Goal: Information Seeking & Learning: Find specific fact

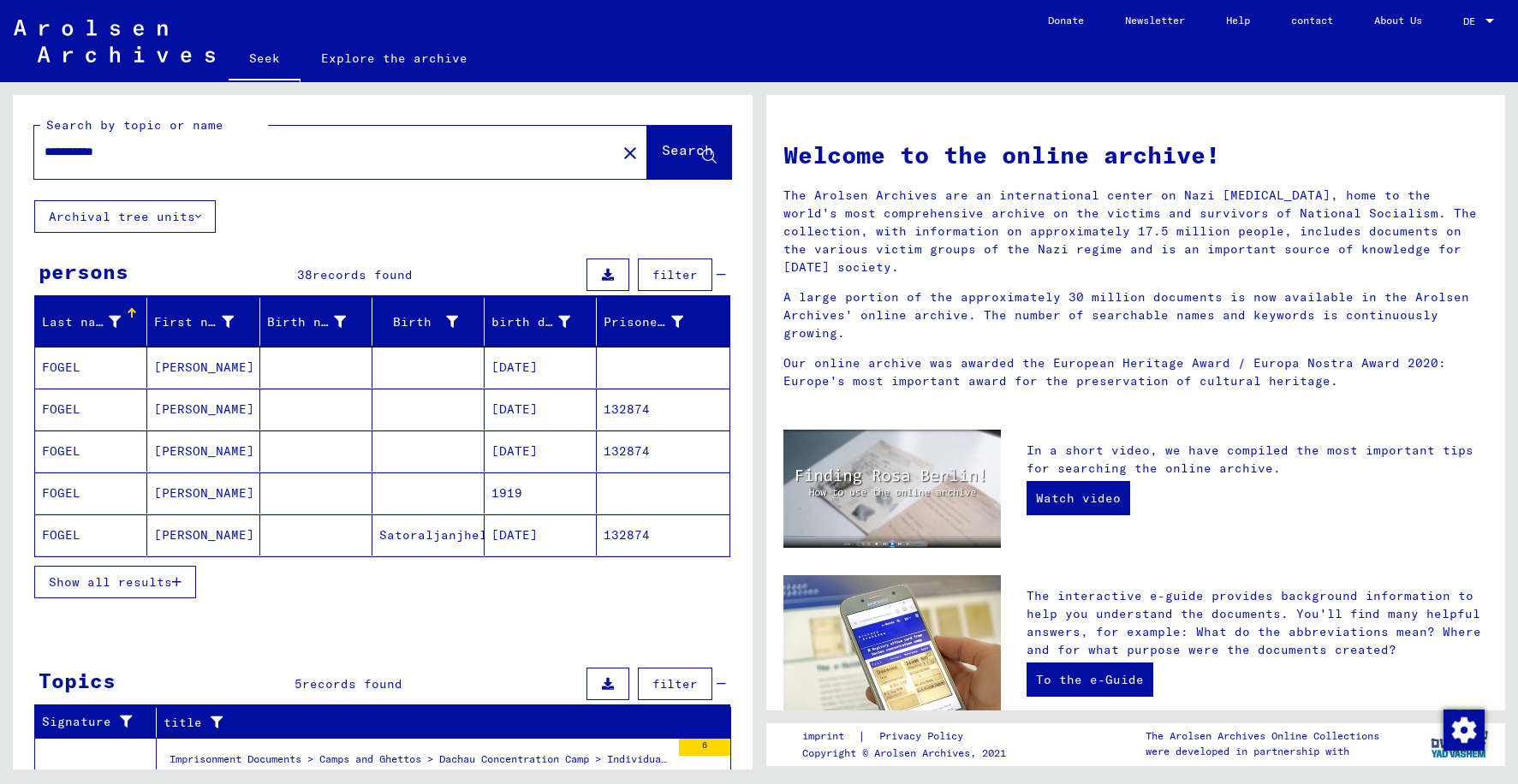
click at [231, 532] on mat-cell "[PERSON_NAME]" at bounding box center [203, 535] width 112 height 41
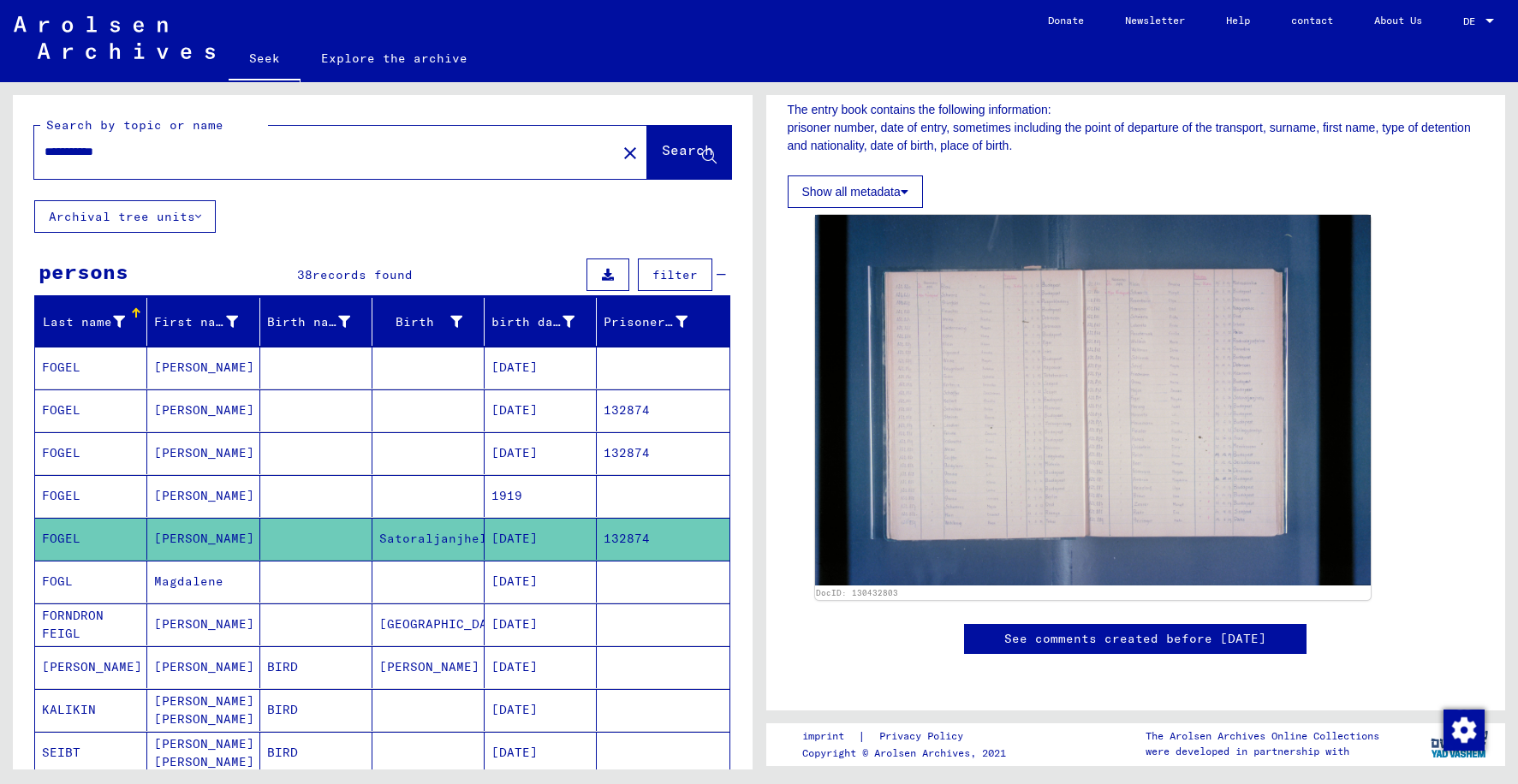
scroll to position [171, 0]
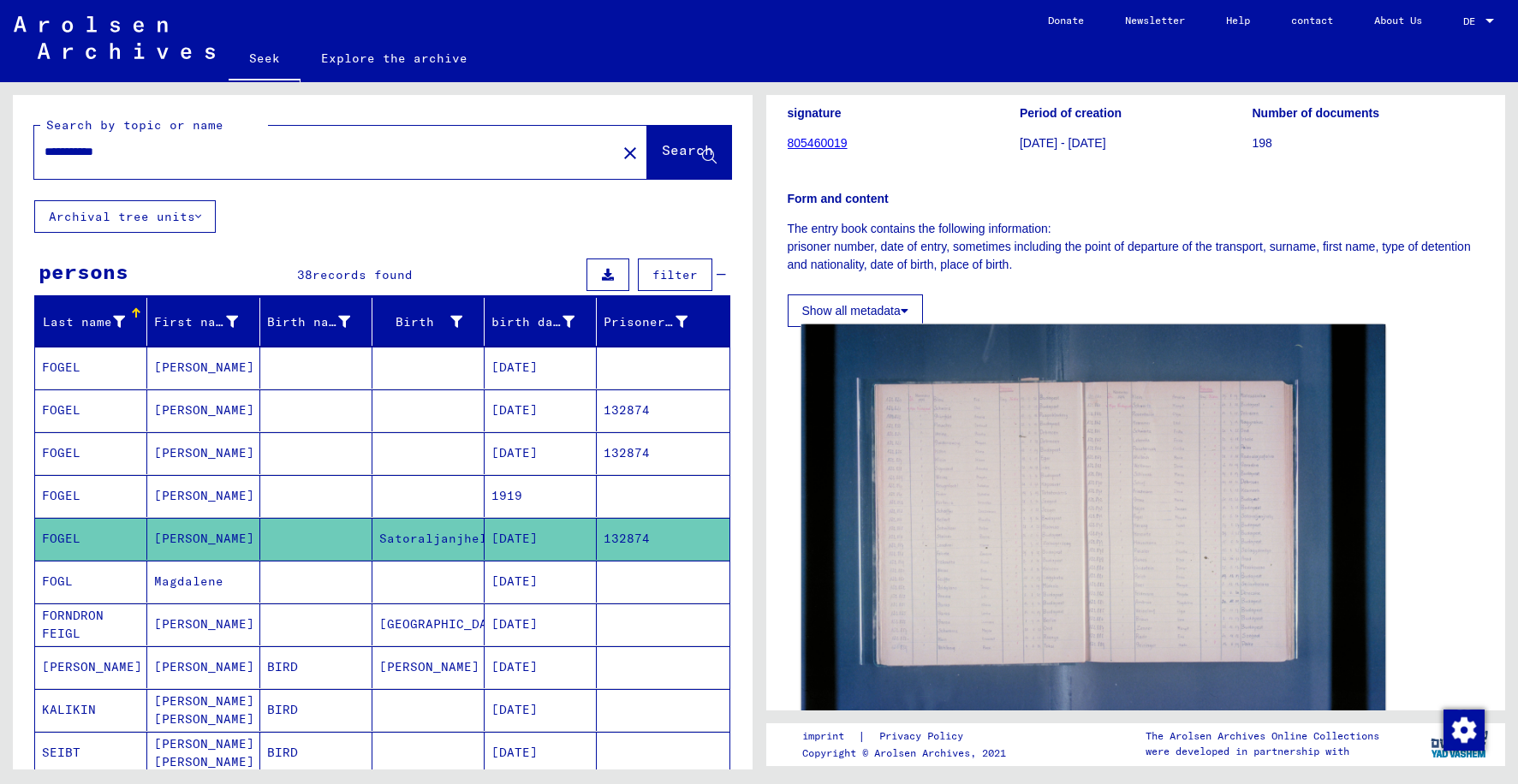
click at [978, 546] on img at bounding box center [1092, 519] width 584 height 390
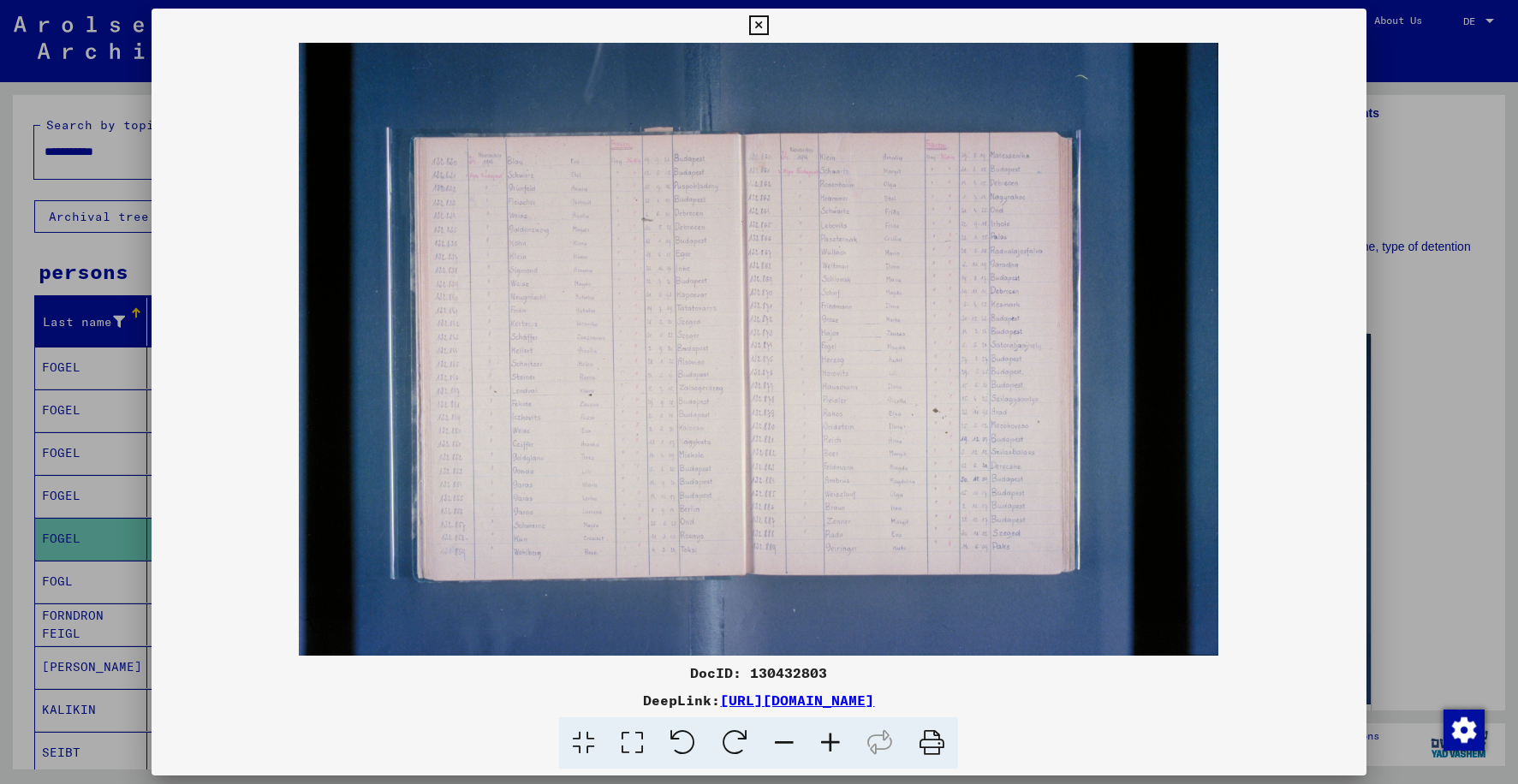
click at [875, 699] on font "[URL][DOMAIN_NAME]" at bounding box center [798, 700] width 154 height 17
click at [750, 24] on icon at bounding box center [759, 25] width 20 height 21
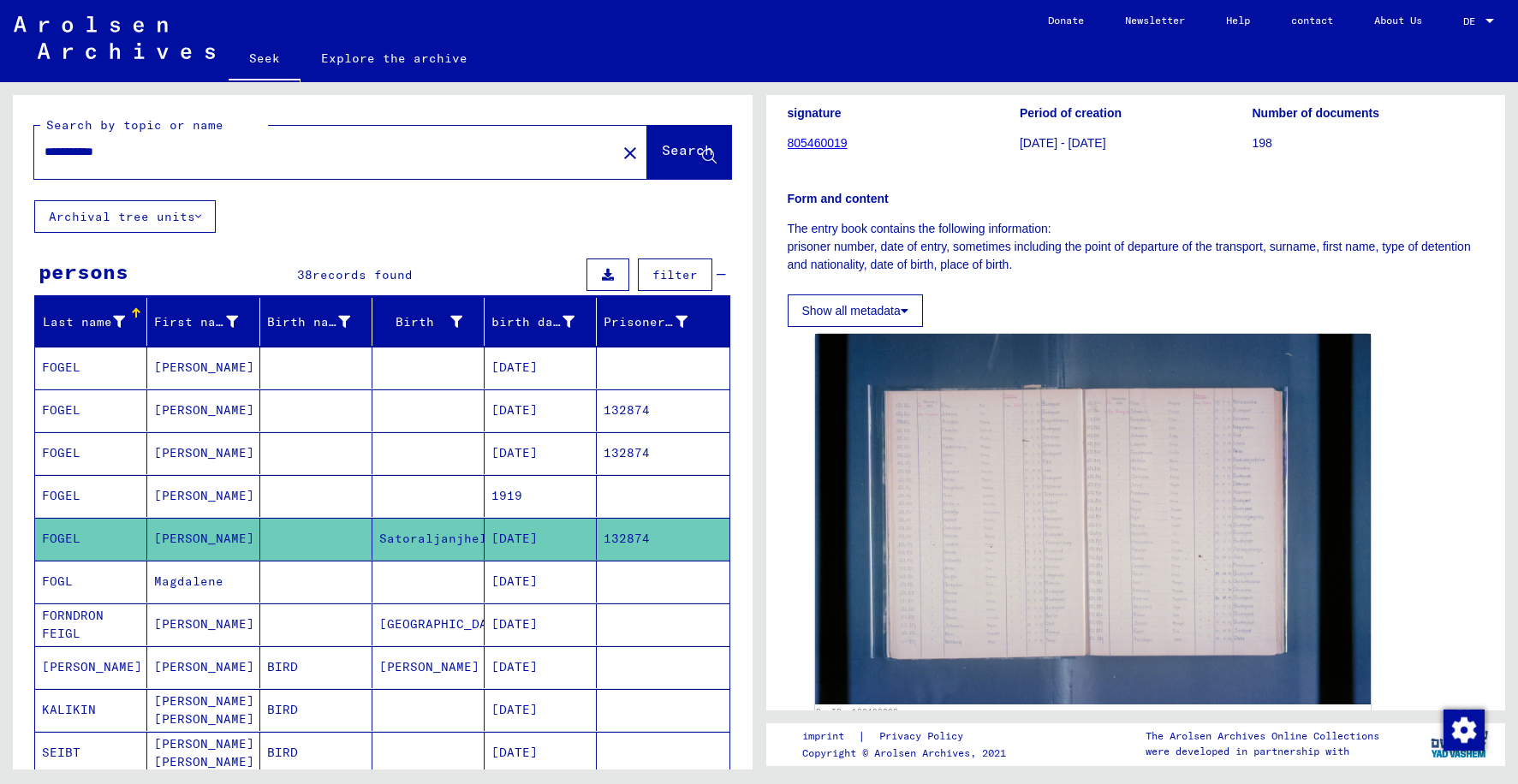
click at [227, 446] on mat-cell "[PERSON_NAME]" at bounding box center [203, 453] width 112 height 42
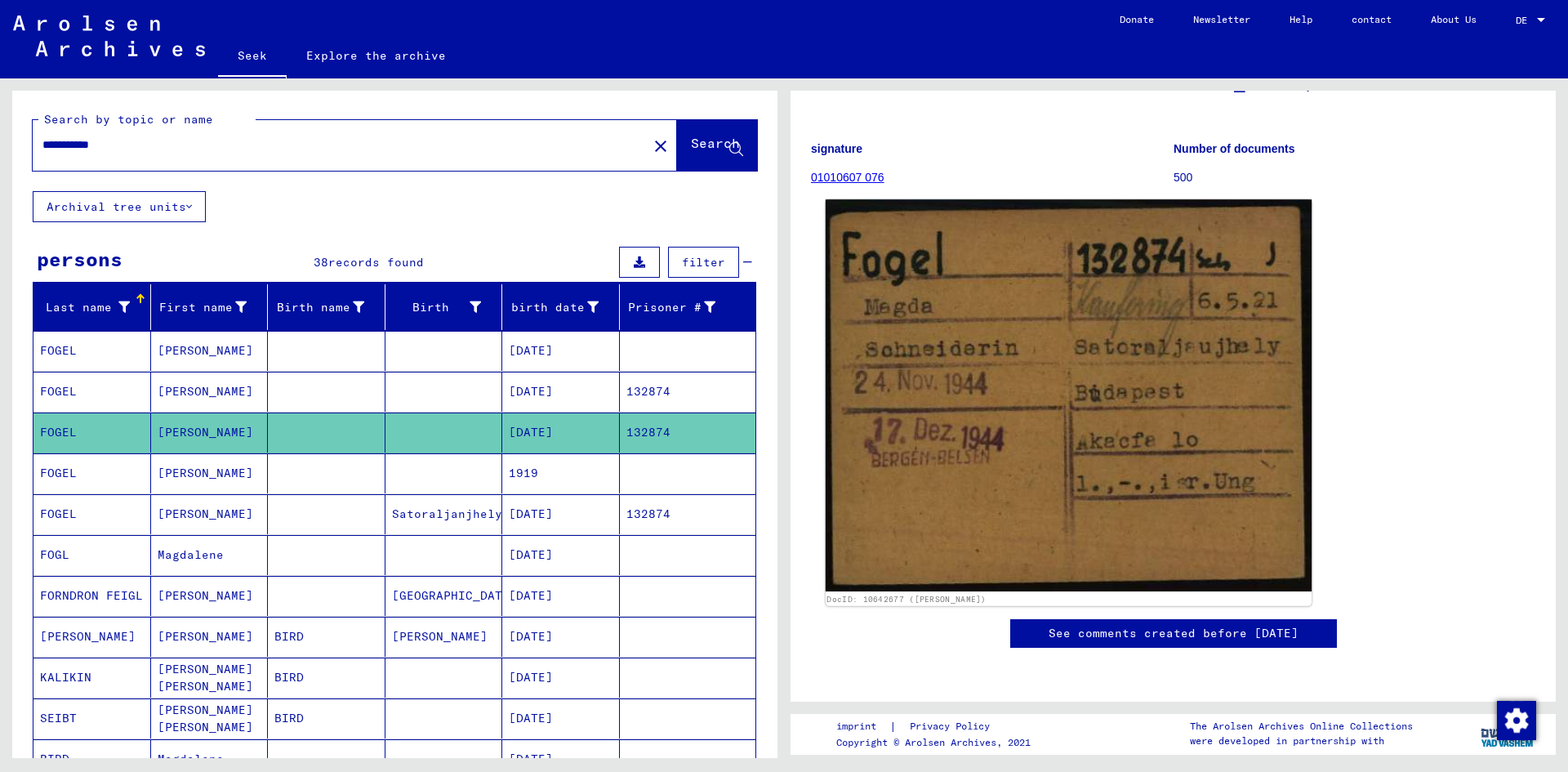
scroll to position [163, 0]
click at [1168, 482] on img at bounding box center [1069, 395] width 487 height 392
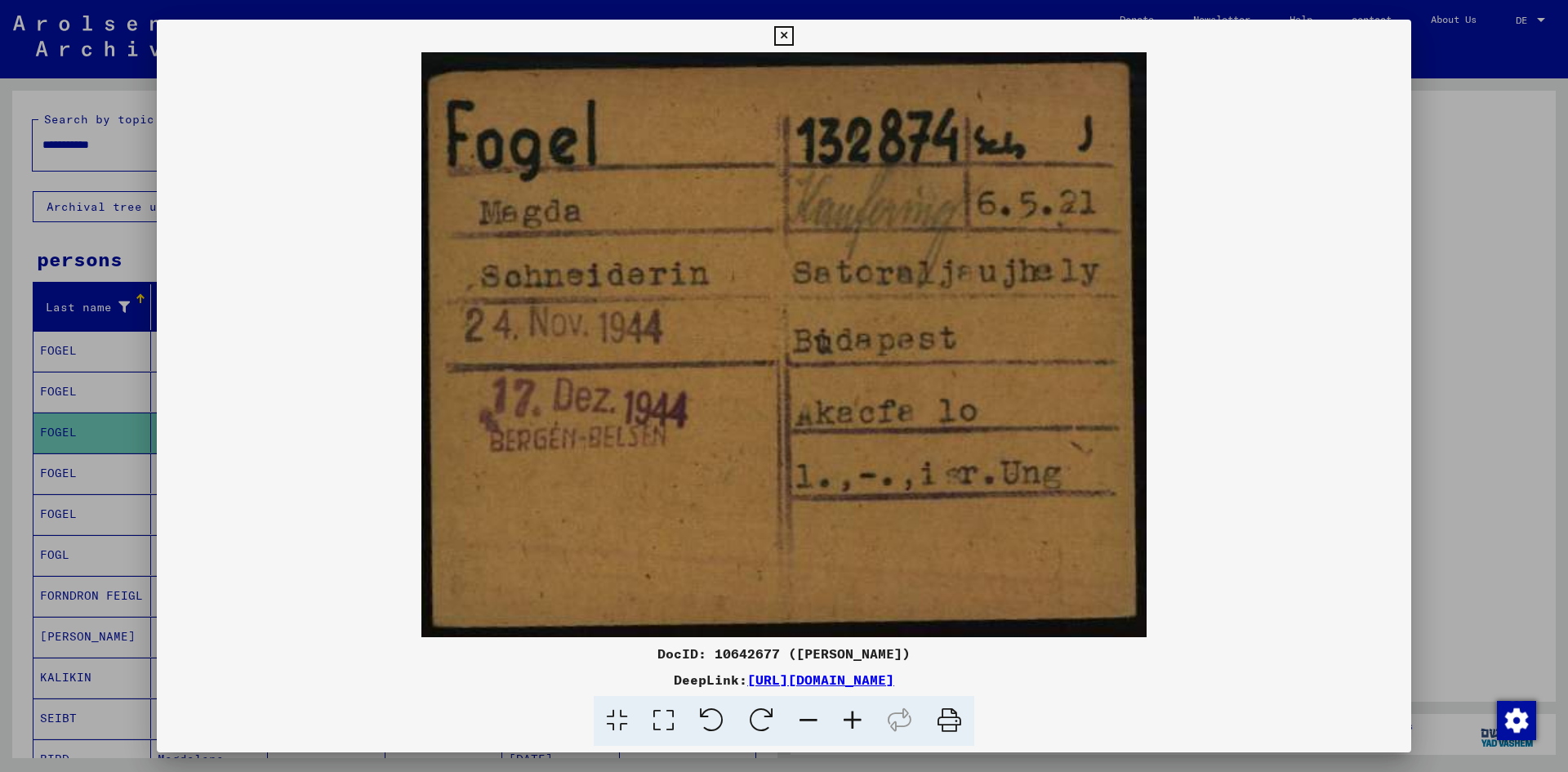
click at [943, 718] on icon at bounding box center [950, 721] width 50 height 50
click at [786, 36] on icon at bounding box center [783, 36] width 19 height 20
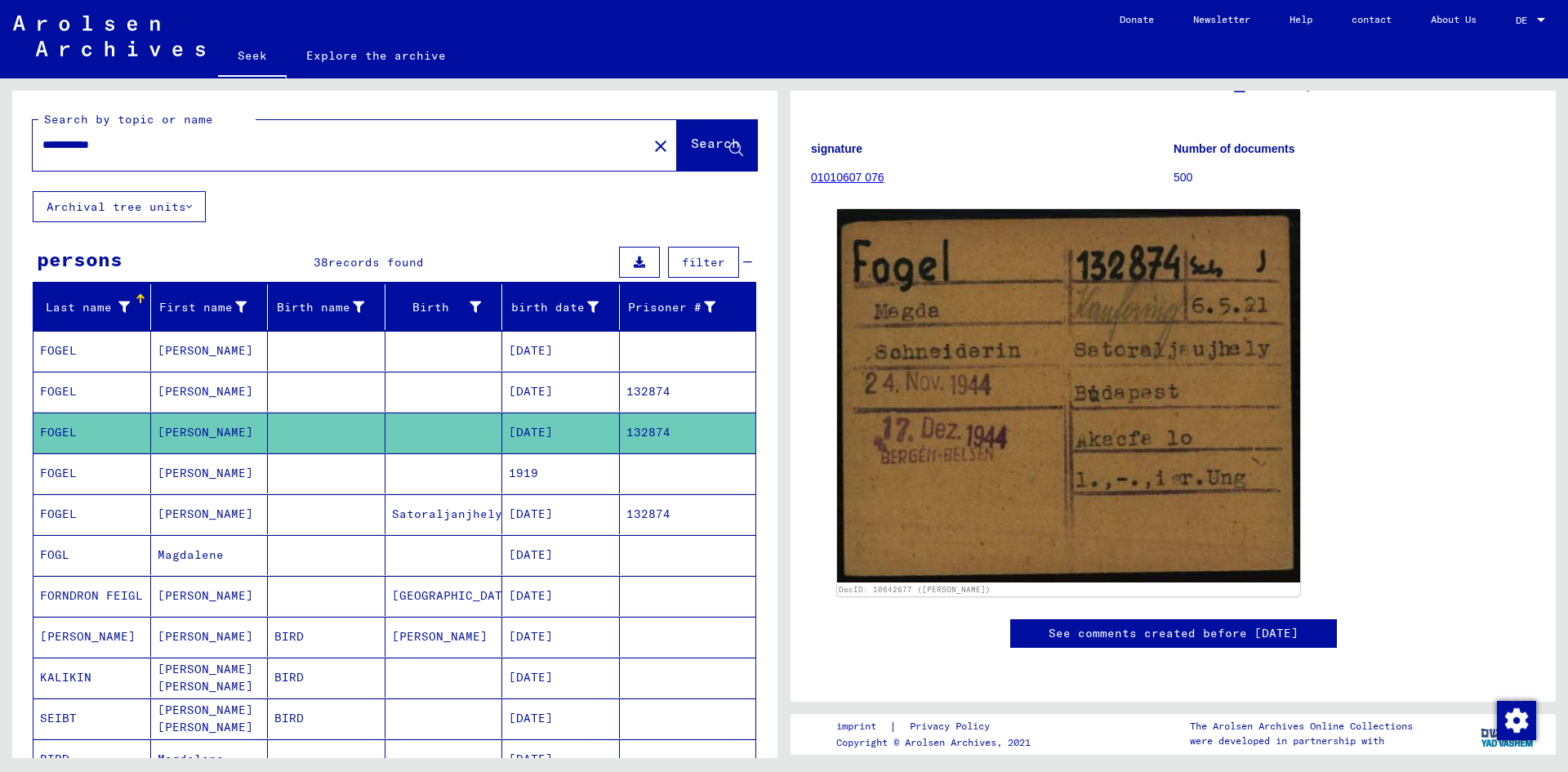
click at [349, 390] on mat-cell at bounding box center [326, 391] width 117 height 40
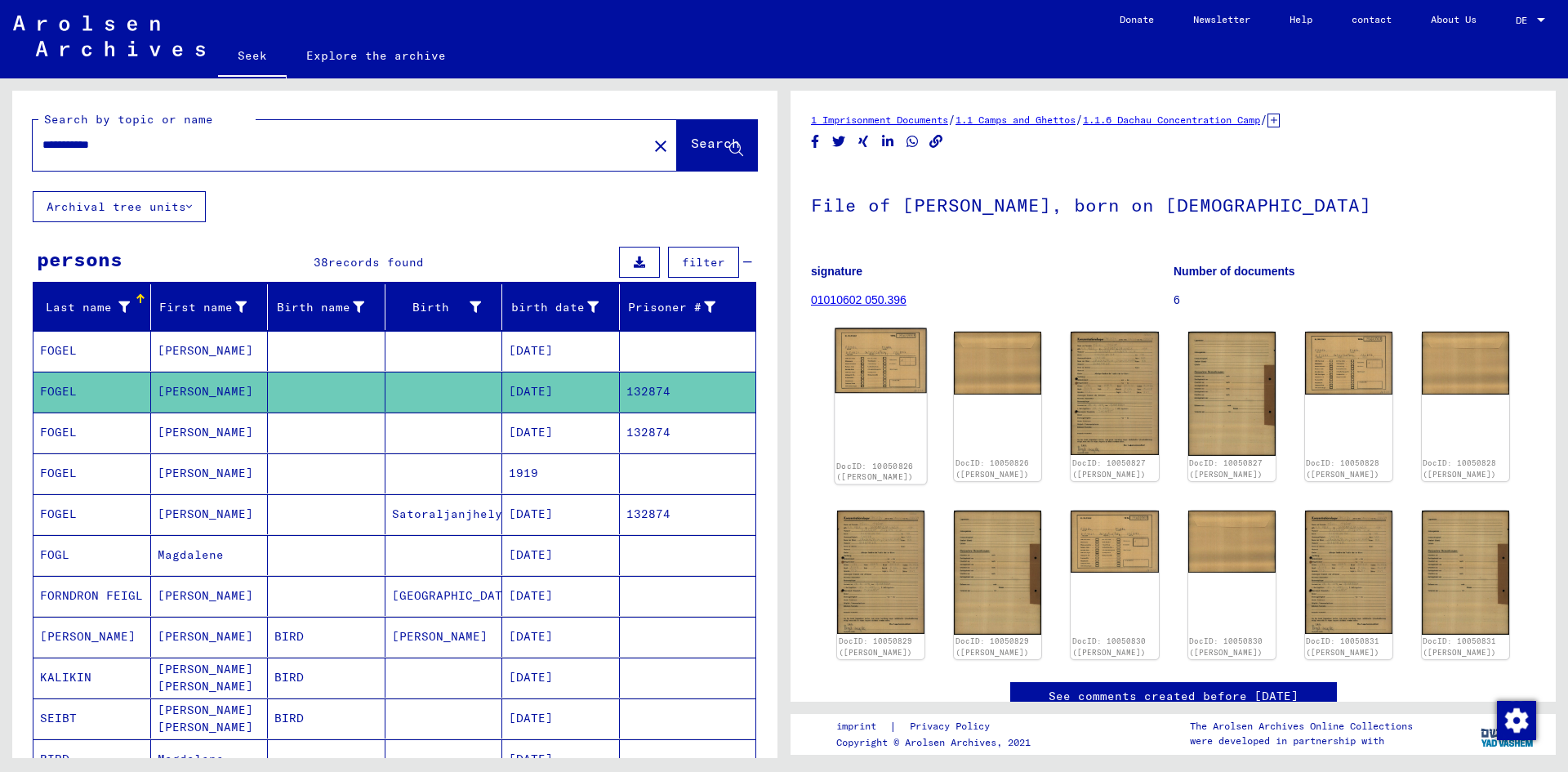
click at [880, 384] on img at bounding box center [881, 361] width 92 height 65
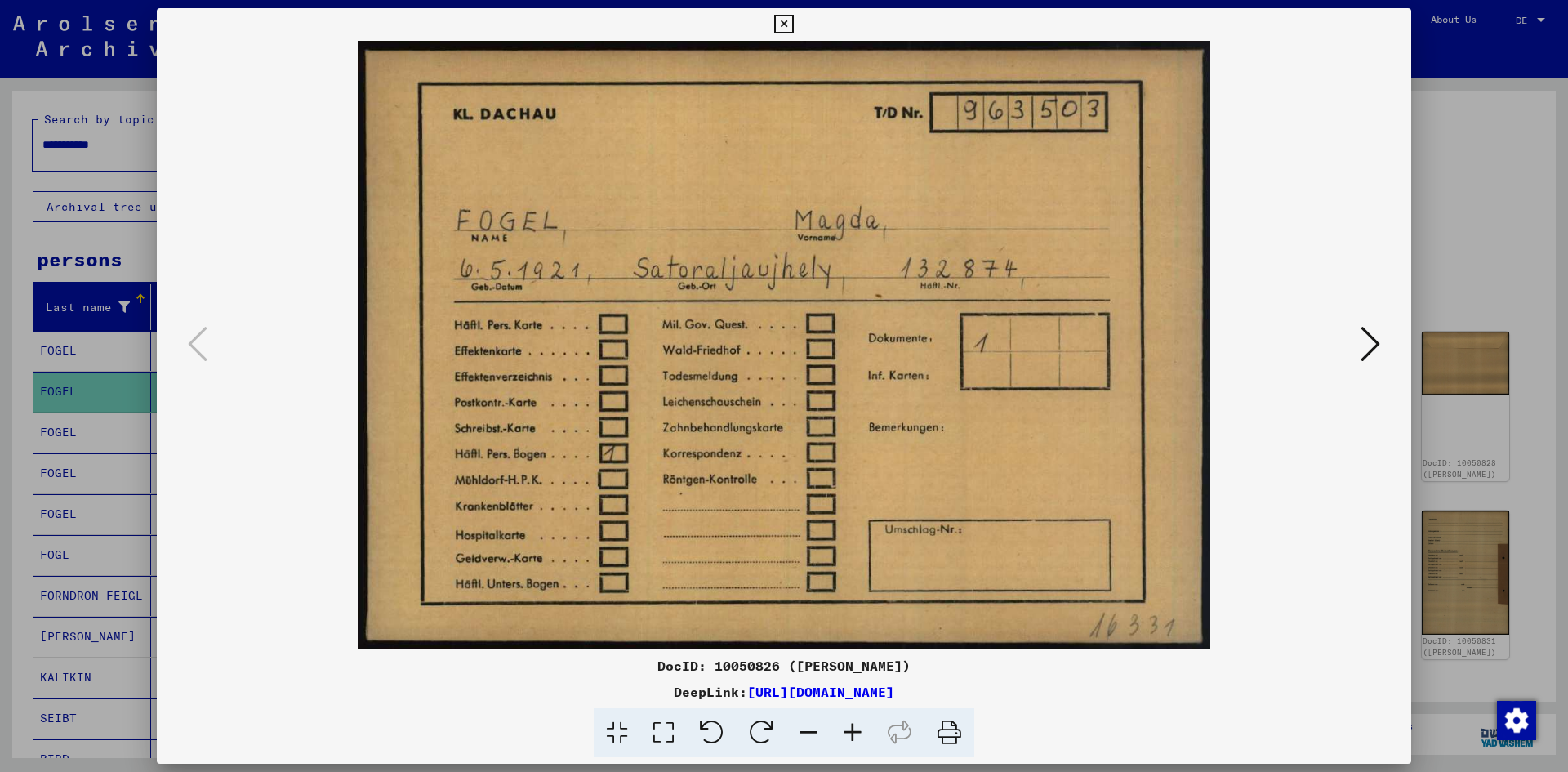
click at [1374, 347] on icon at bounding box center [1371, 344] width 20 height 39
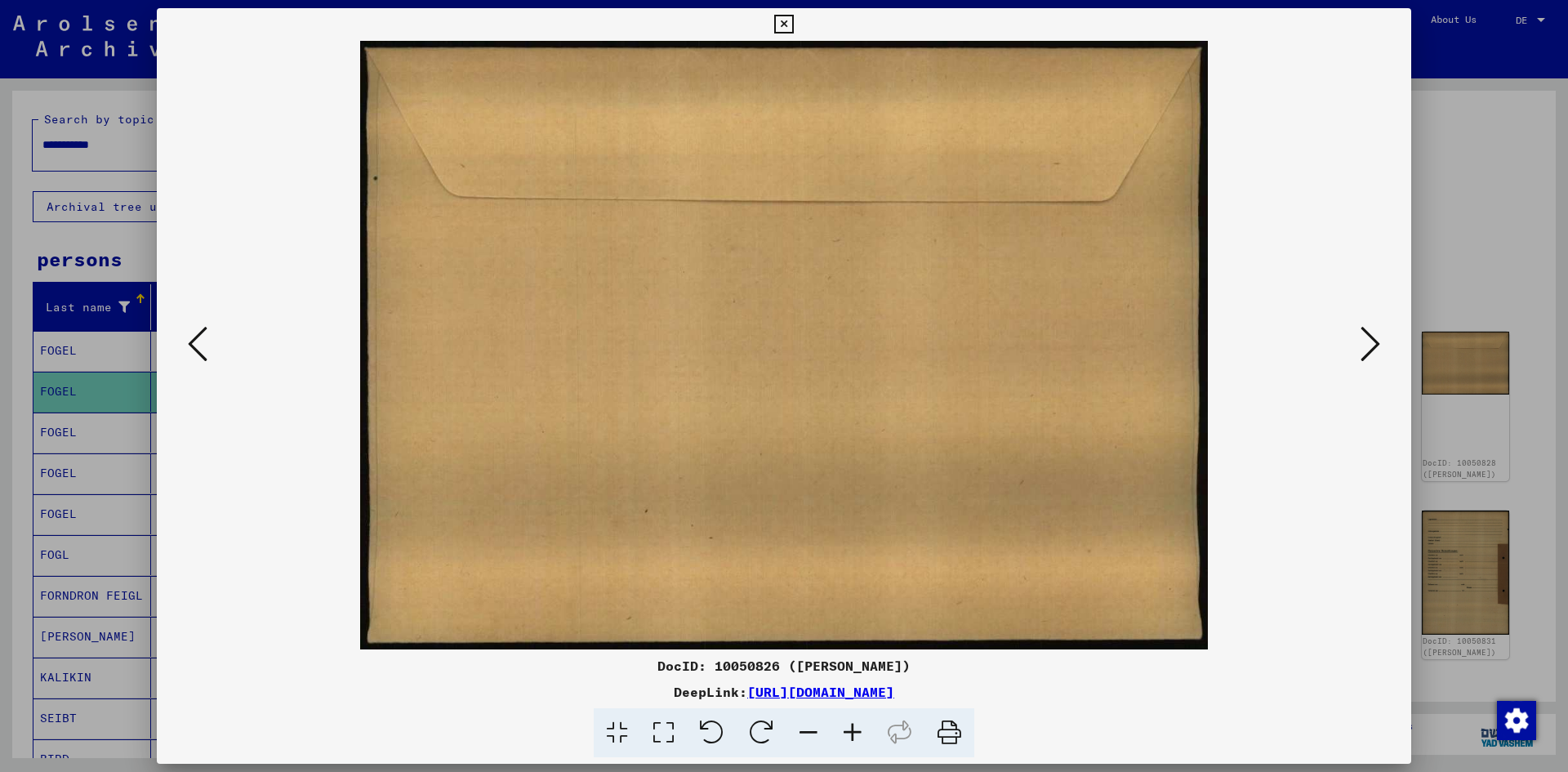
click at [1374, 347] on icon at bounding box center [1371, 344] width 20 height 39
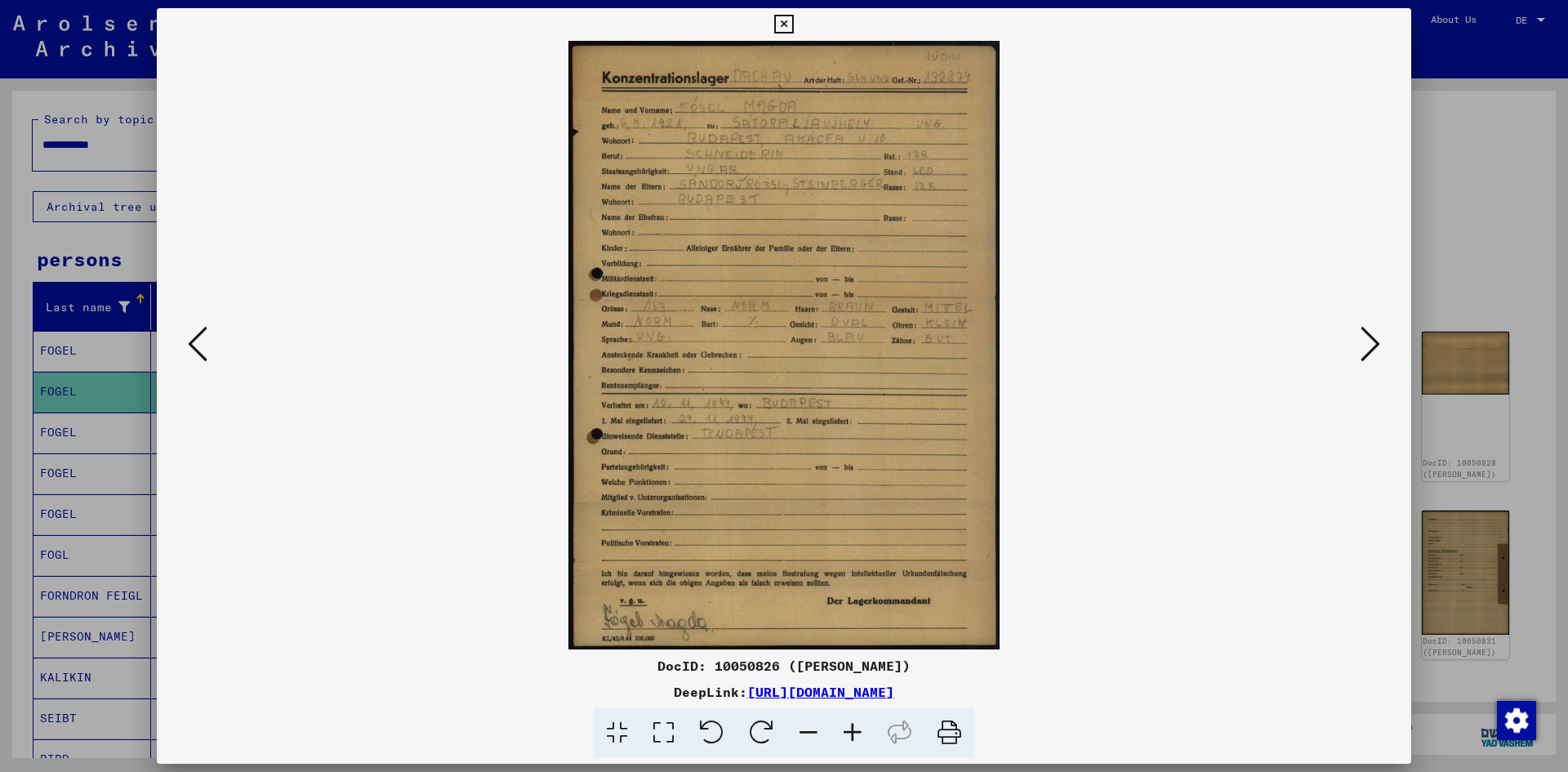
click at [850, 727] on icon at bounding box center [852, 733] width 44 height 50
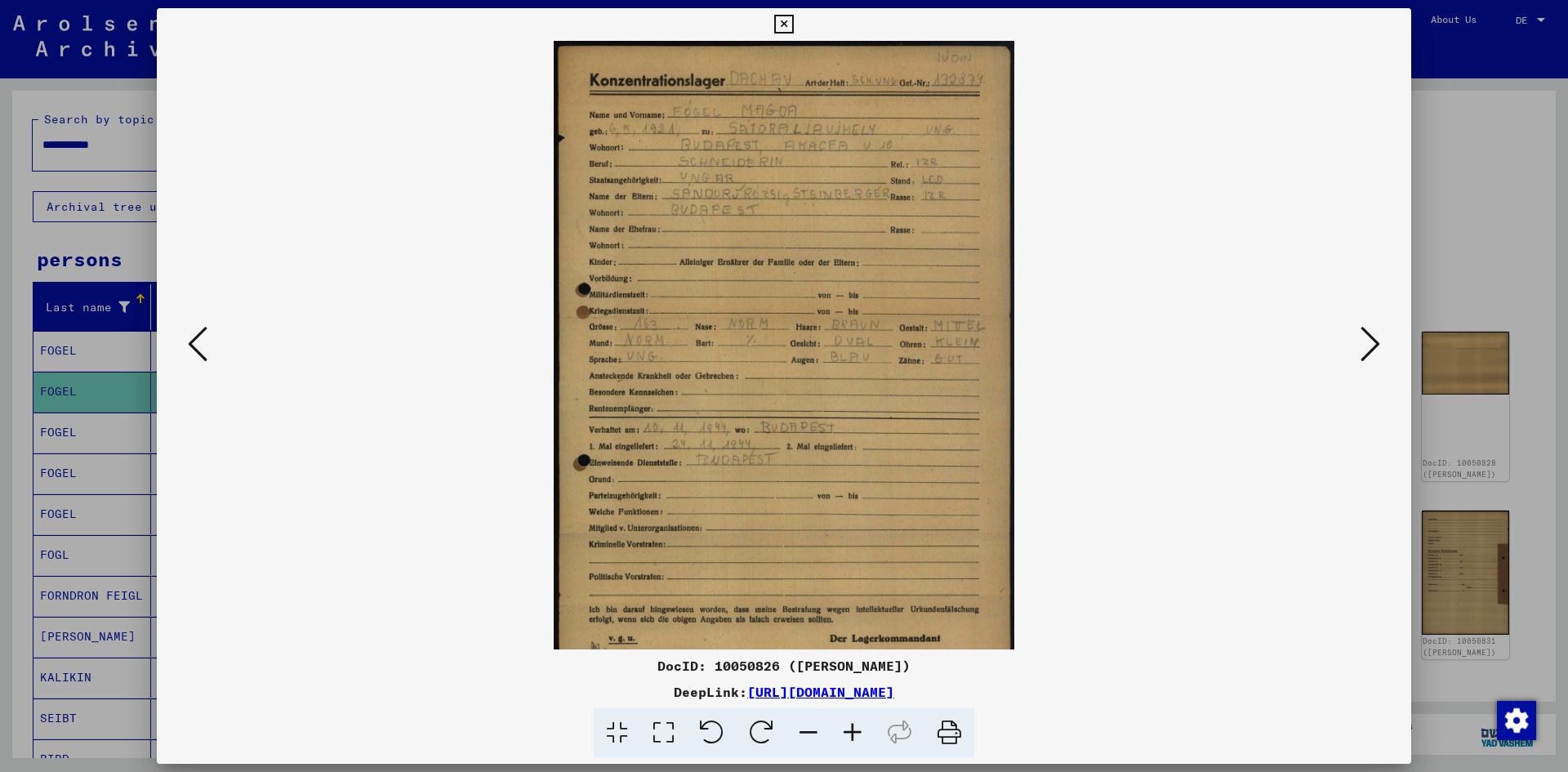
click at [850, 726] on icon at bounding box center [852, 733] width 44 height 50
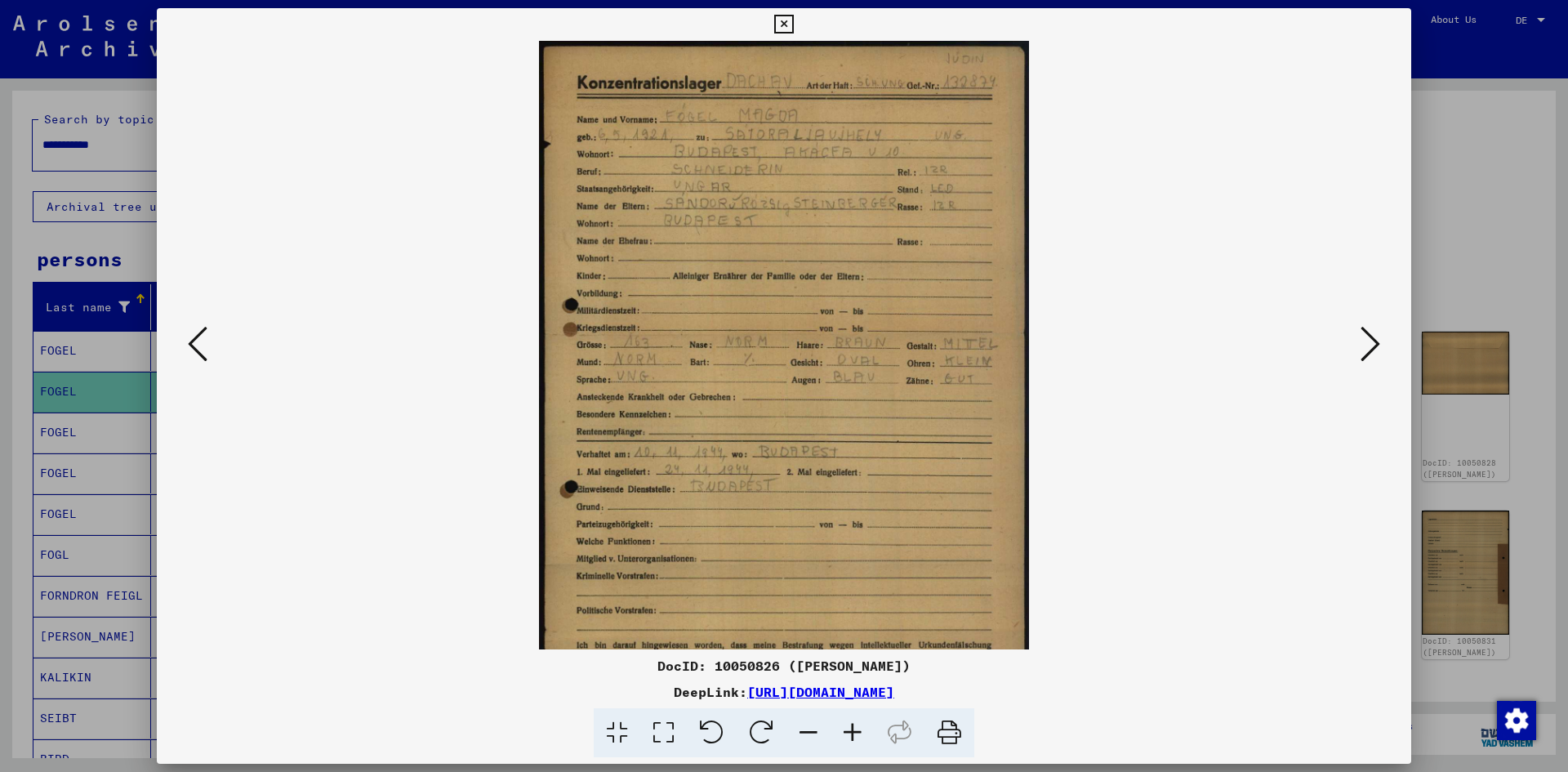
click at [850, 726] on icon at bounding box center [852, 733] width 44 height 50
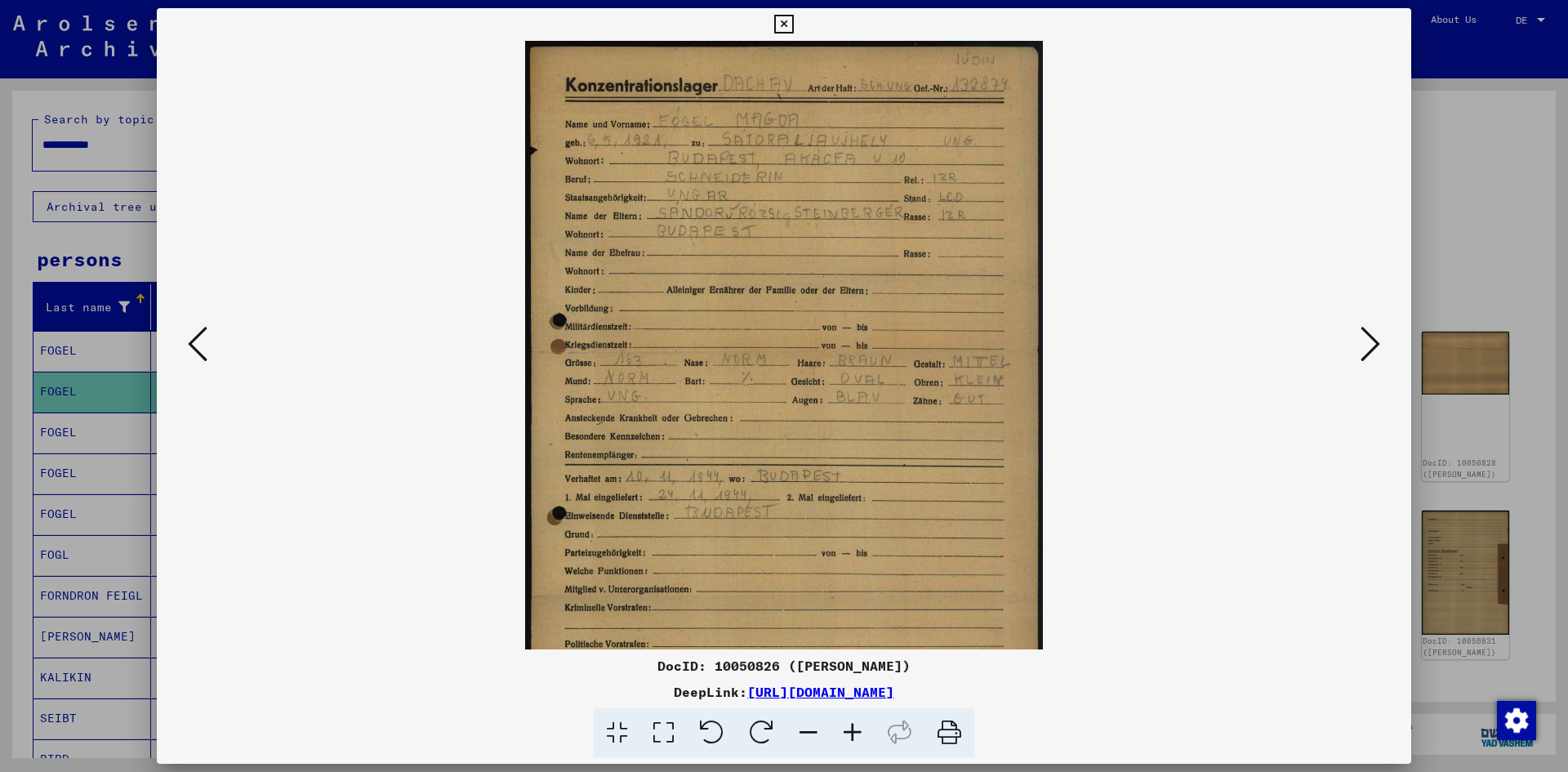
click at [850, 726] on icon at bounding box center [852, 733] width 44 height 50
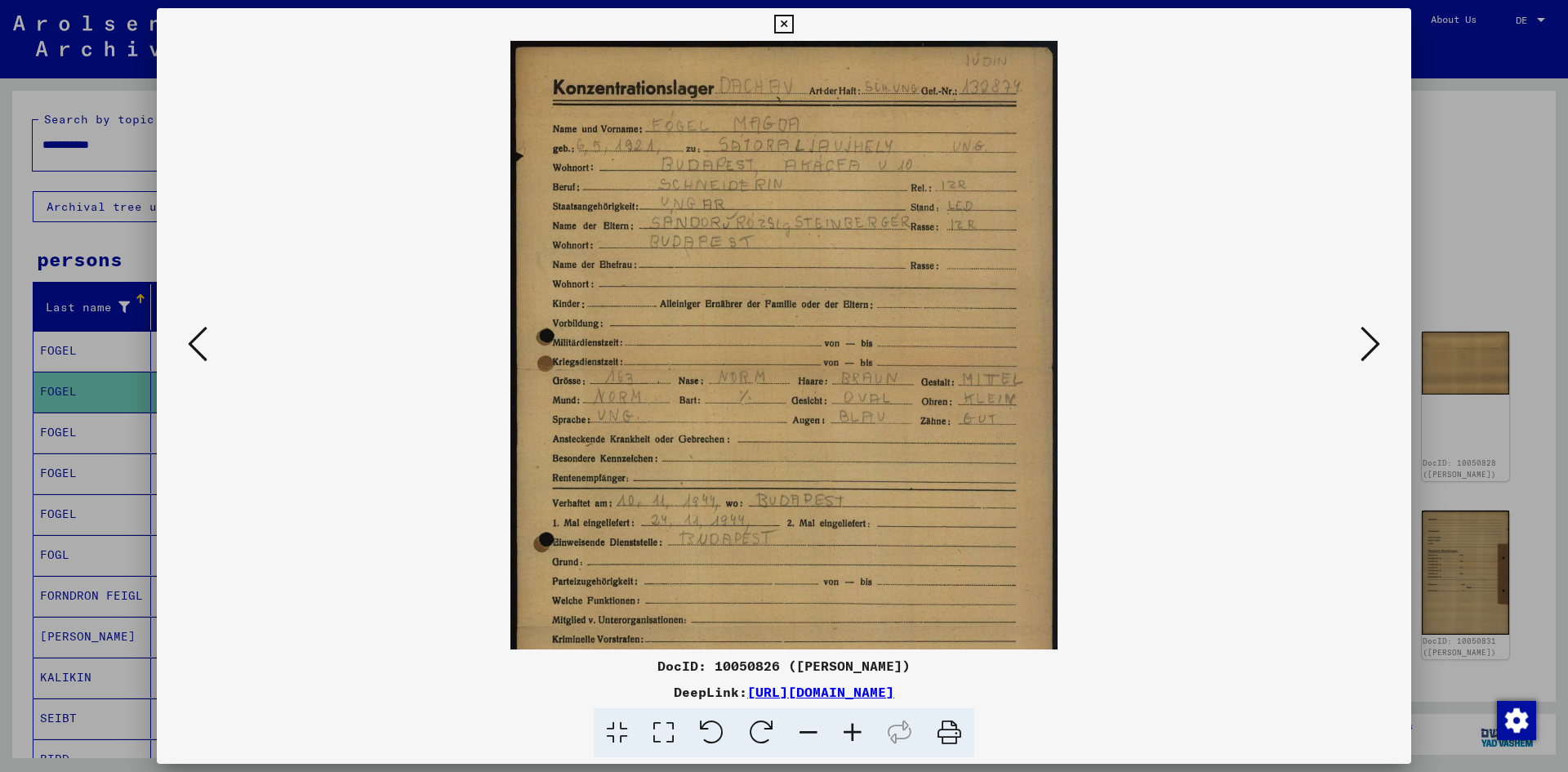
click at [850, 726] on icon at bounding box center [852, 733] width 44 height 50
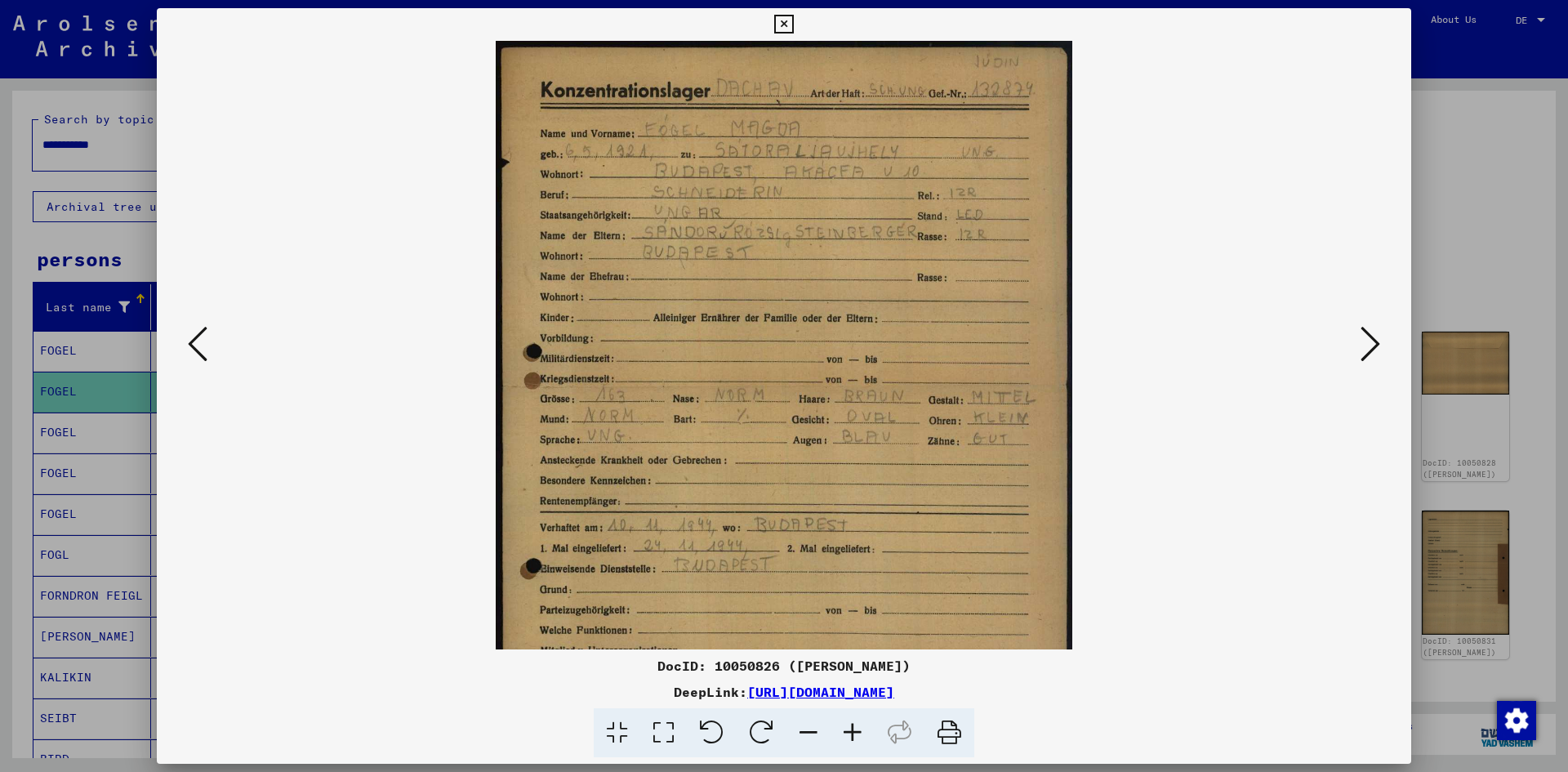
click at [850, 726] on icon at bounding box center [852, 733] width 44 height 50
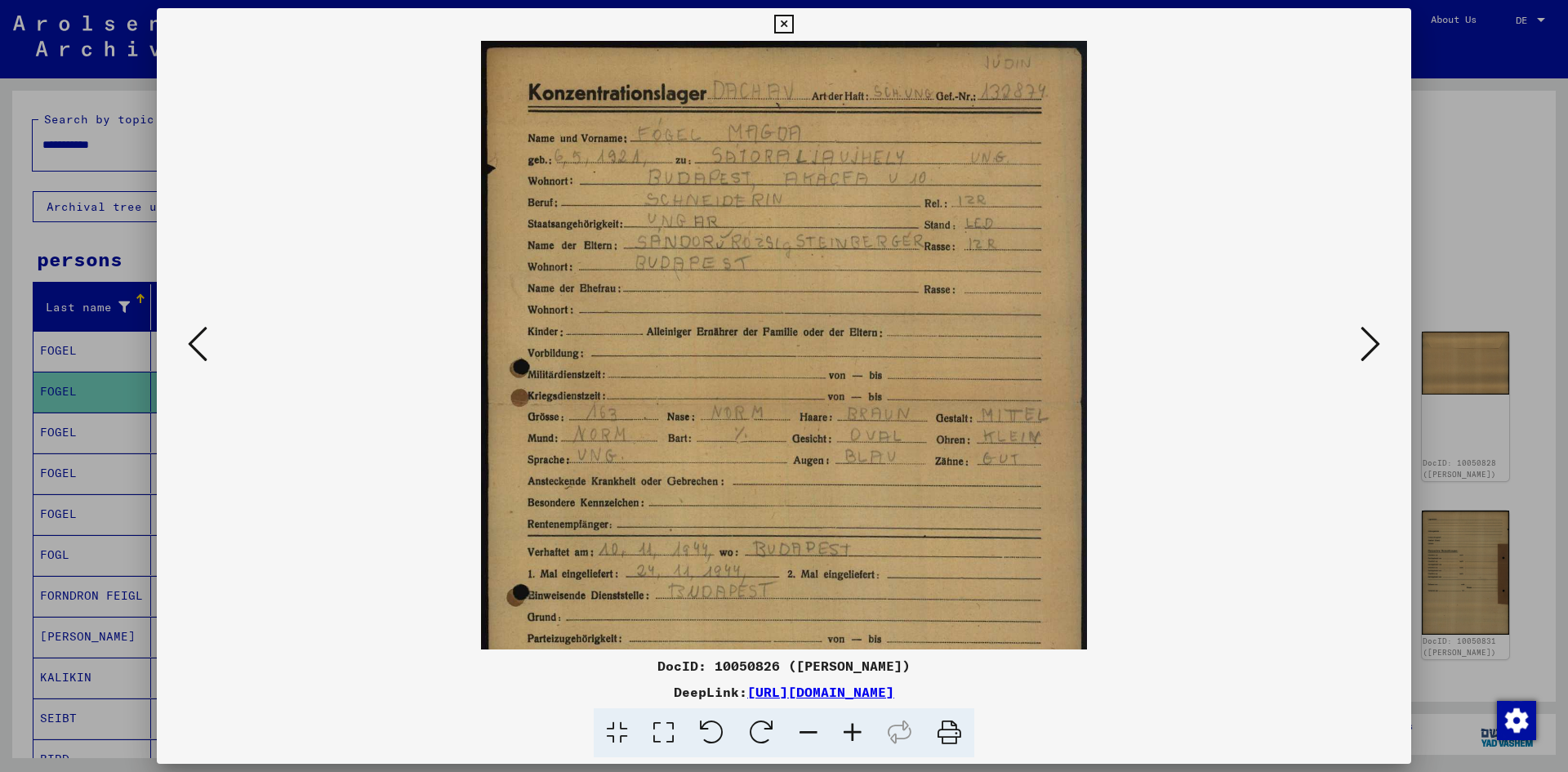
click at [850, 726] on icon at bounding box center [852, 733] width 44 height 50
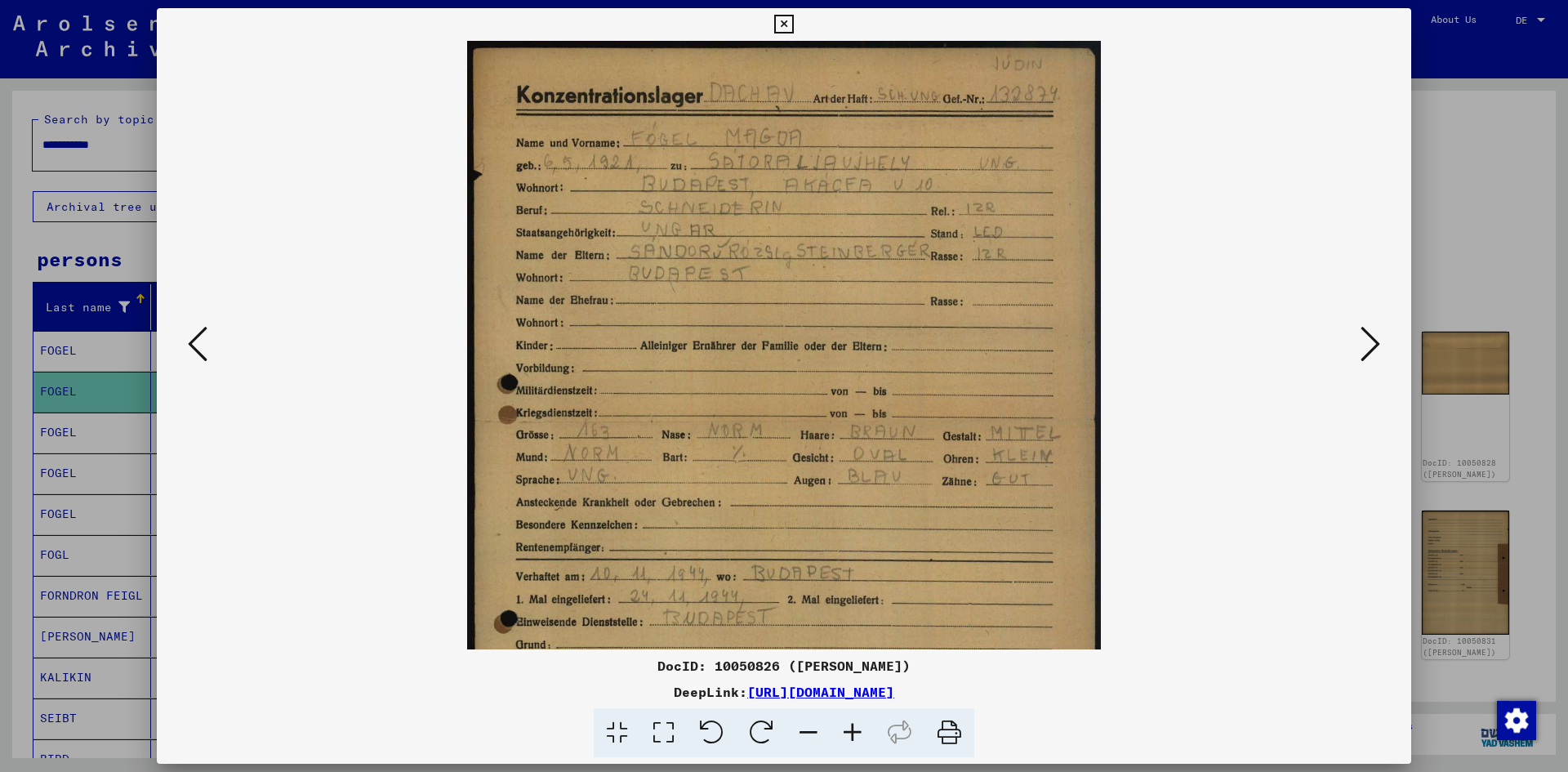
drag, startPoint x: 1013, startPoint y: 465, endPoint x: 952, endPoint y: 474, distance: 61.7
click at [952, 474] on img at bounding box center [784, 488] width 634 height 894
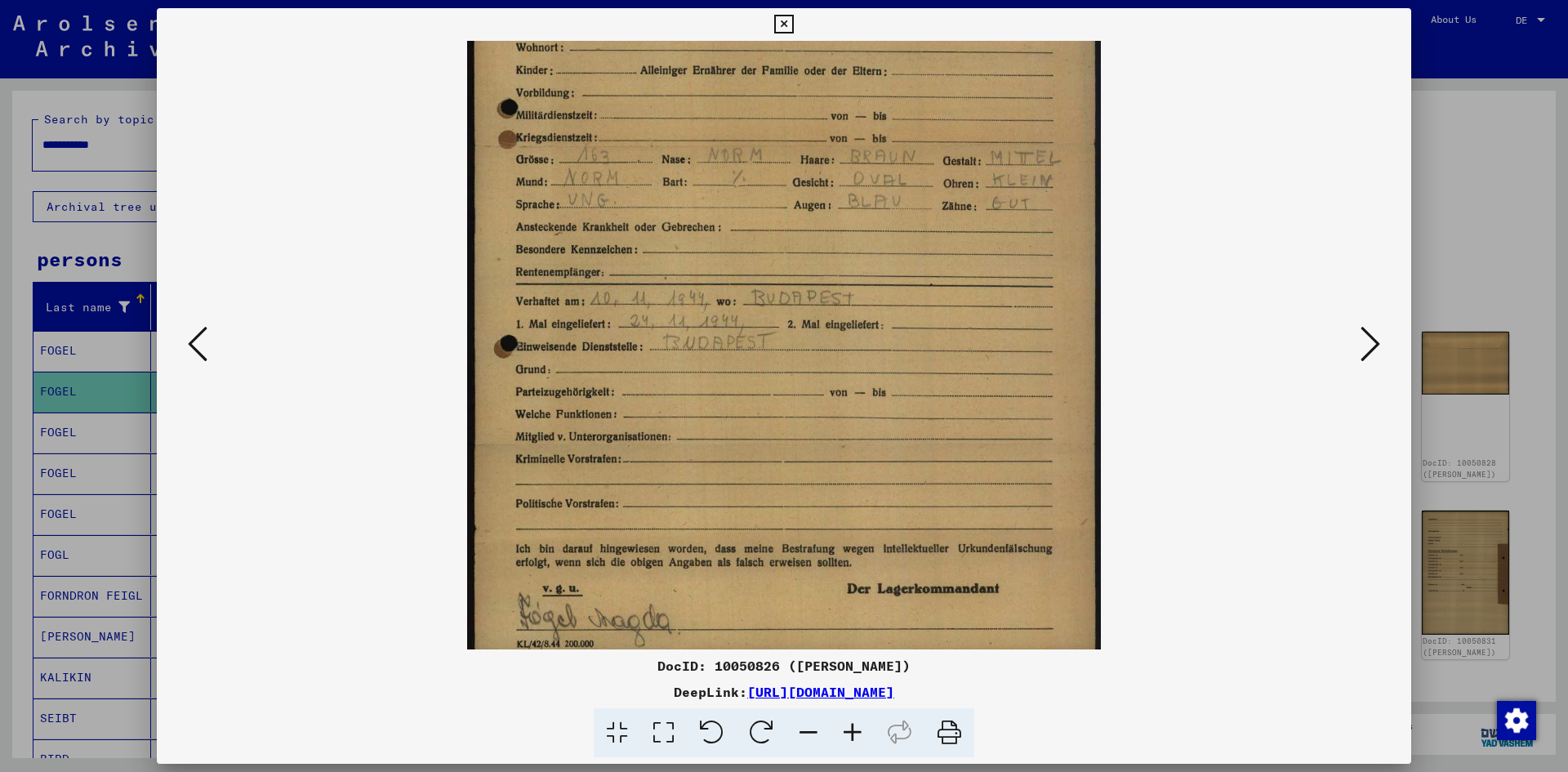
scroll to position [286, 0]
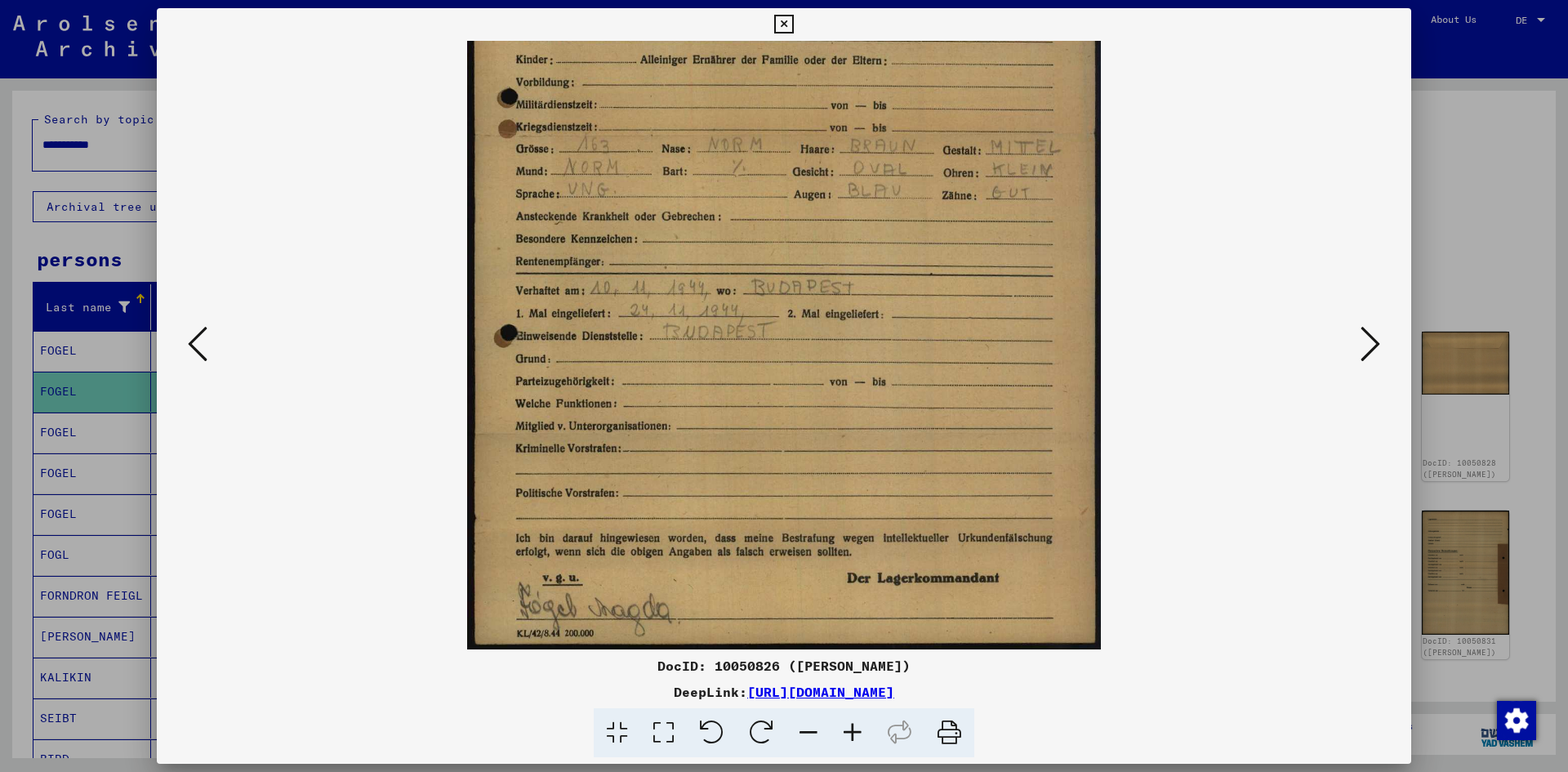
drag, startPoint x: 971, startPoint y: 516, endPoint x: 959, endPoint y: 223, distance: 293.2
click at [959, 223] on img at bounding box center [784, 202] width 634 height 894
click at [1372, 347] on icon at bounding box center [1371, 344] width 20 height 39
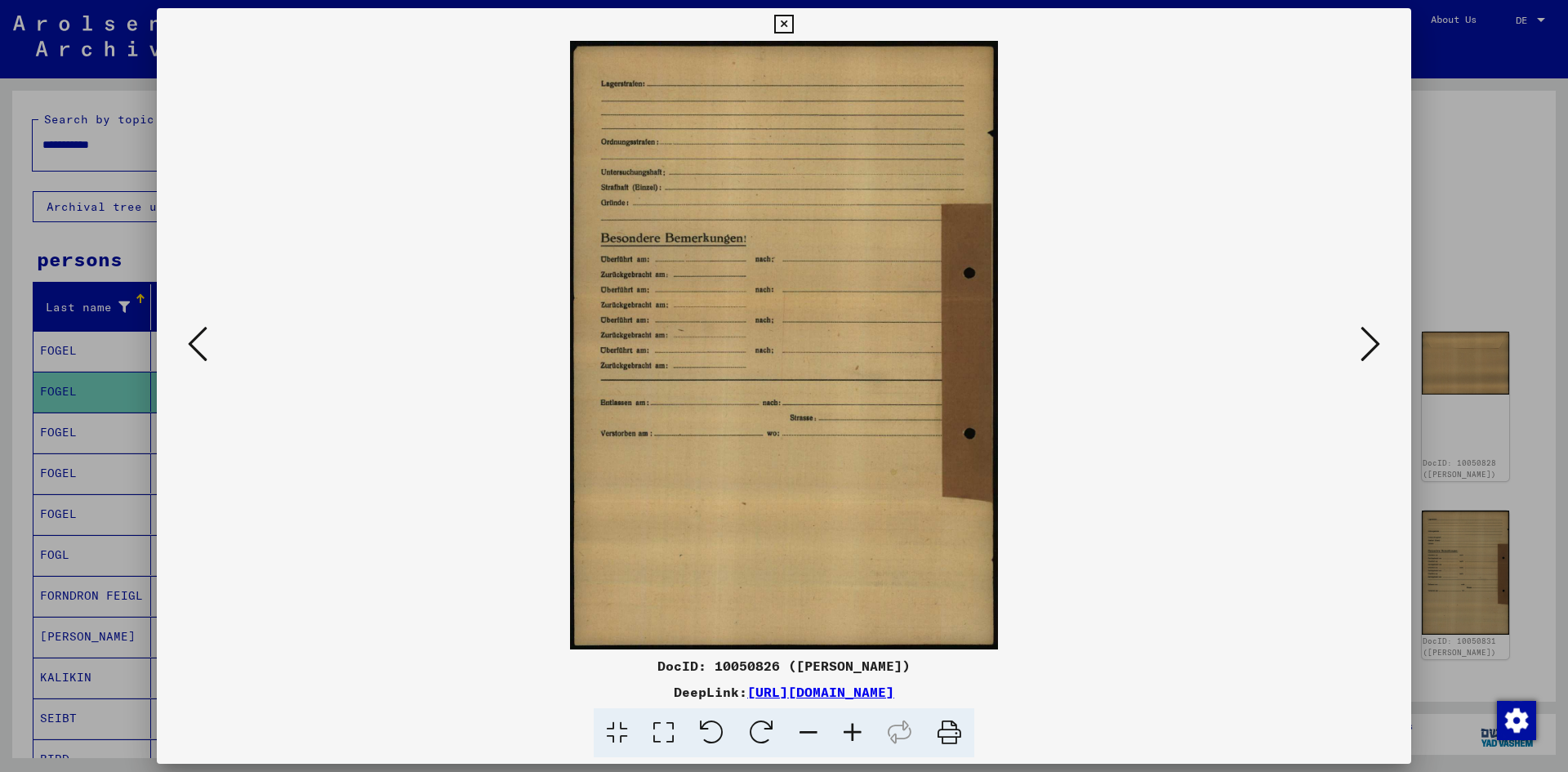
click at [1375, 340] on icon at bounding box center [1371, 344] width 20 height 39
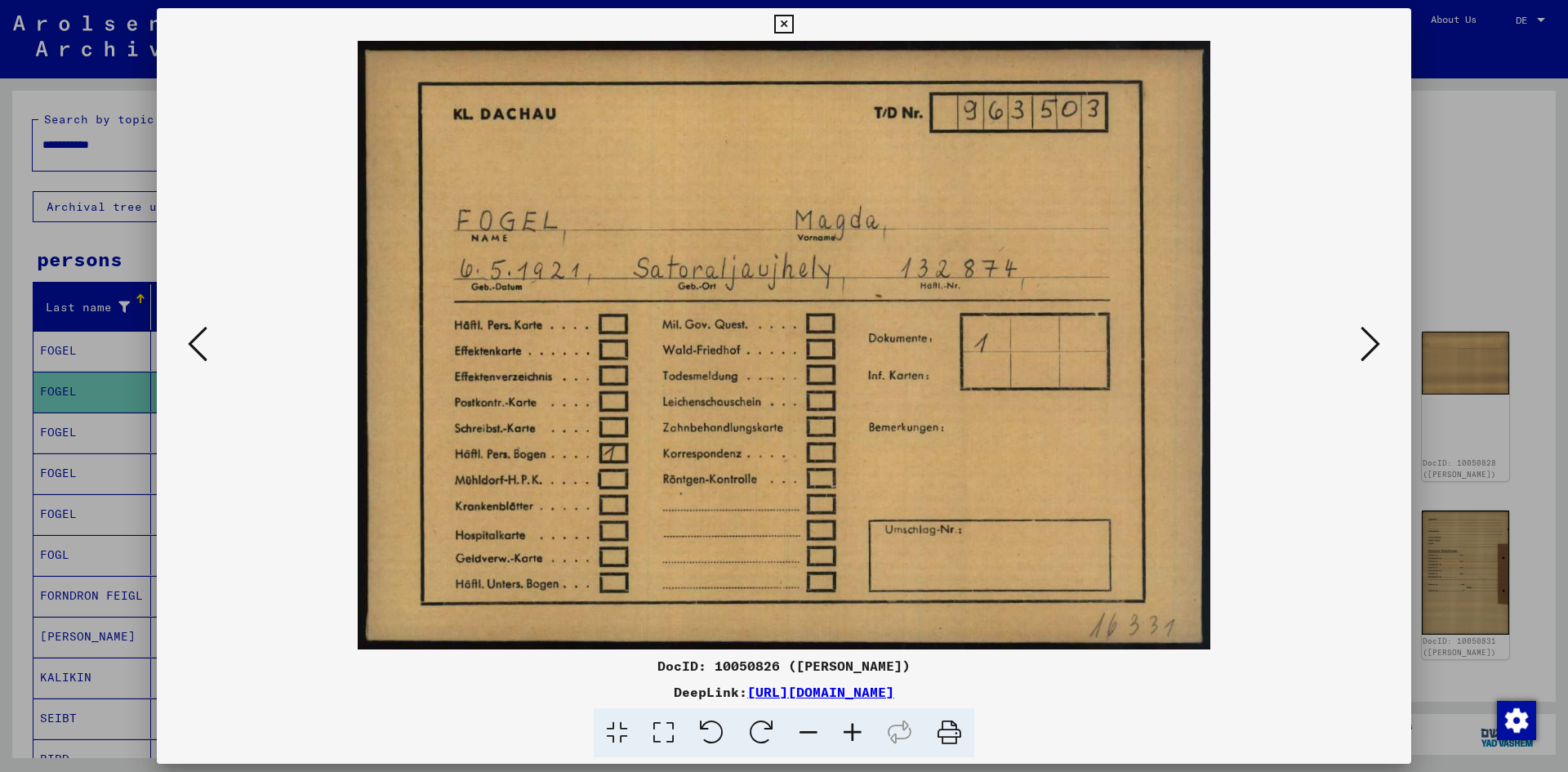
click at [1375, 340] on icon at bounding box center [1371, 344] width 20 height 39
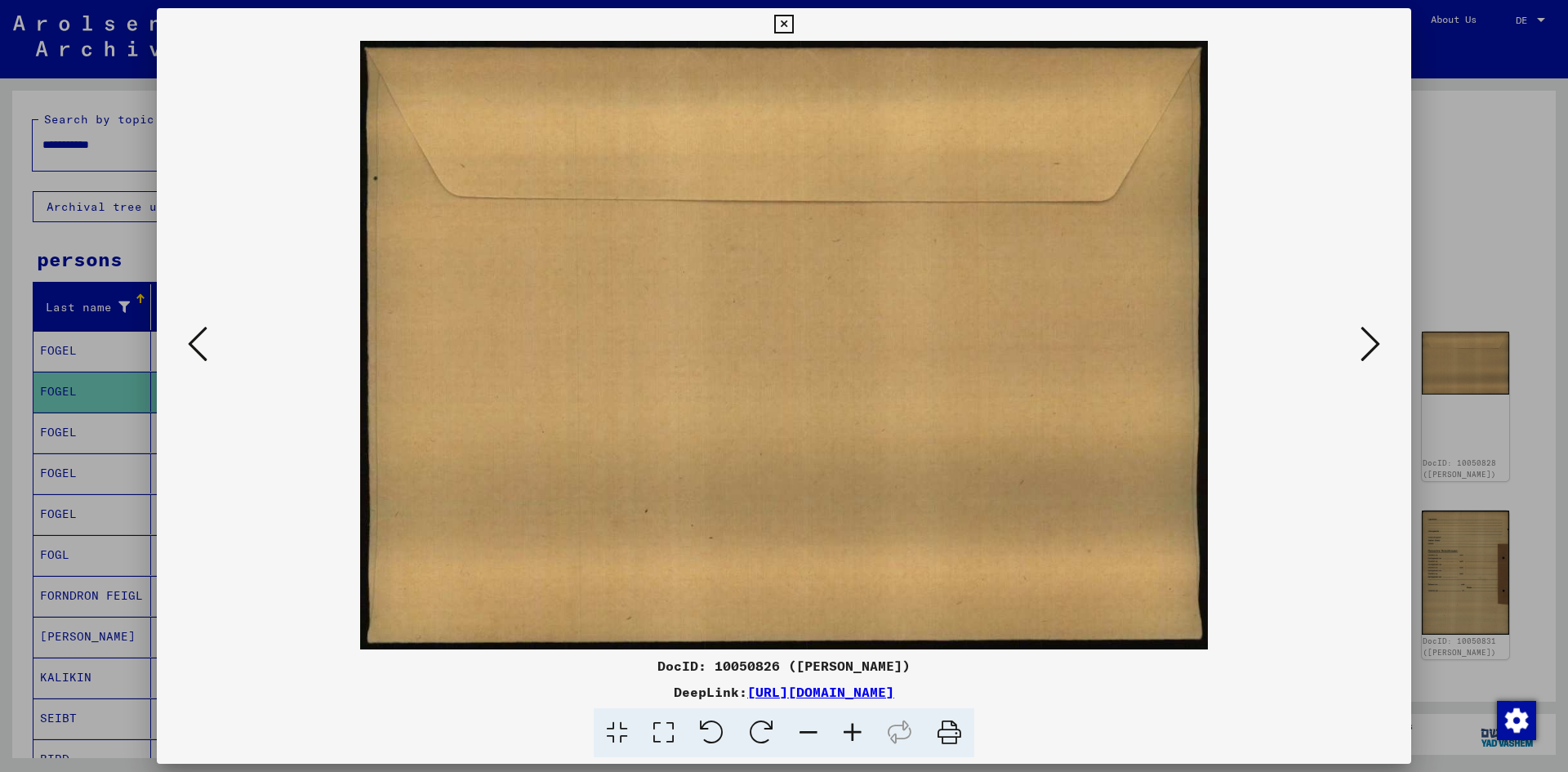
click at [1375, 340] on icon at bounding box center [1371, 344] width 20 height 39
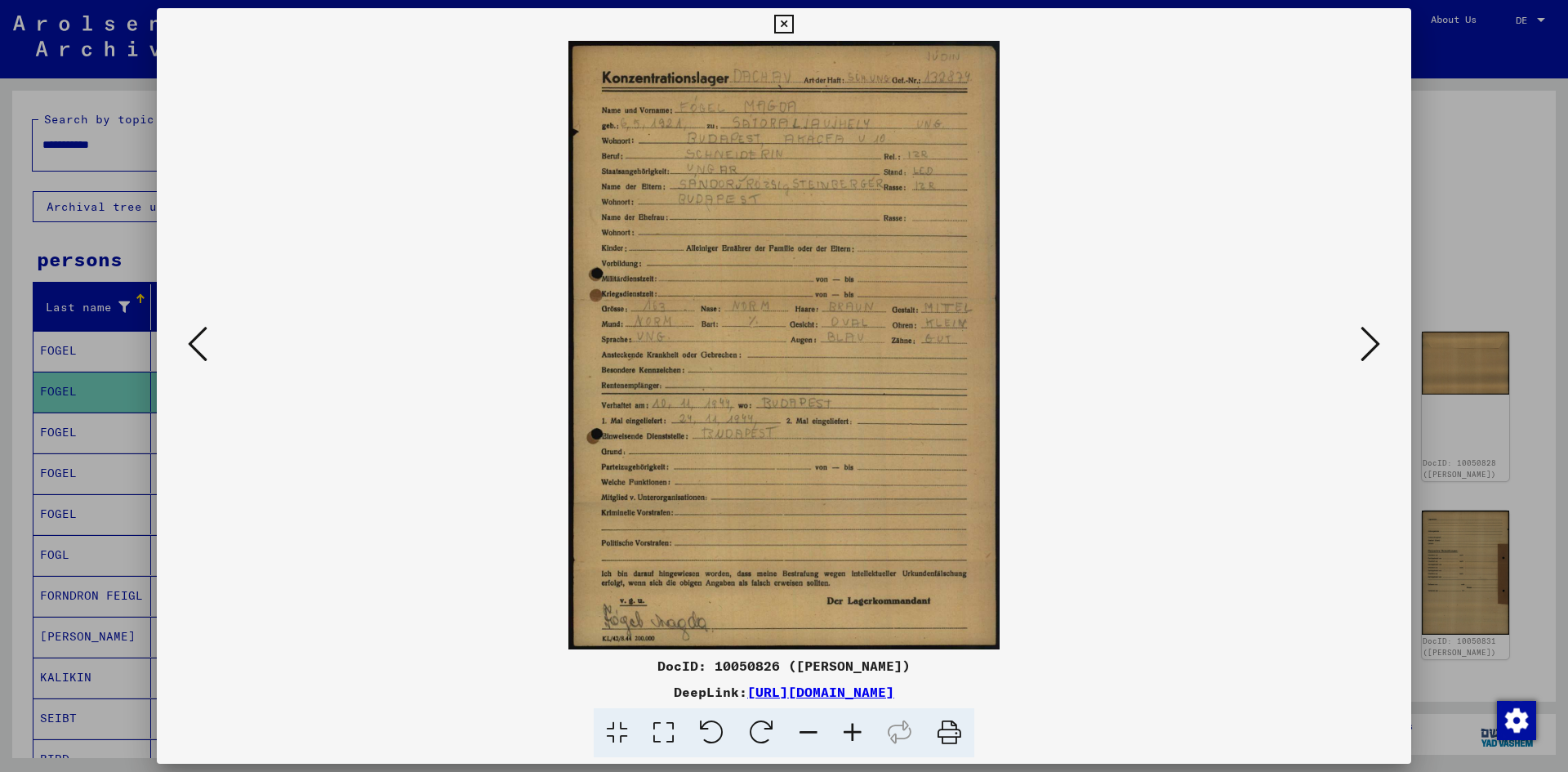
click at [1375, 340] on icon at bounding box center [1371, 344] width 20 height 39
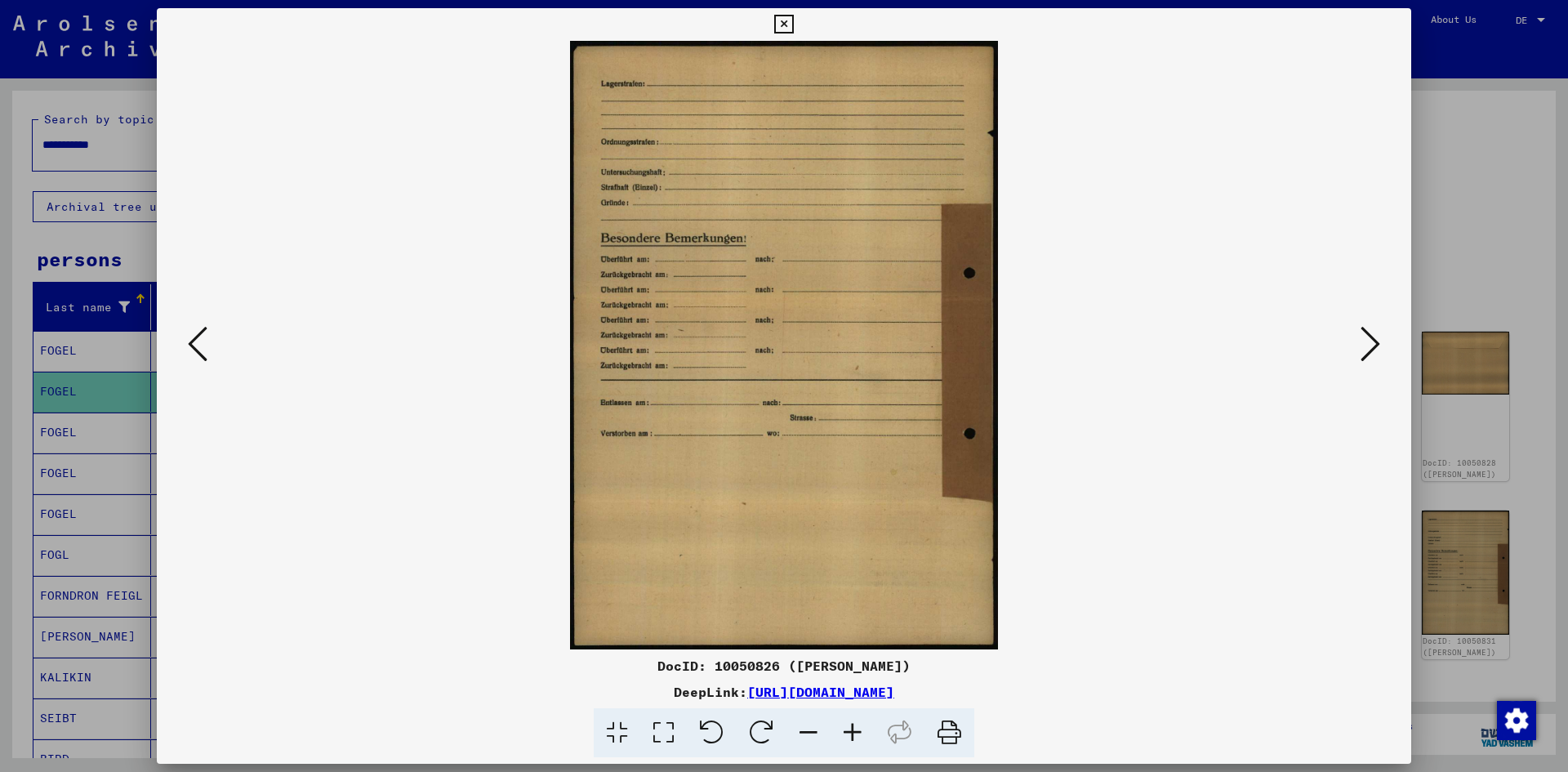
click at [1375, 340] on icon at bounding box center [1371, 344] width 20 height 39
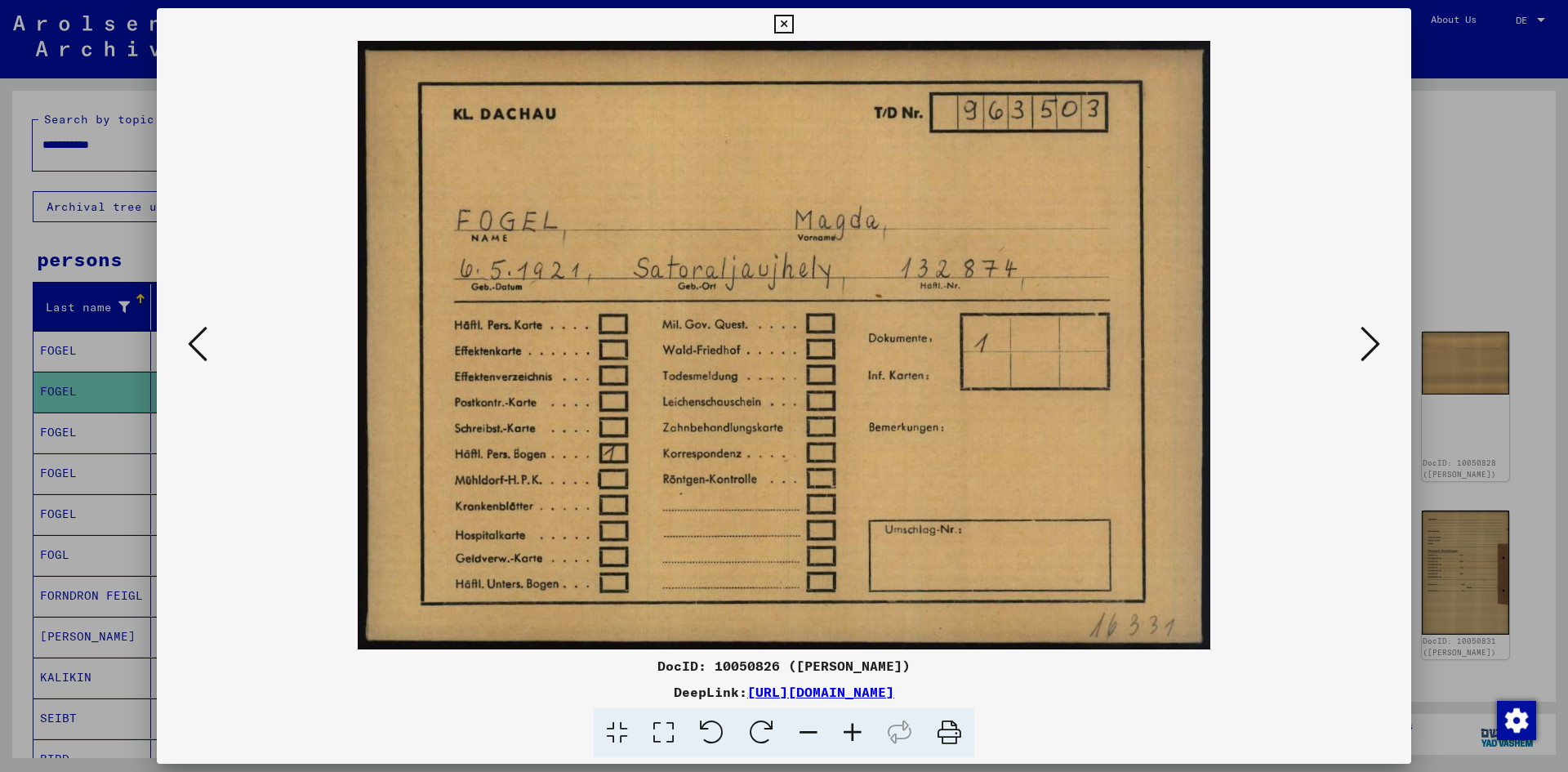
click at [1375, 340] on icon at bounding box center [1371, 344] width 20 height 39
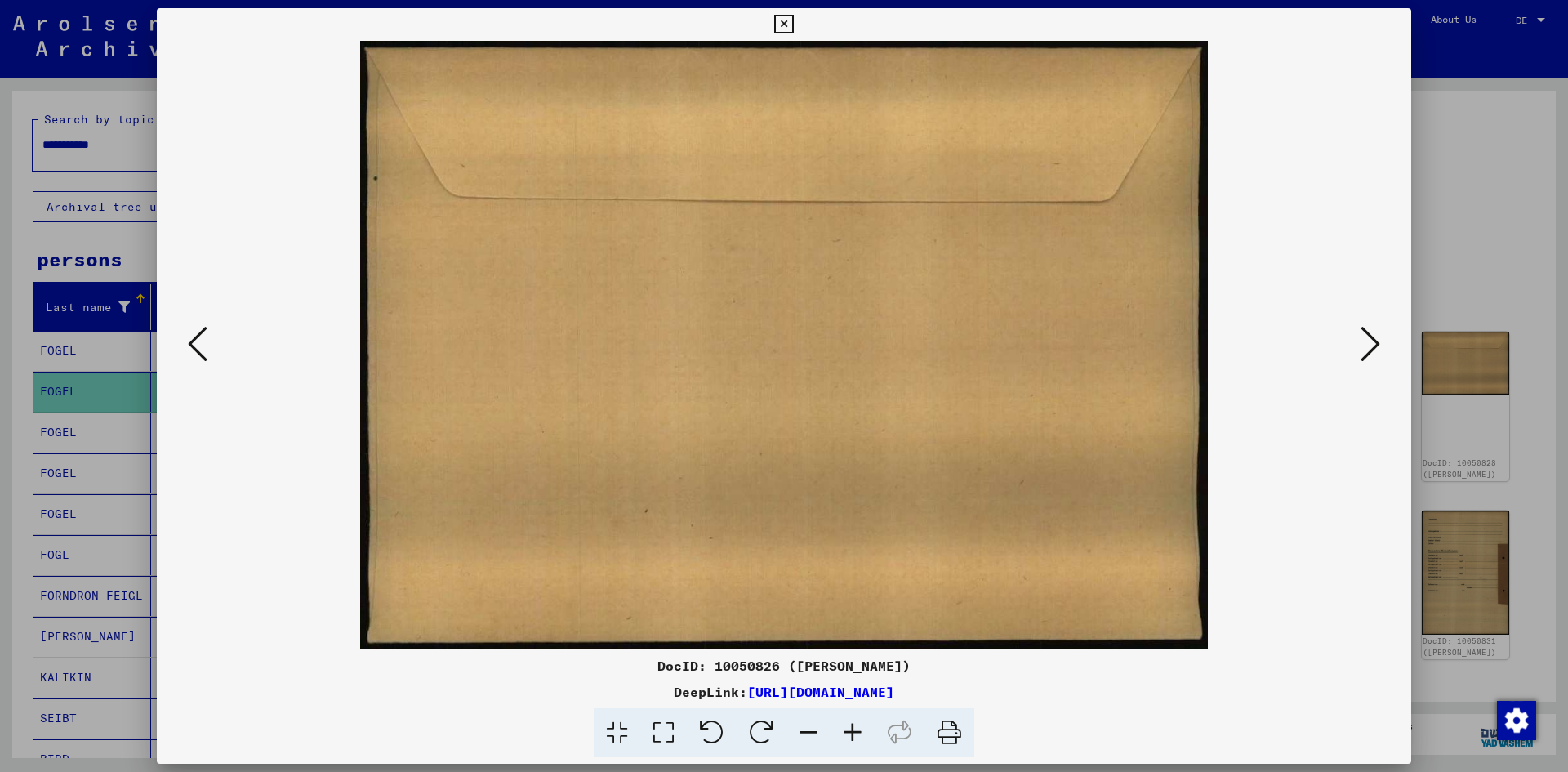
click at [1375, 340] on icon at bounding box center [1371, 344] width 20 height 39
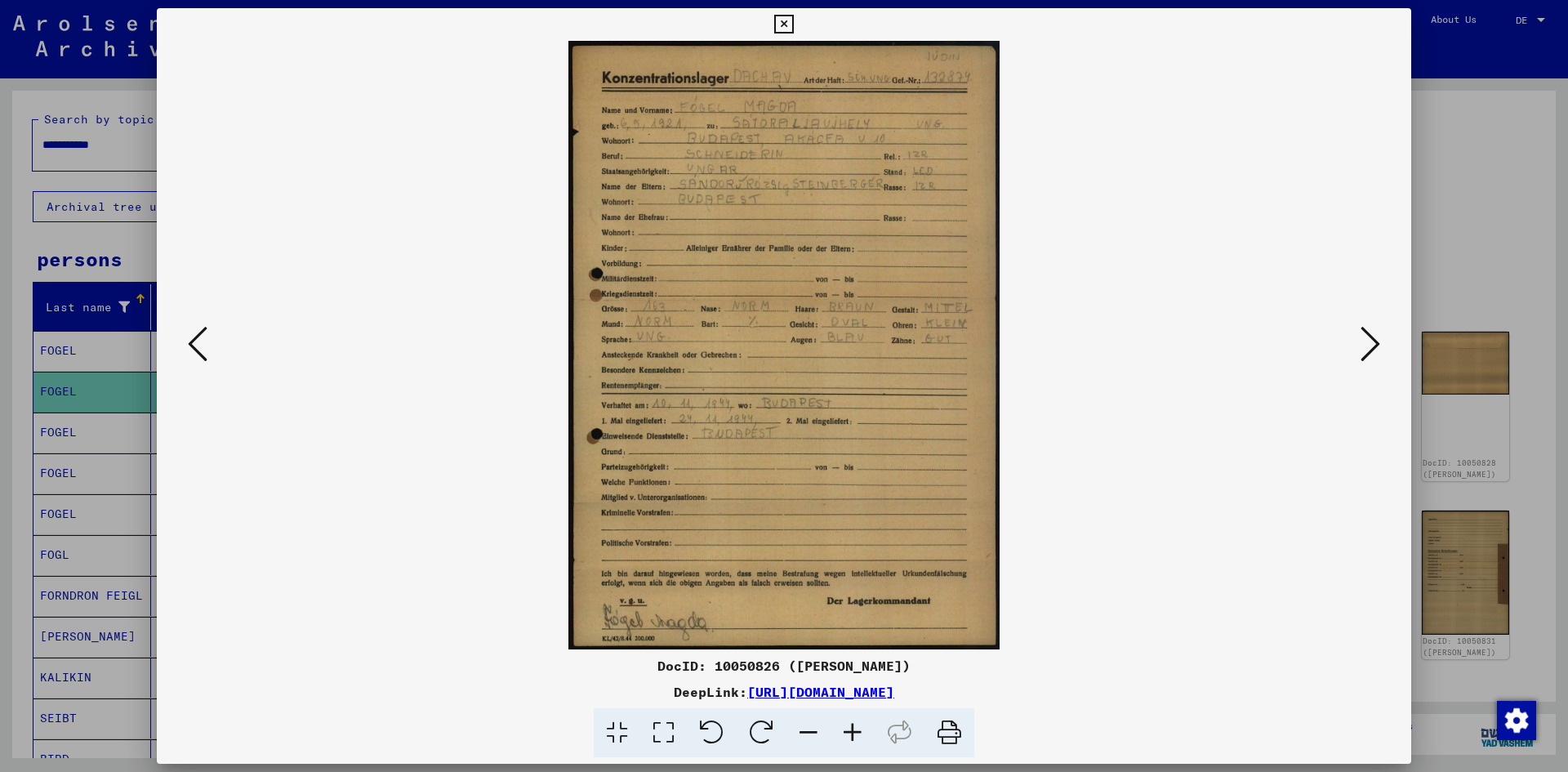
click at [1375, 340] on icon at bounding box center [1371, 344] width 20 height 39
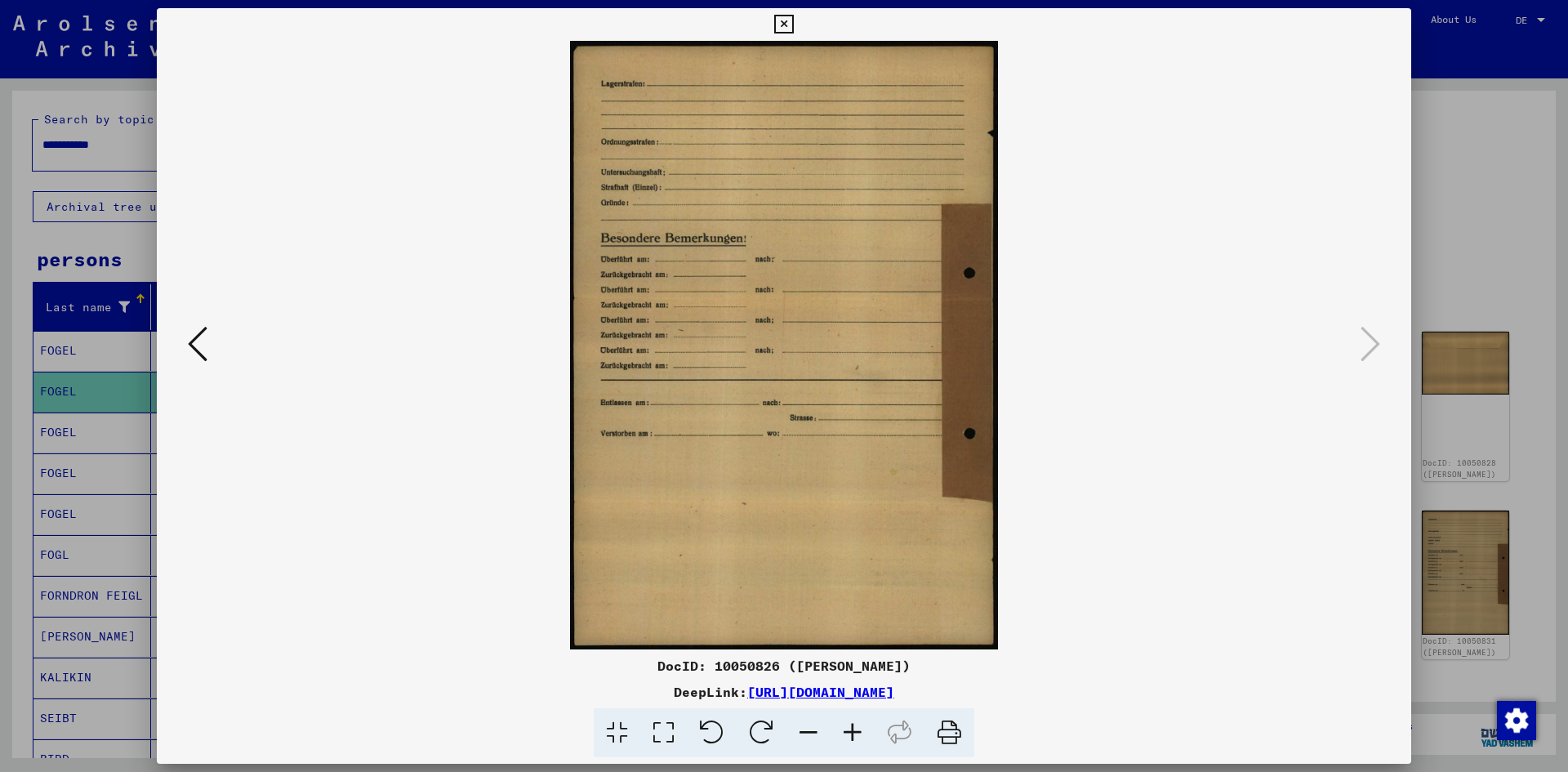
click at [783, 22] on icon at bounding box center [783, 24] width 19 height 20
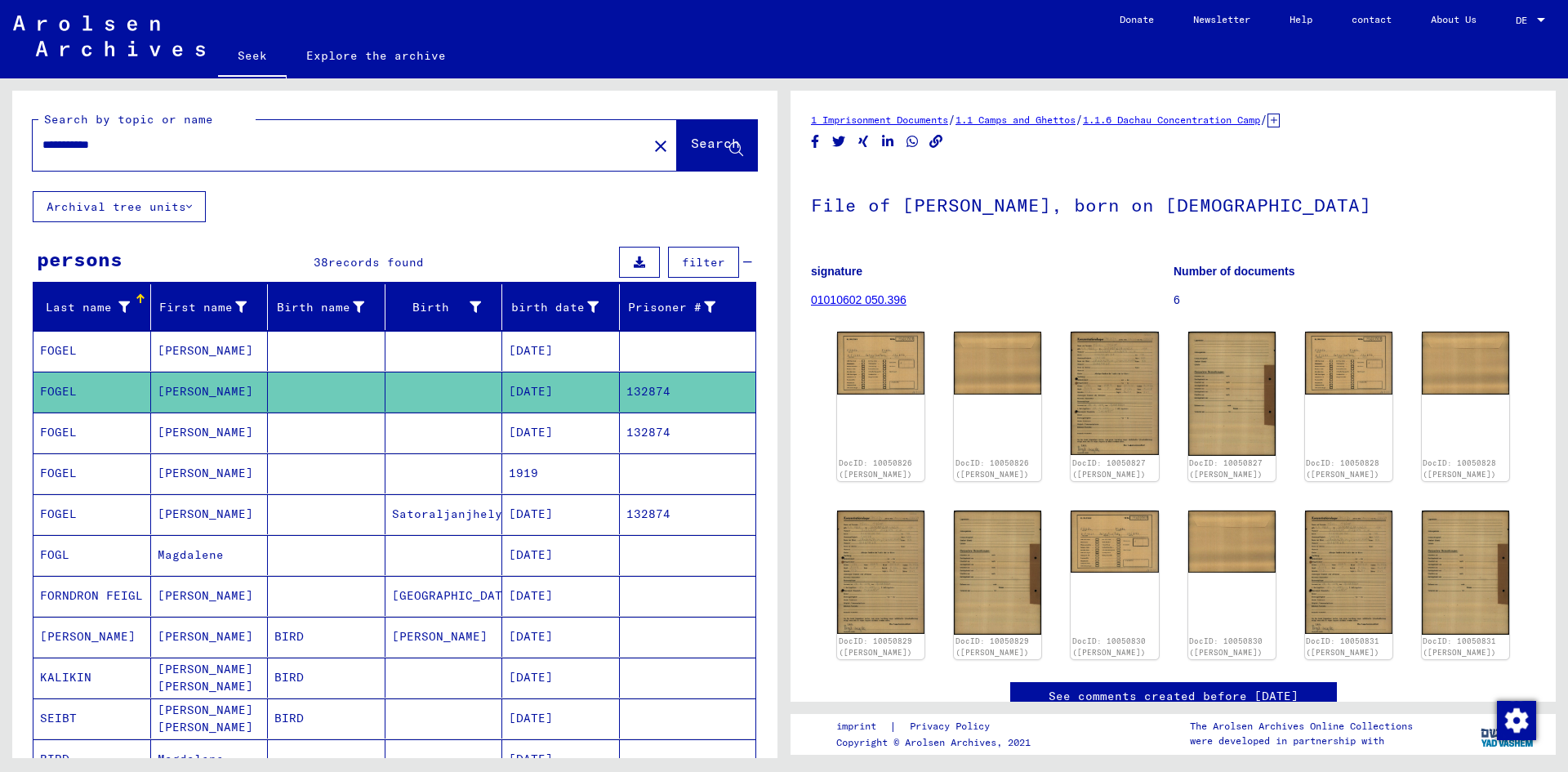
click at [282, 353] on mat-cell at bounding box center [326, 350] width 117 height 40
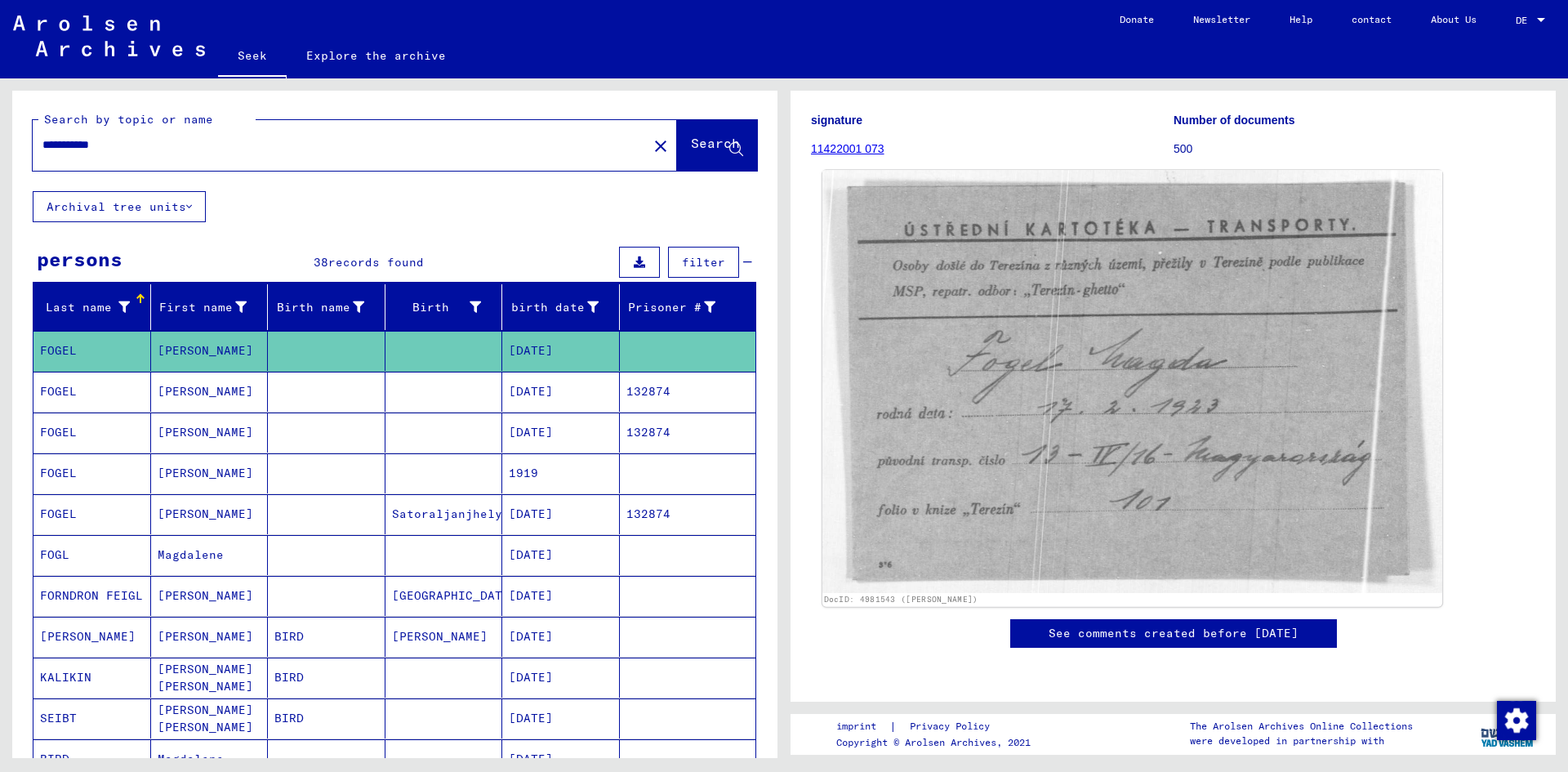
scroll to position [163, 0]
click at [1086, 481] on img at bounding box center [1133, 381] width 620 height 422
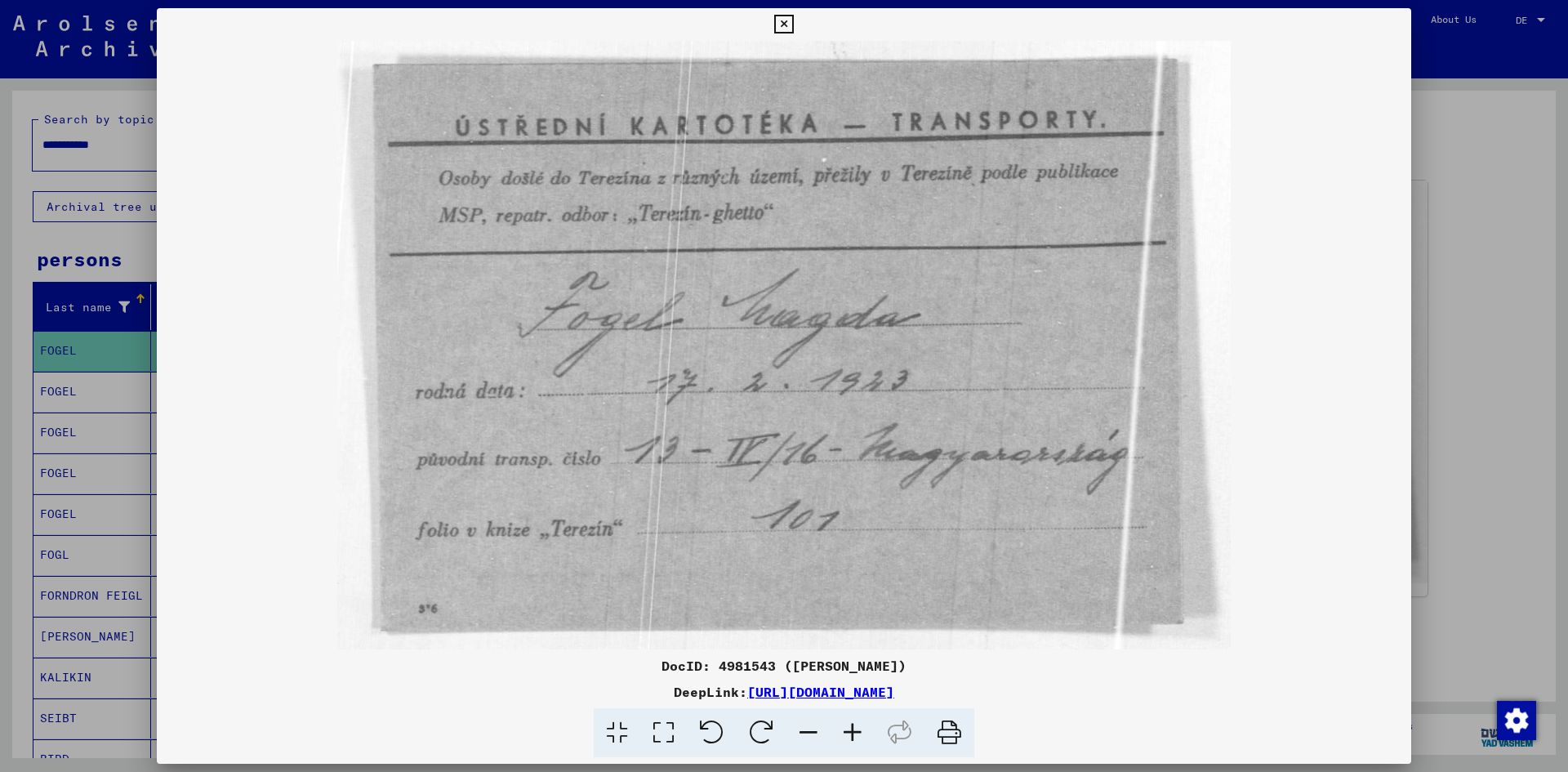
click at [788, 26] on icon at bounding box center [783, 24] width 19 height 20
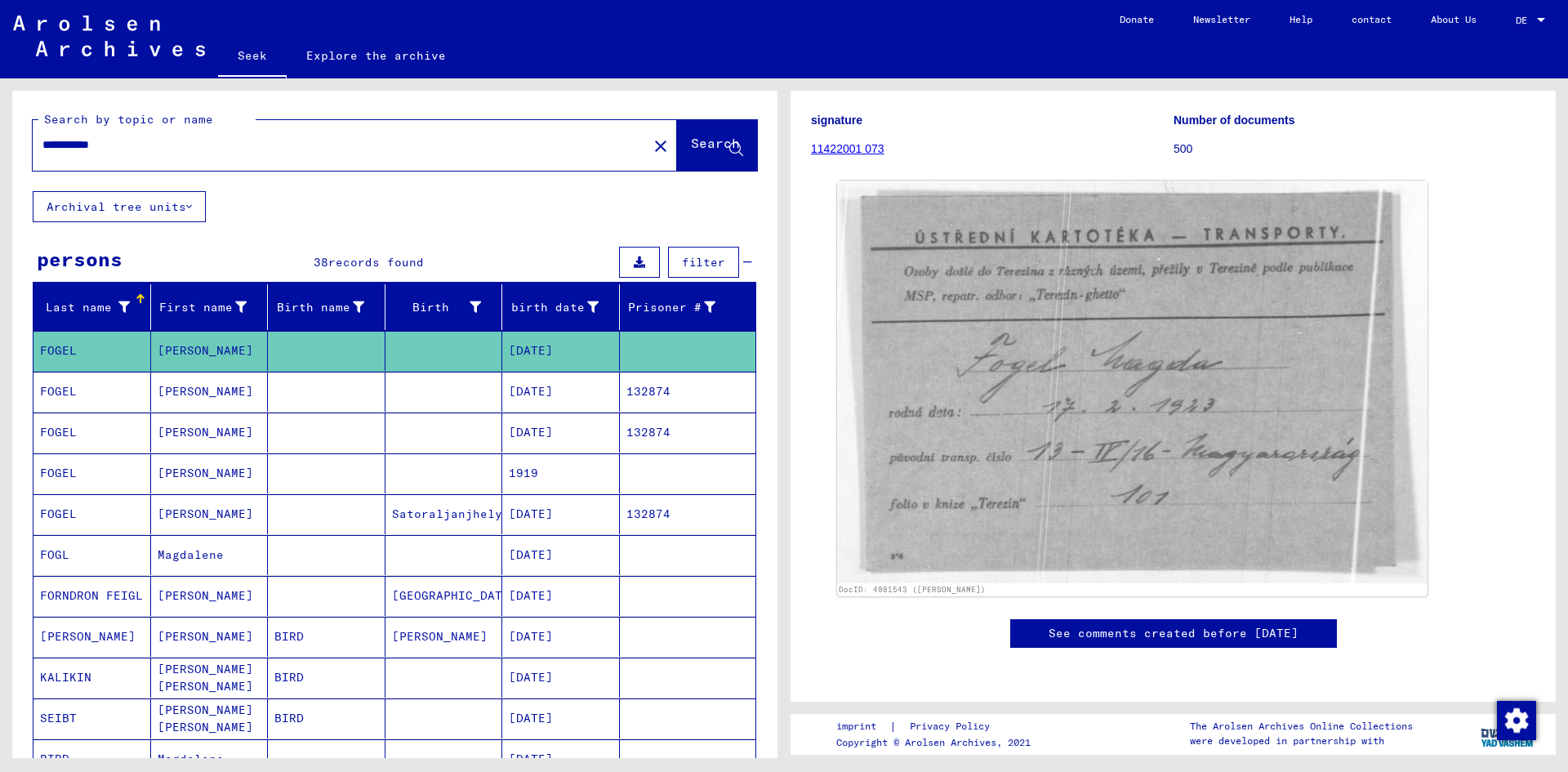
click at [405, 396] on mat-cell at bounding box center [444, 391] width 117 height 40
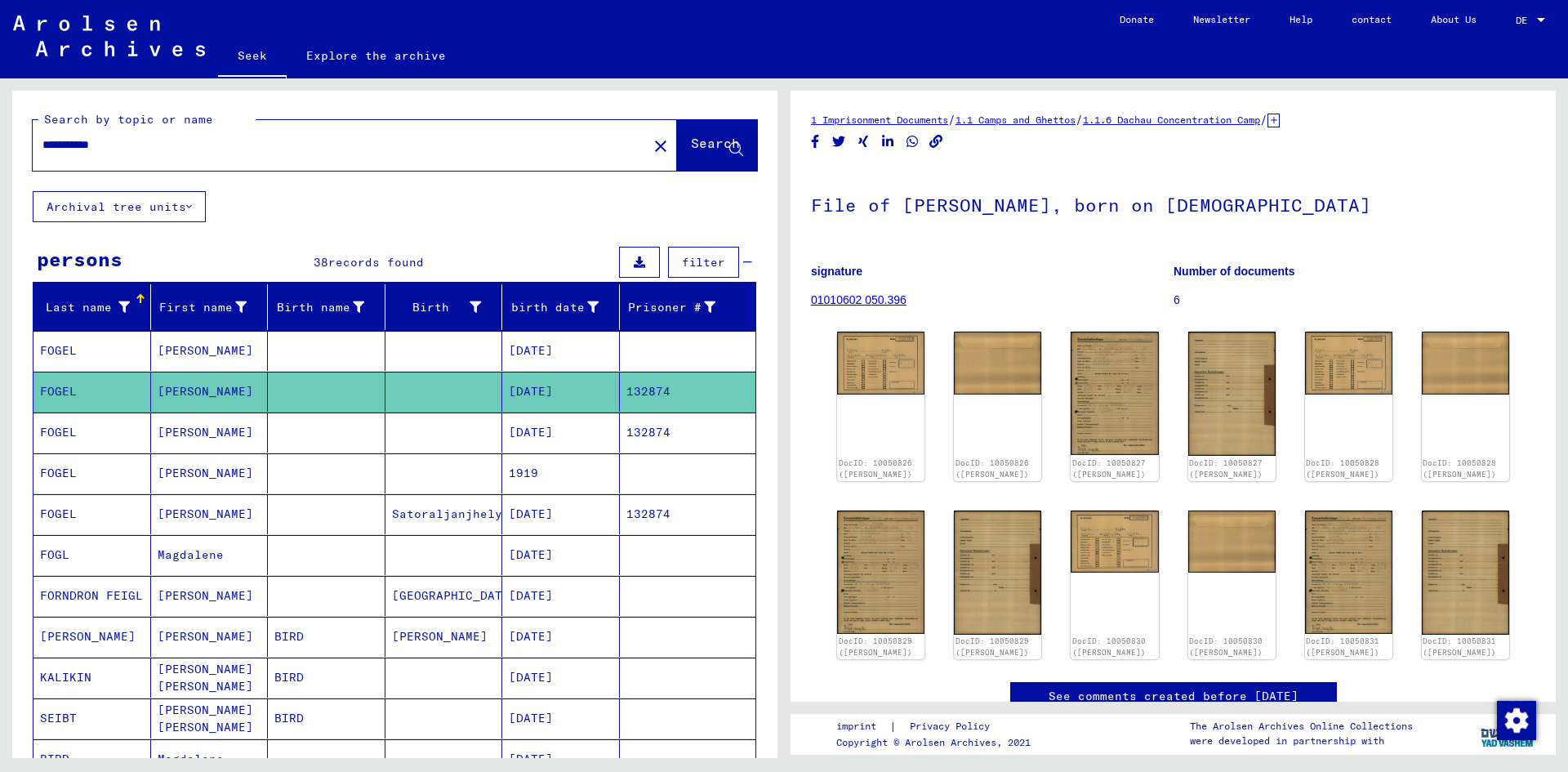
click at [393, 433] on mat-cell at bounding box center [444, 432] width 117 height 40
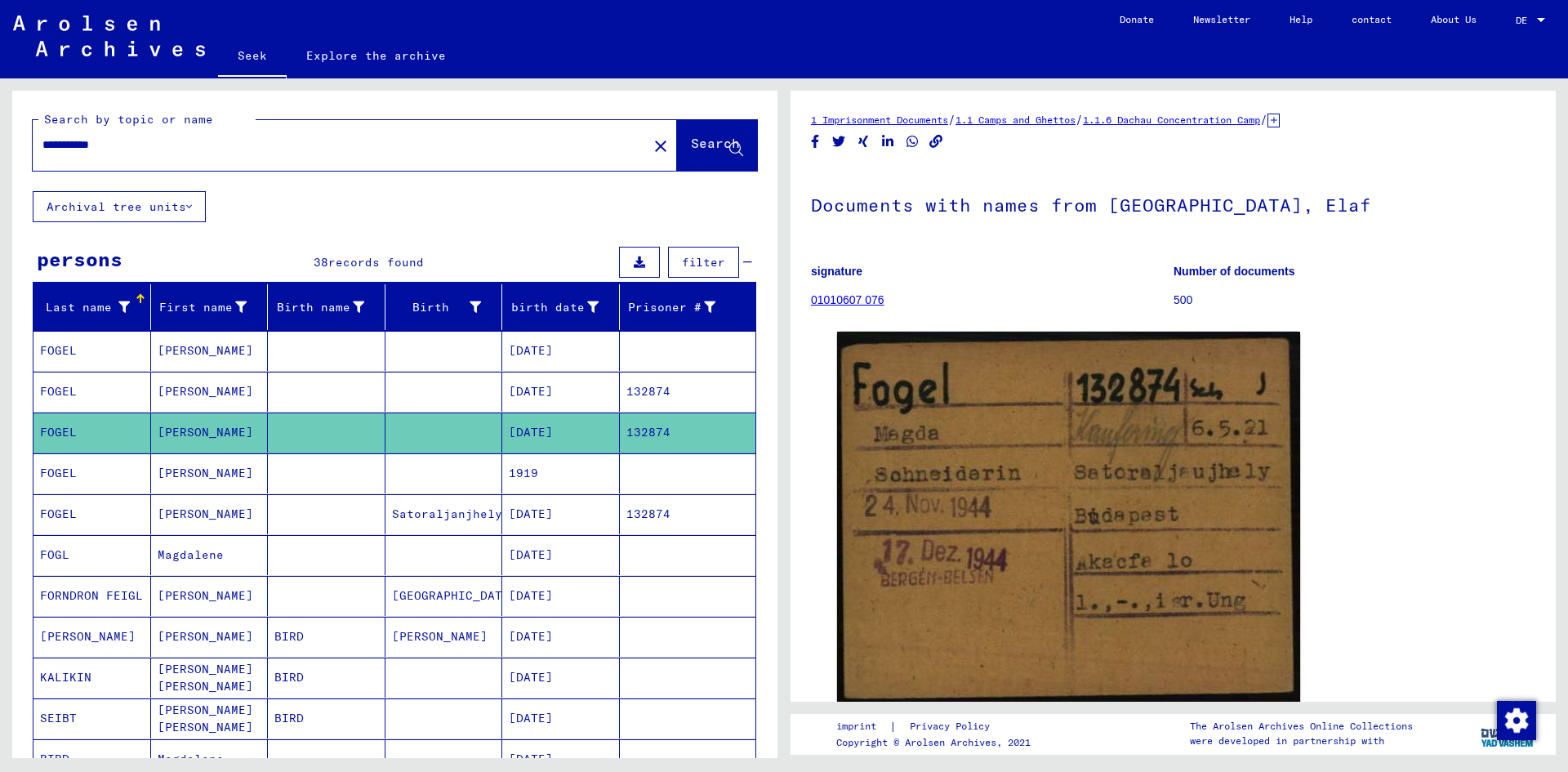
drag, startPoint x: 80, startPoint y: 143, endPoint x: 34, endPoint y: 142, distance: 46.0
click at [34, 142] on div "**********" at bounding box center [335, 144] width 606 height 37
click at [699, 142] on font "Search" at bounding box center [715, 142] width 49 height 16
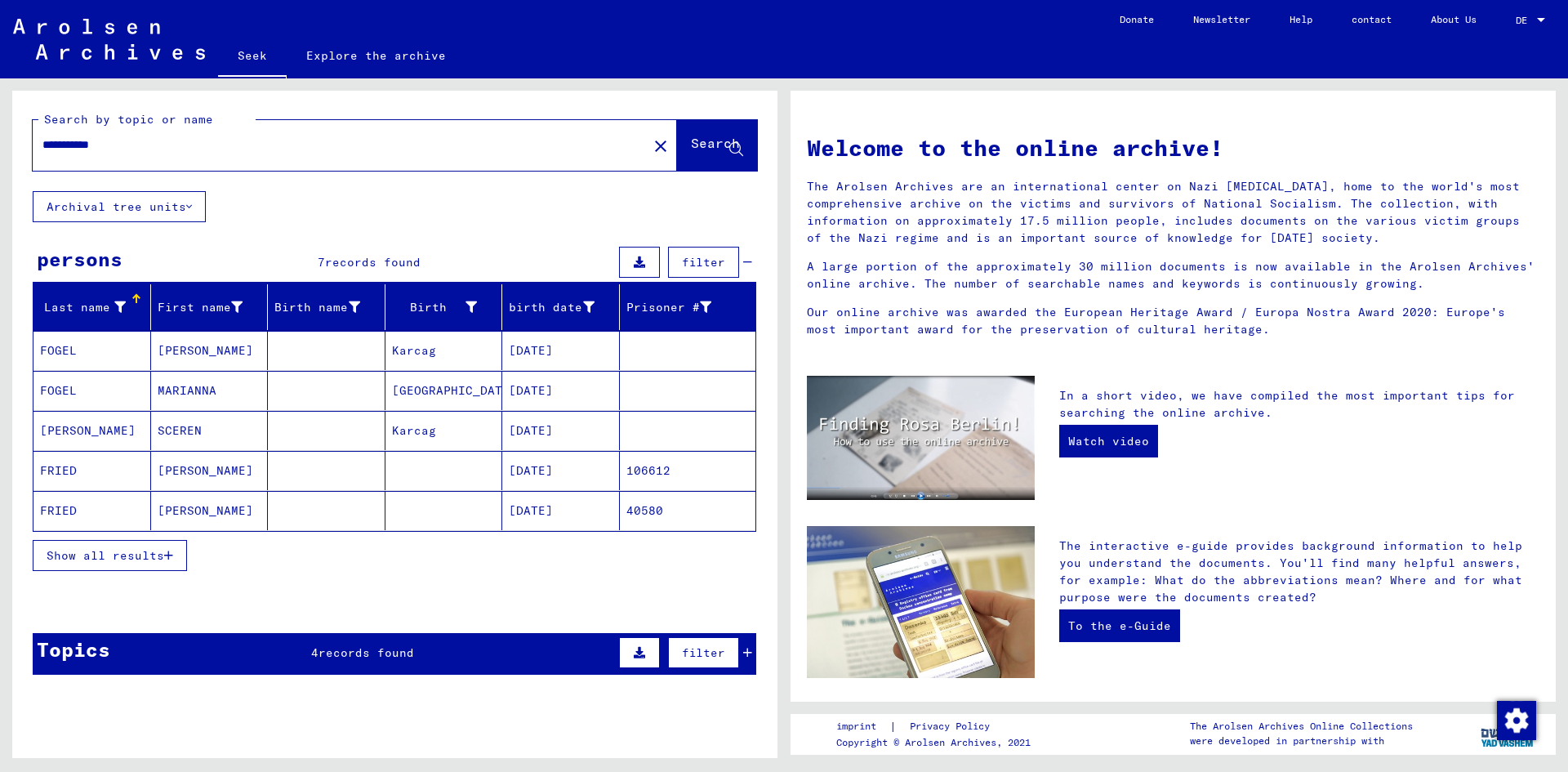
drag, startPoint x: 69, startPoint y: 144, endPoint x: 38, endPoint y: 146, distance: 31.1
click at [38, 146] on div "**********" at bounding box center [330, 144] width 596 height 37
click at [698, 145] on font "Search" at bounding box center [715, 142] width 49 height 16
click at [102, 471] on mat-cell "FOGEL" at bounding box center [91, 470] width 117 height 39
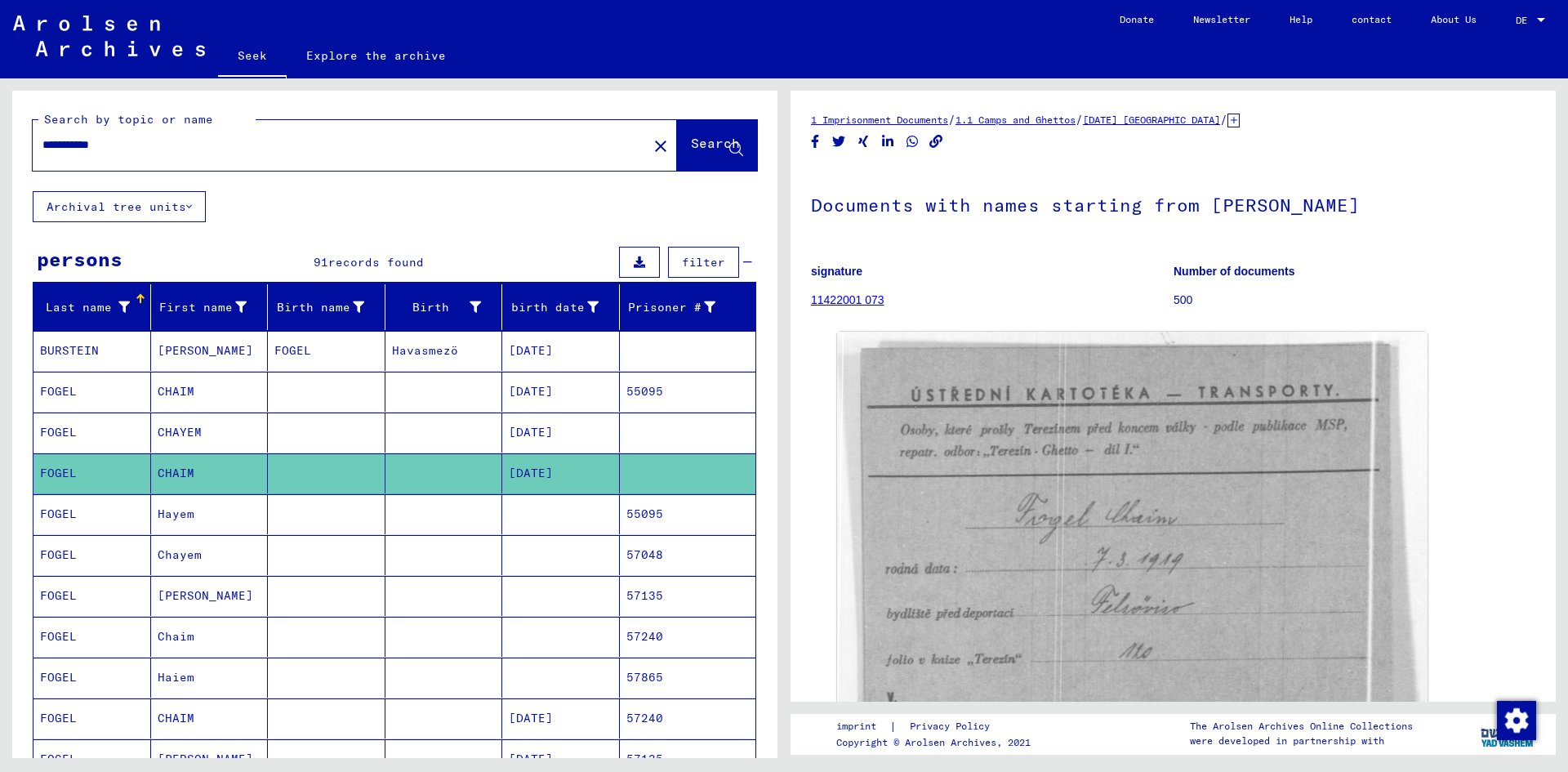
click at [400, 513] on mat-cell at bounding box center [444, 514] width 117 height 40
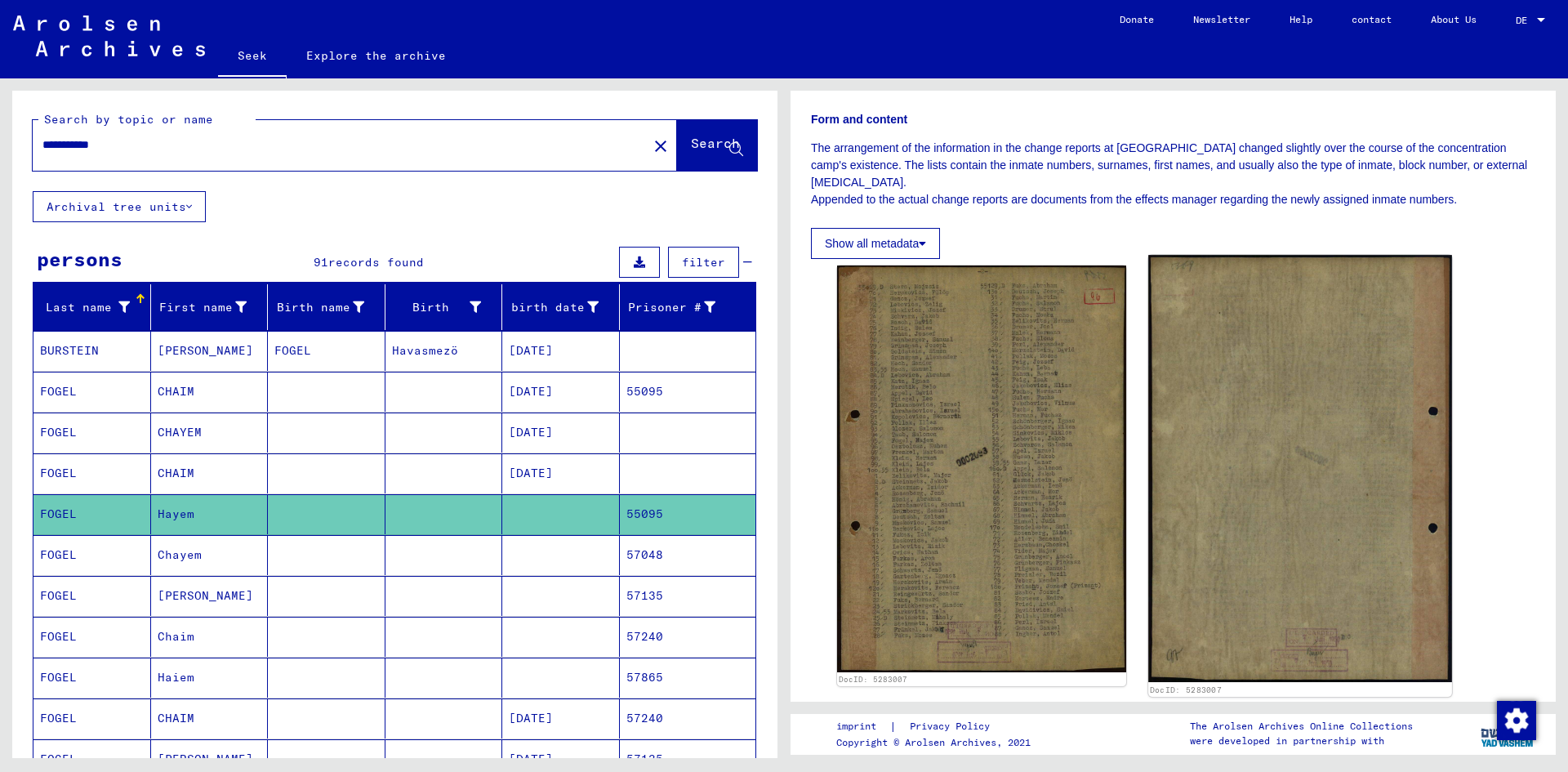
scroll to position [245, 0]
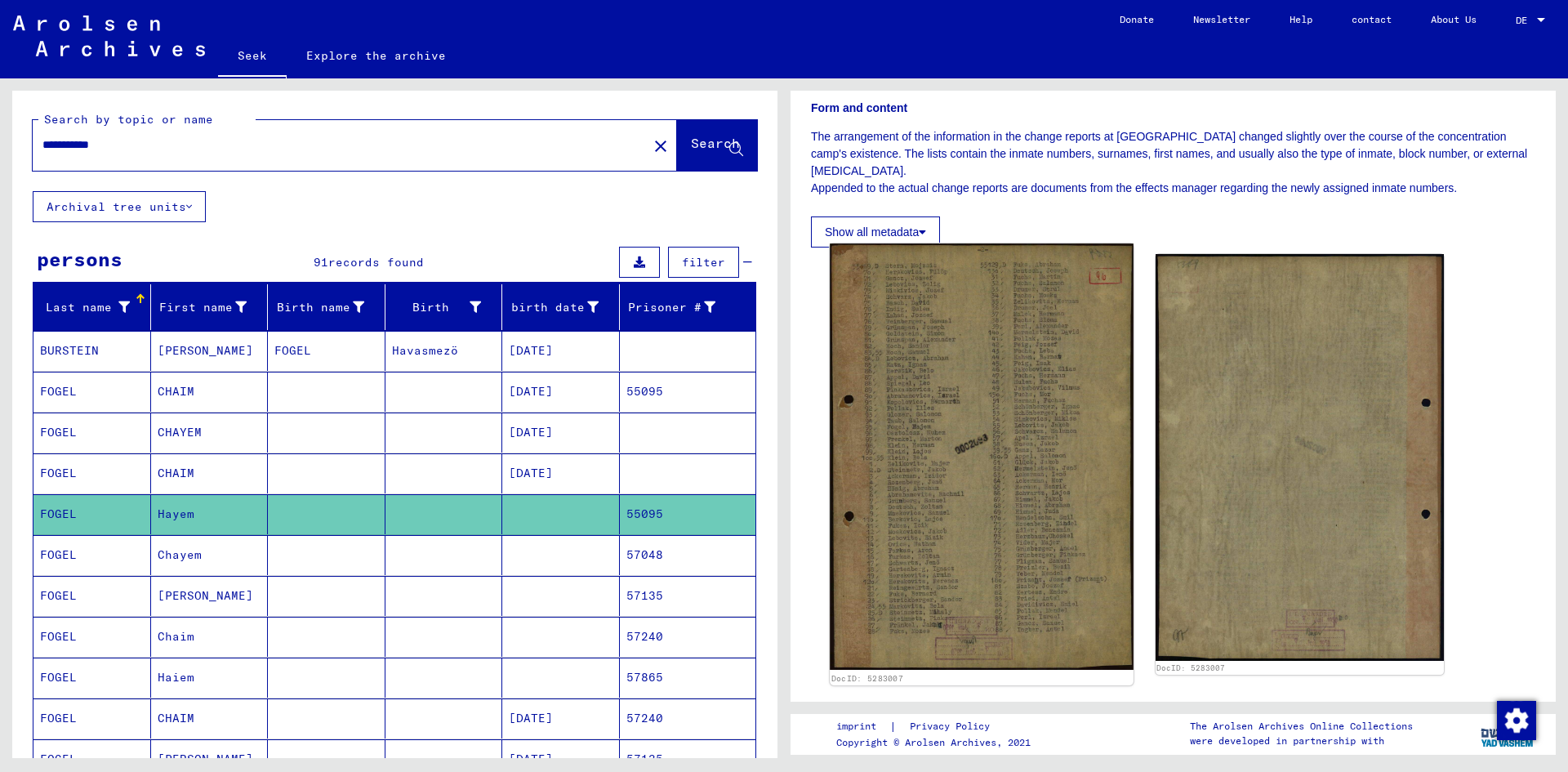
click at [1087, 476] on img at bounding box center [981, 457] width 303 height 426
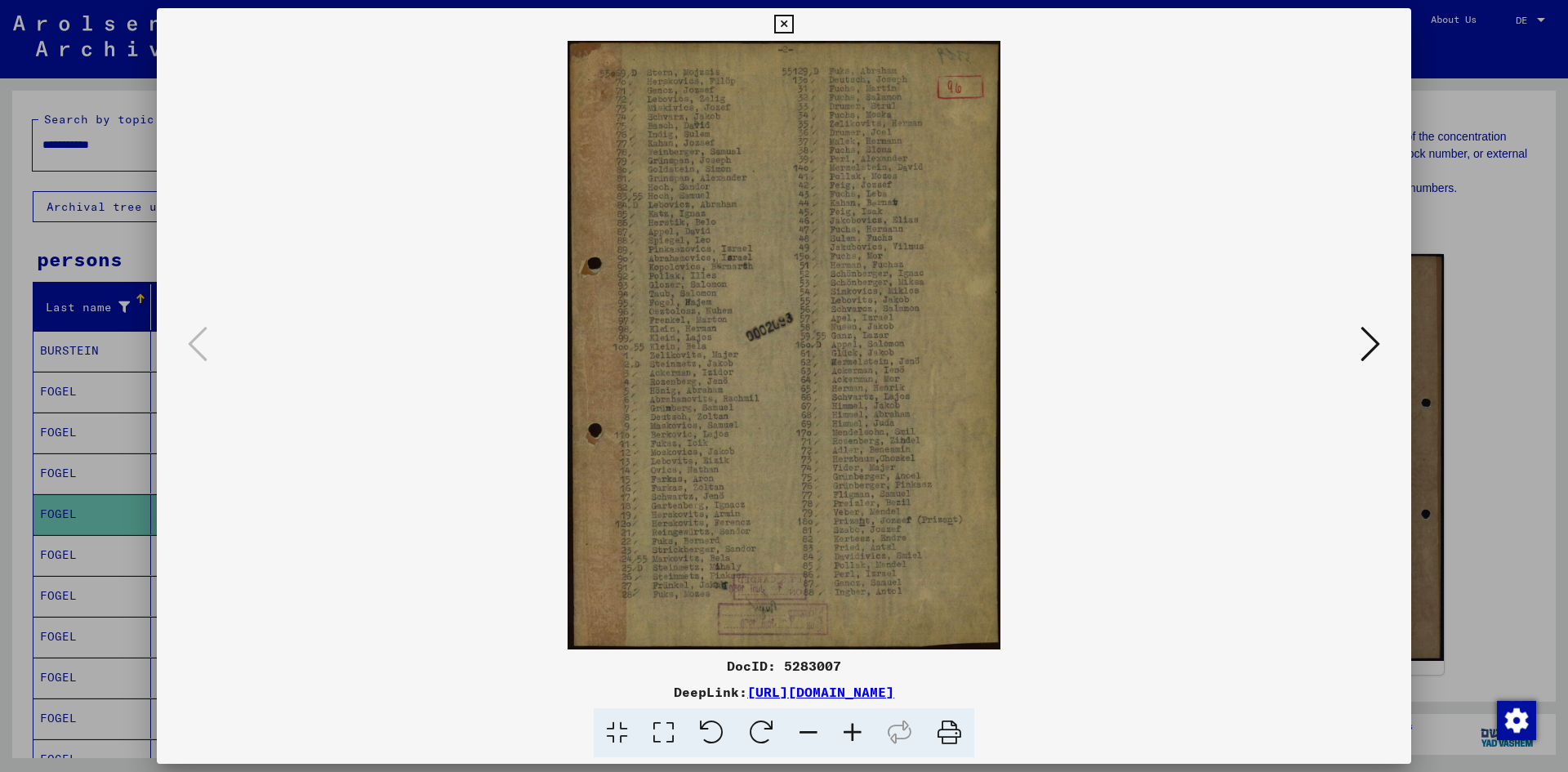
click at [851, 723] on icon at bounding box center [852, 733] width 44 height 50
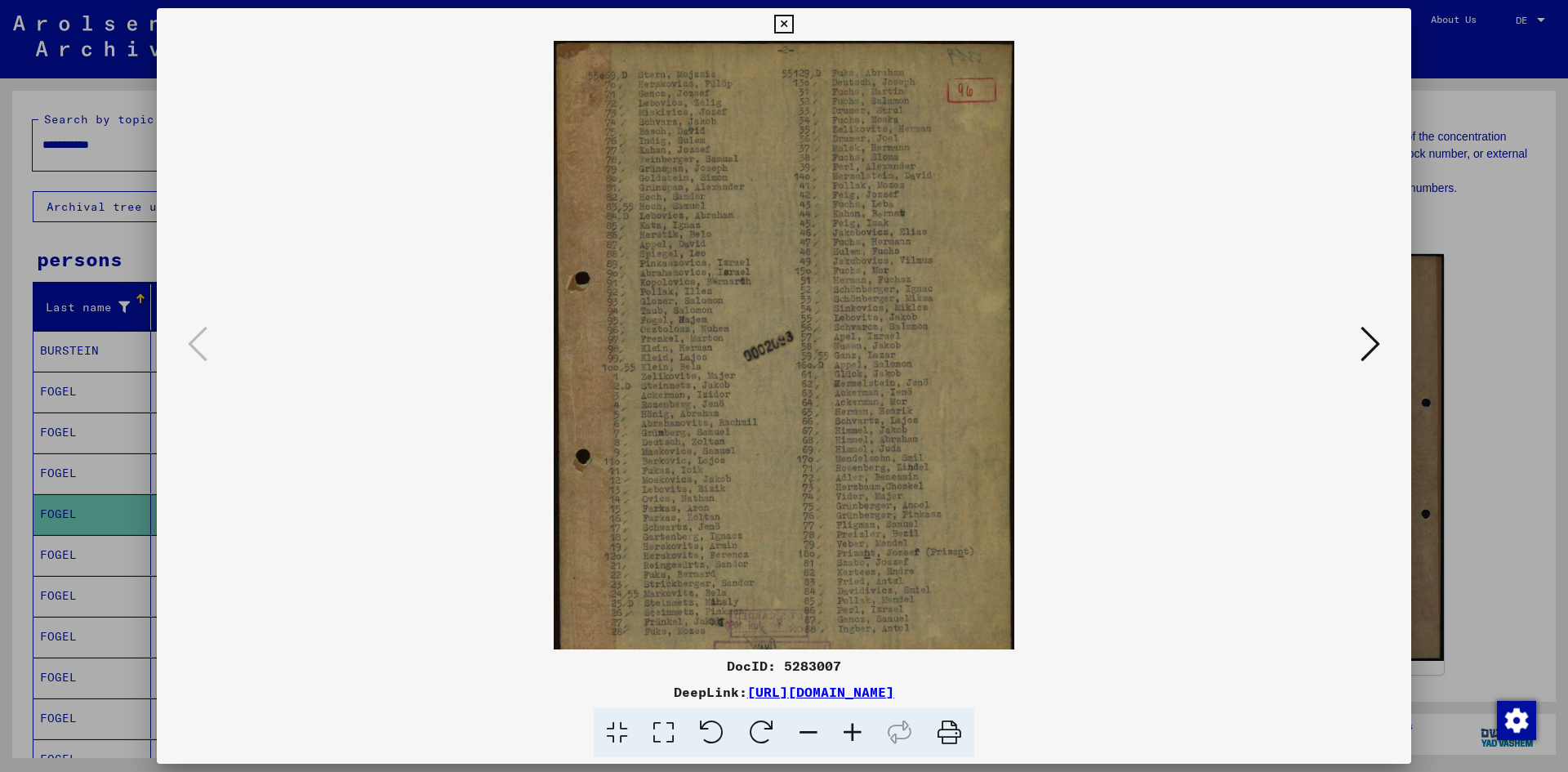
click at [854, 716] on icon at bounding box center [852, 733] width 44 height 50
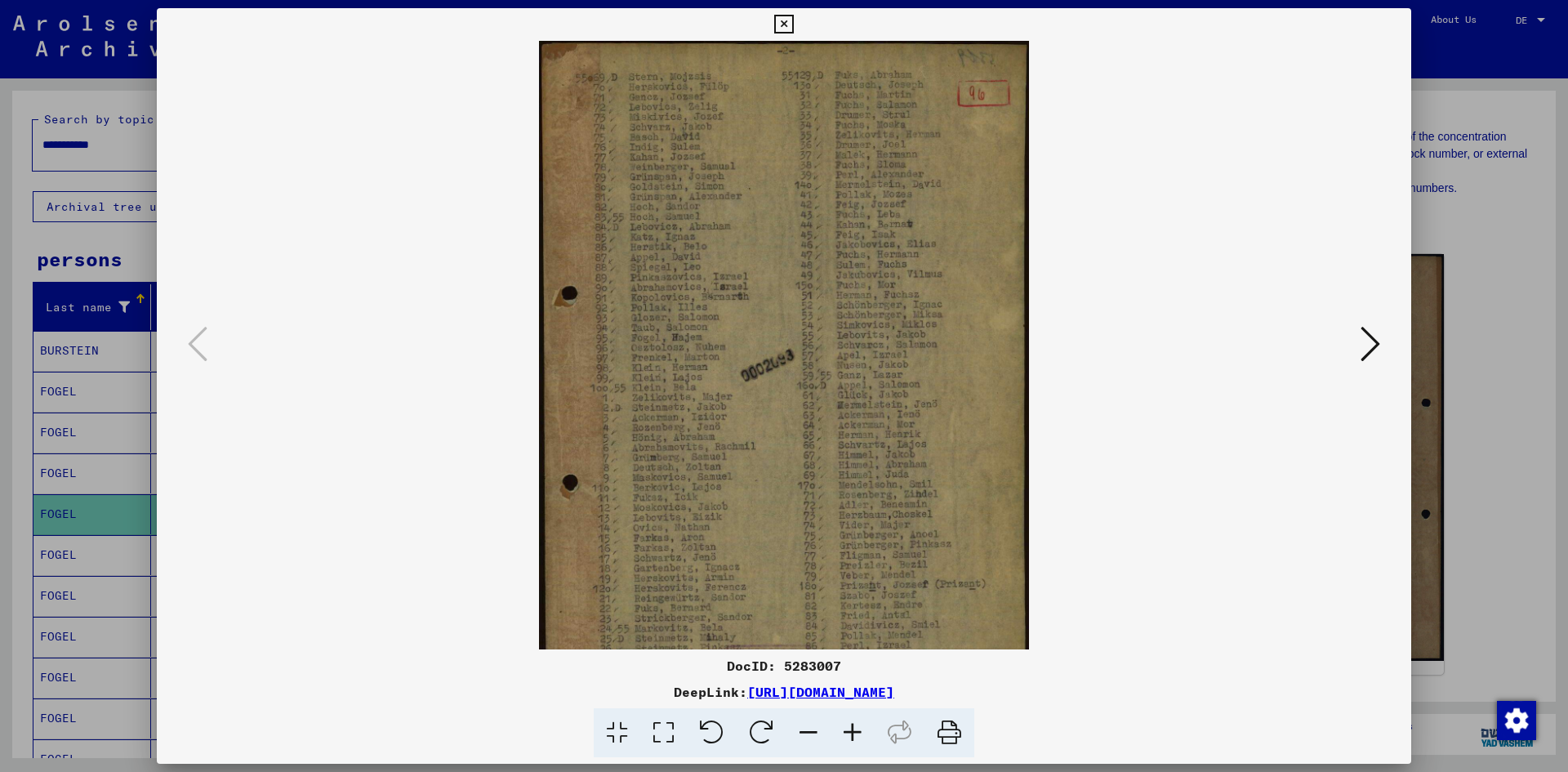
click at [853, 716] on icon at bounding box center [852, 733] width 44 height 50
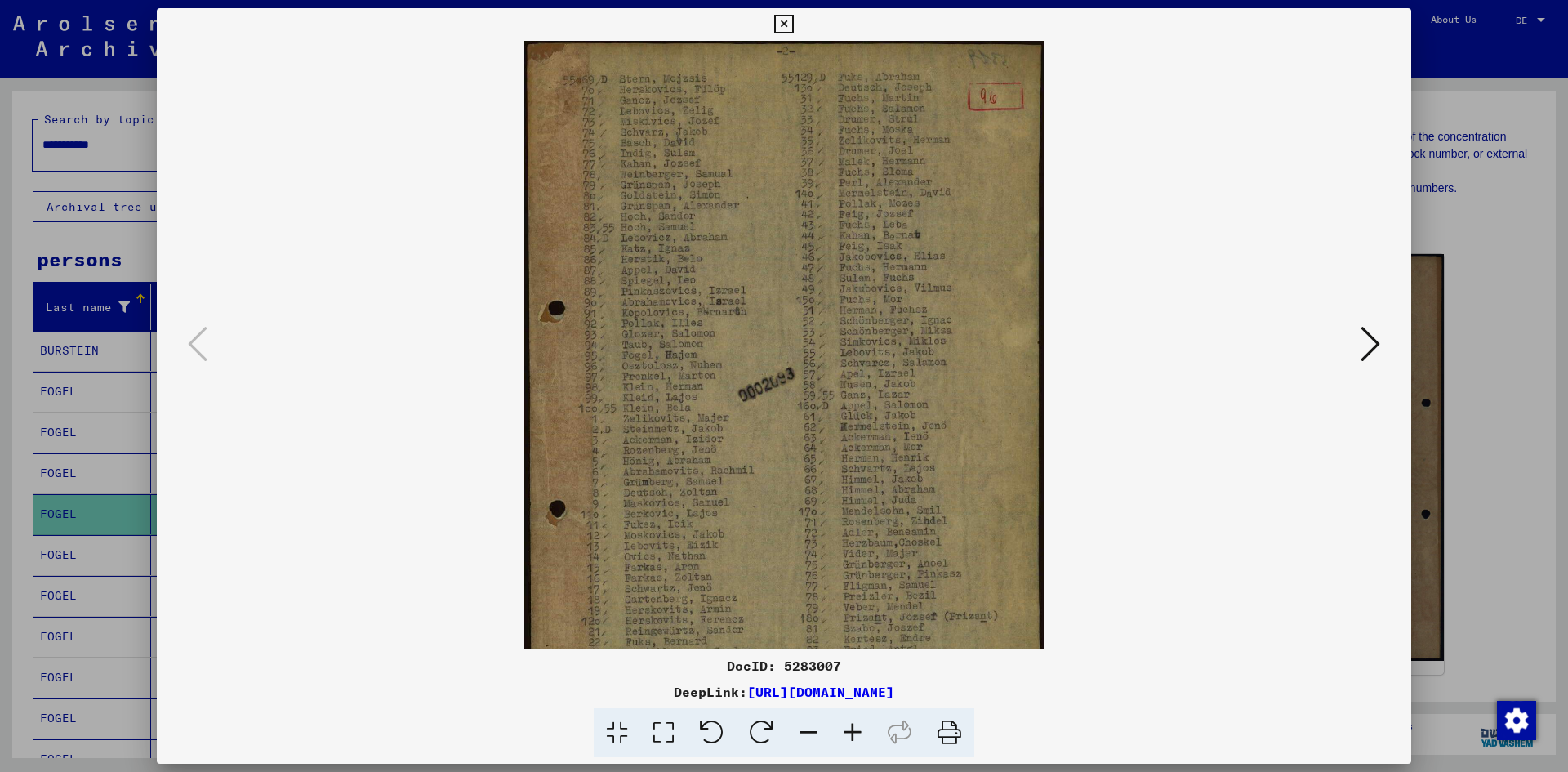
click at [852, 716] on icon at bounding box center [852, 733] width 44 height 50
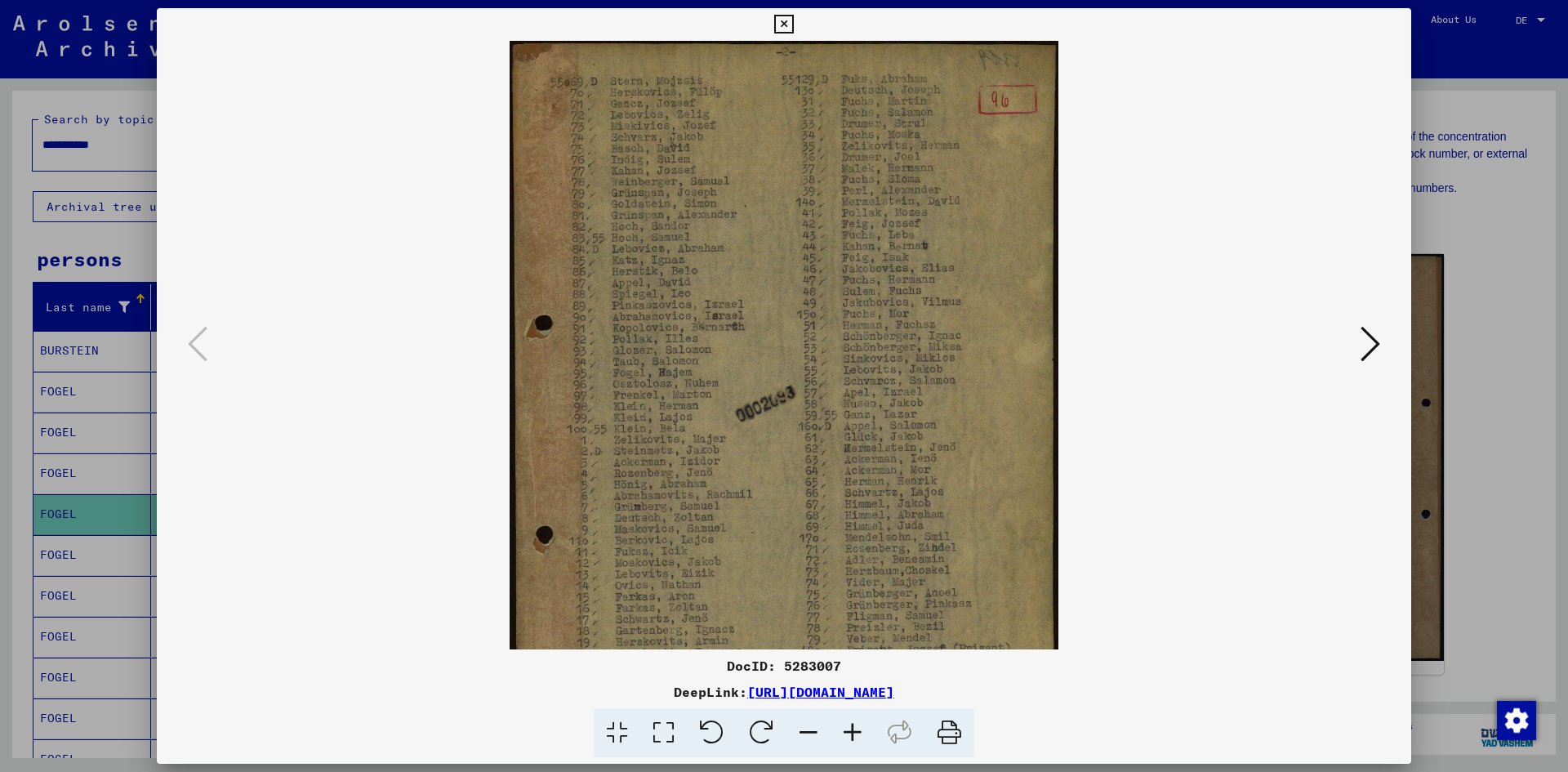
click at [852, 715] on icon at bounding box center [852, 733] width 44 height 50
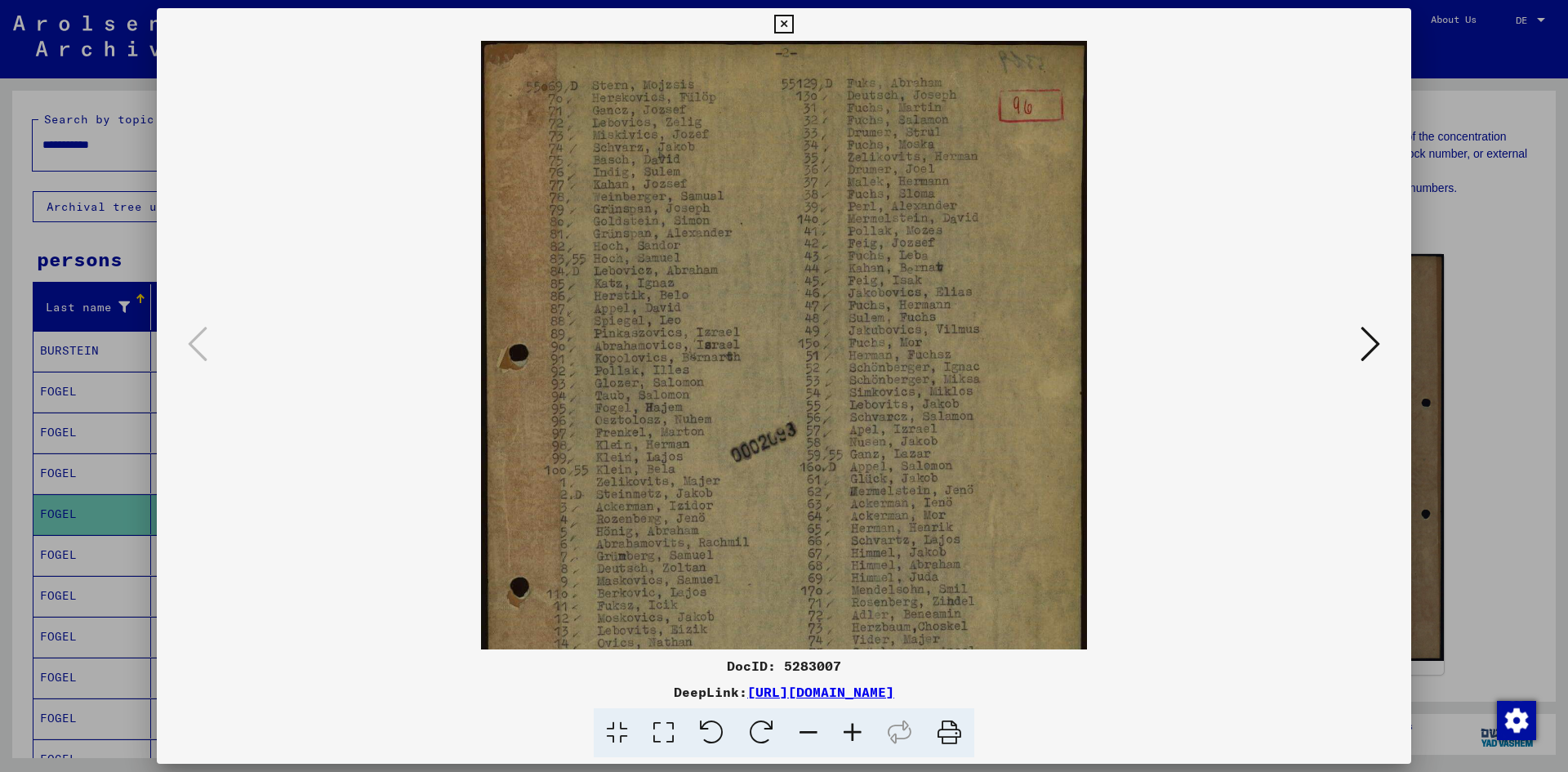
click at [852, 712] on icon at bounding box center [852, 733] width 44 height 50
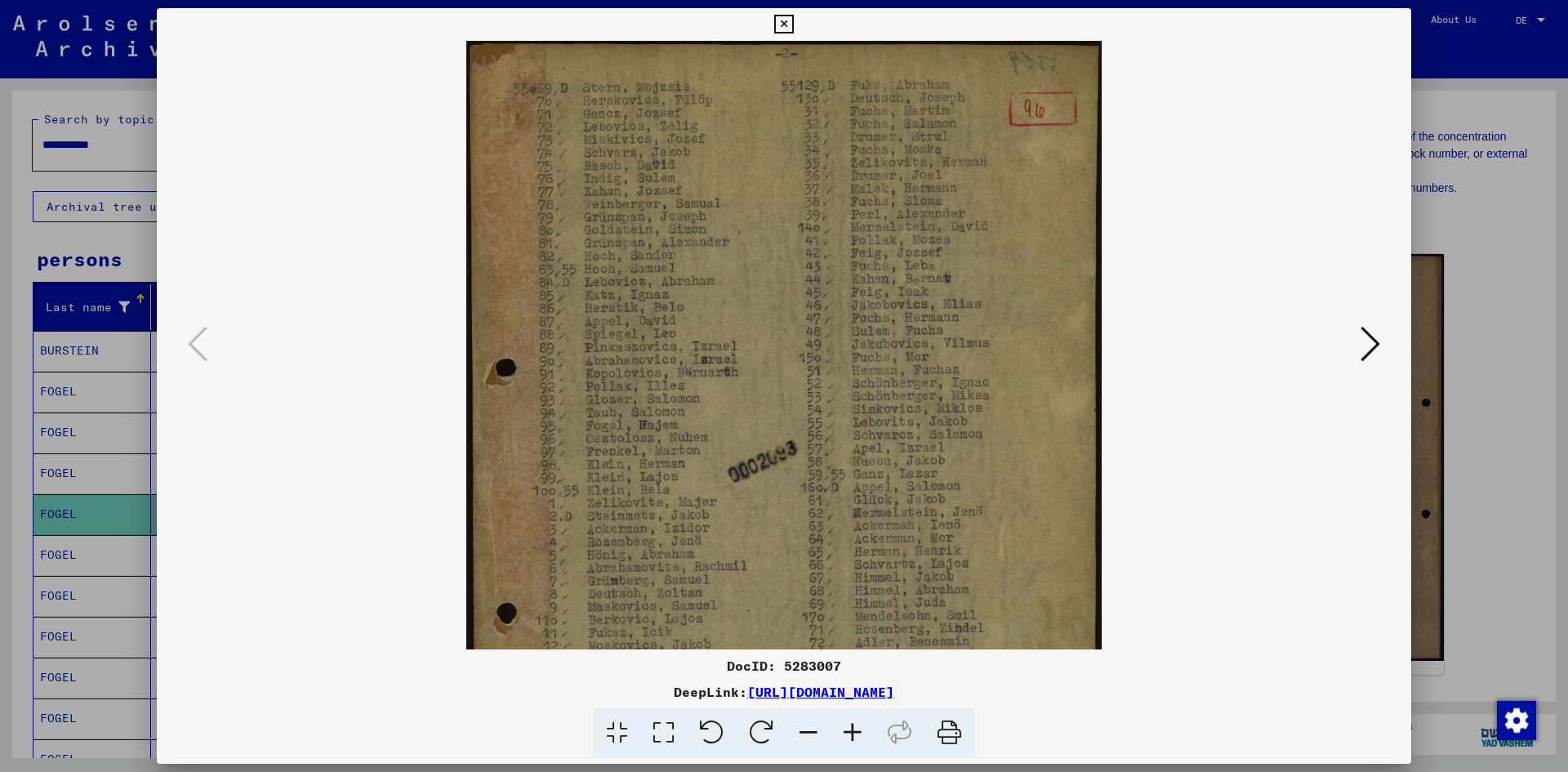
click at [853, 708] on icon at bounding box center [852, 733] width 44 height 50
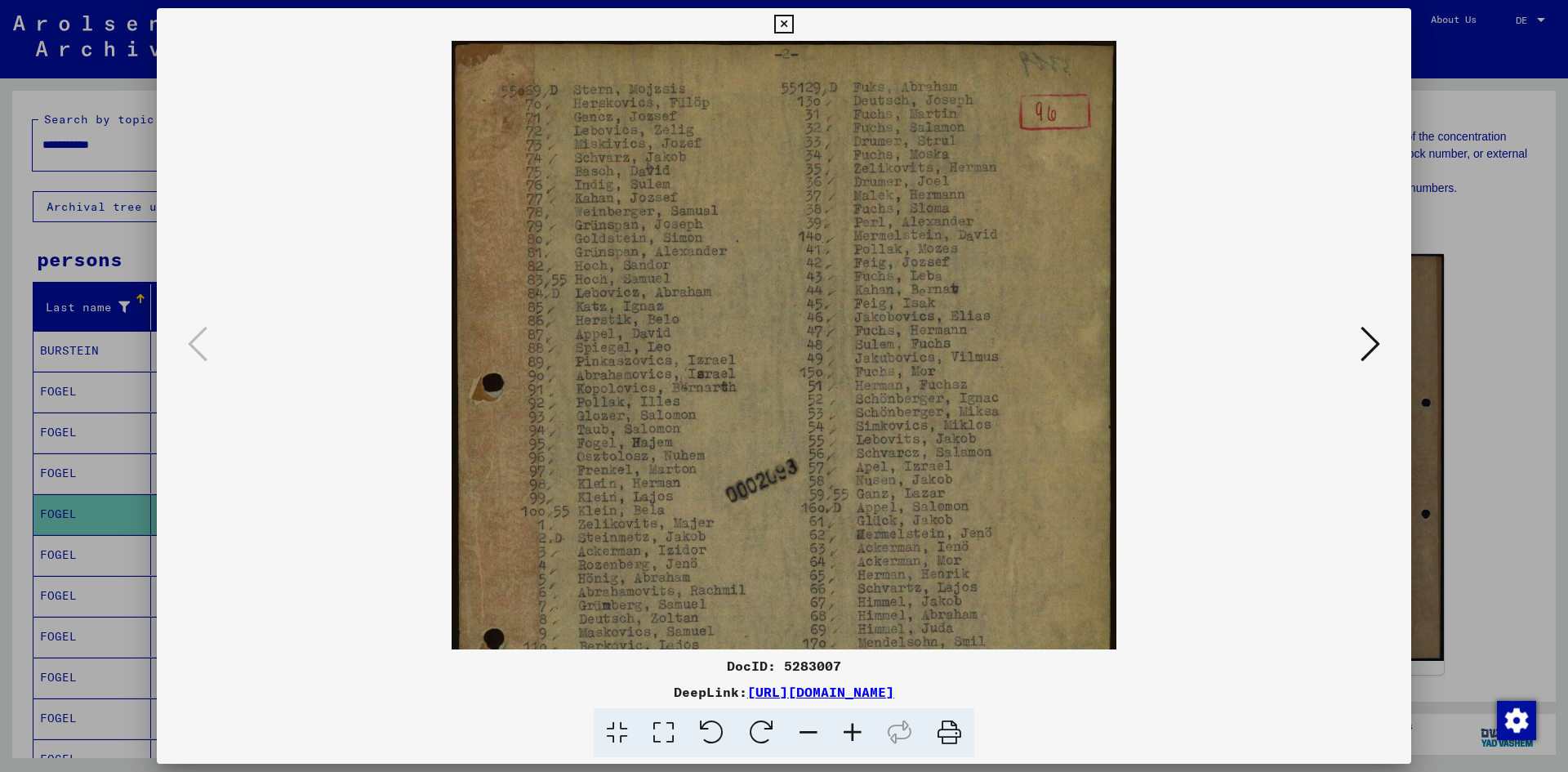
drag, startPoint x: 853, startPoint y: 708, endPoint x: 874, endPoint y: 649, distance: 62.6
click at [853, 708] on div "DocID: 5283007 DeepLink: [URL][DOMAIN_NAME]" at bounding box center [784, 707] width 1254 height 102
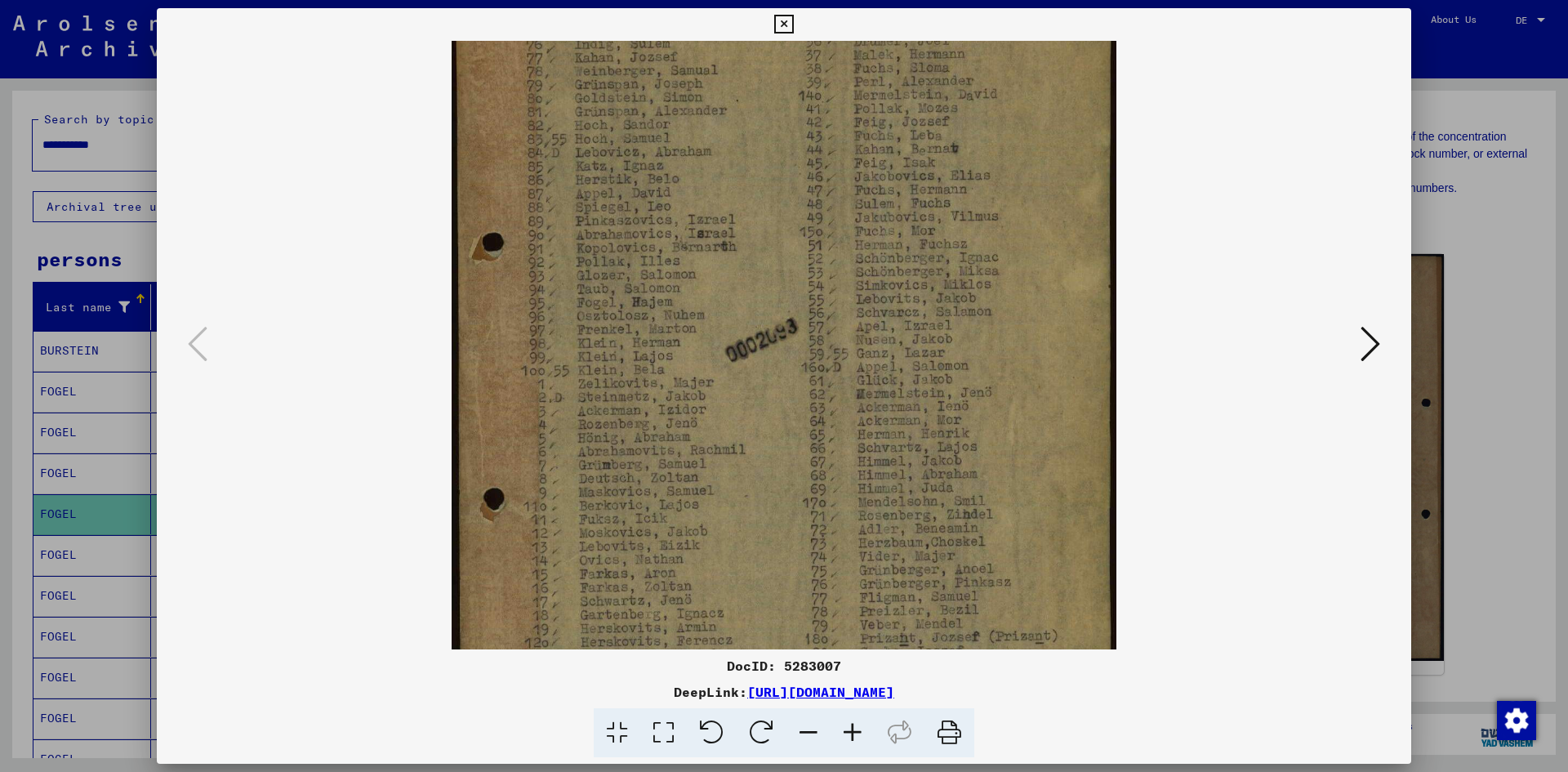
scroll to position [140, 0]
drag, startPoint x: 895, startPoint y: 490, endPoint x: 819, endPoint y: 347, distance: 161.9
click at [819, 347] on img at bounding box center [784, 369] width 665 height 935
click at [781, 27] on icon at bounding box center [783, 24] width 19 height 20
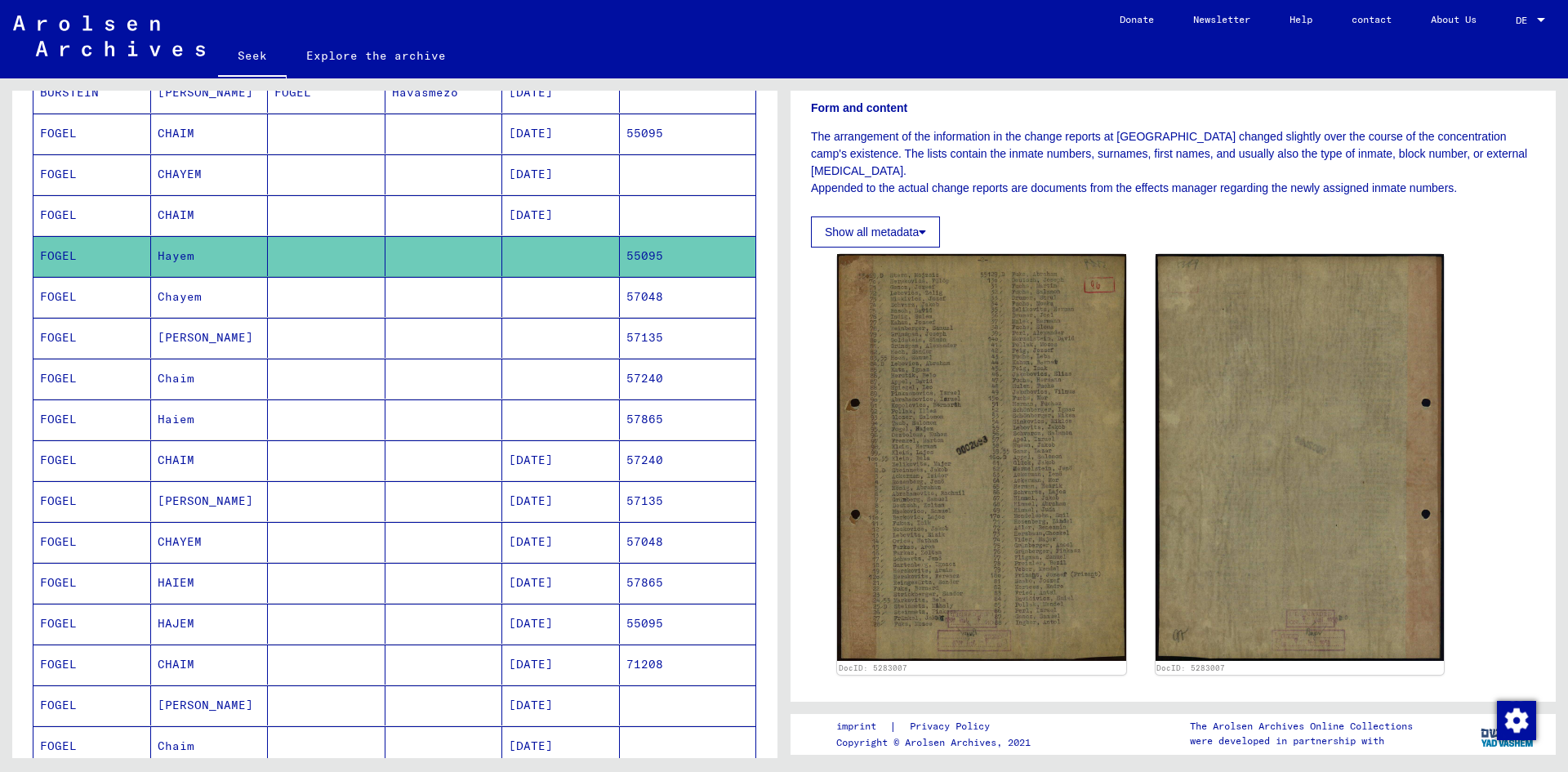
scroll to position [327, 0]
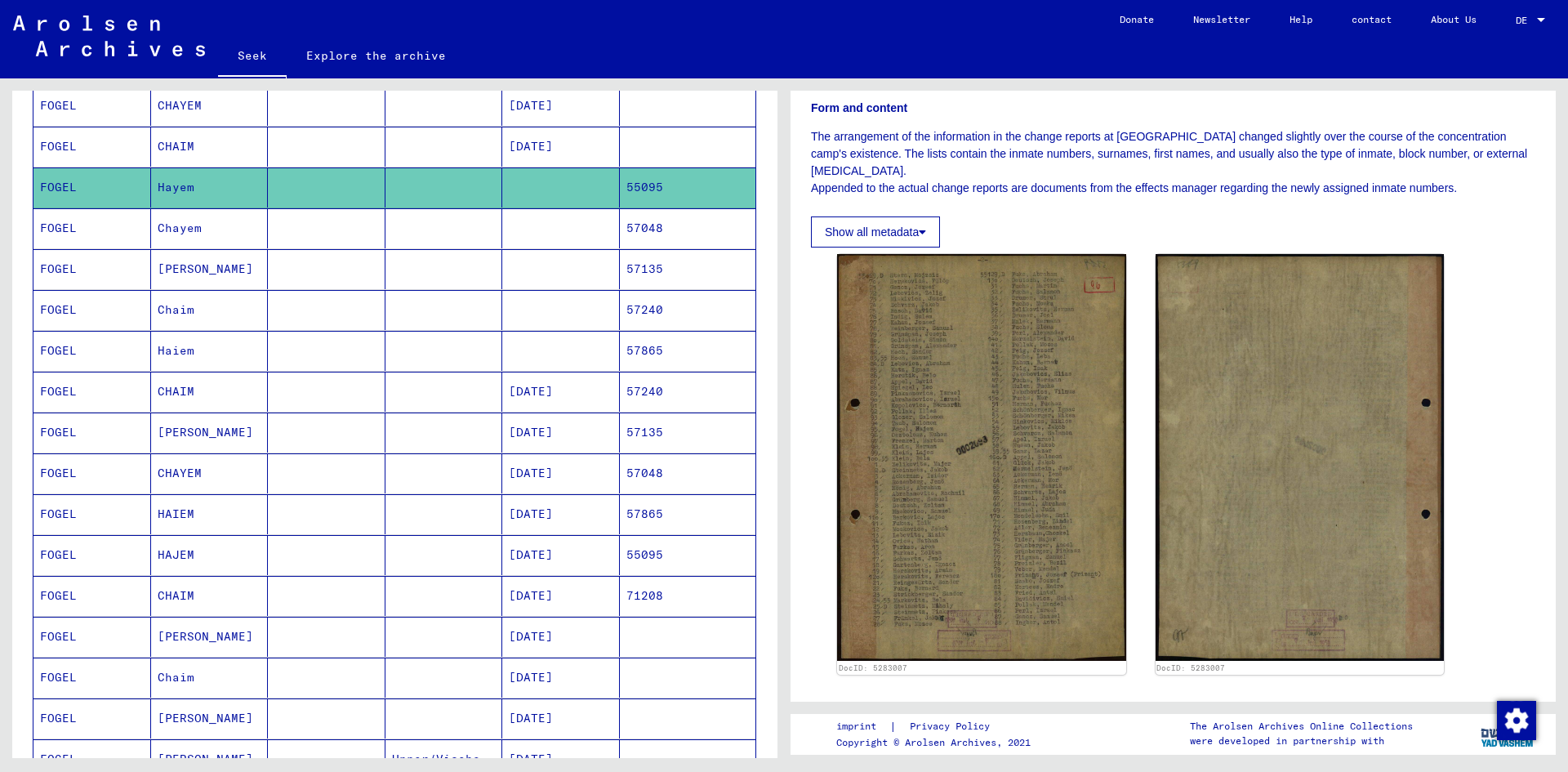
click at [280, 428] on mat-cell at bounding box center [326, 432] width 117 height 40
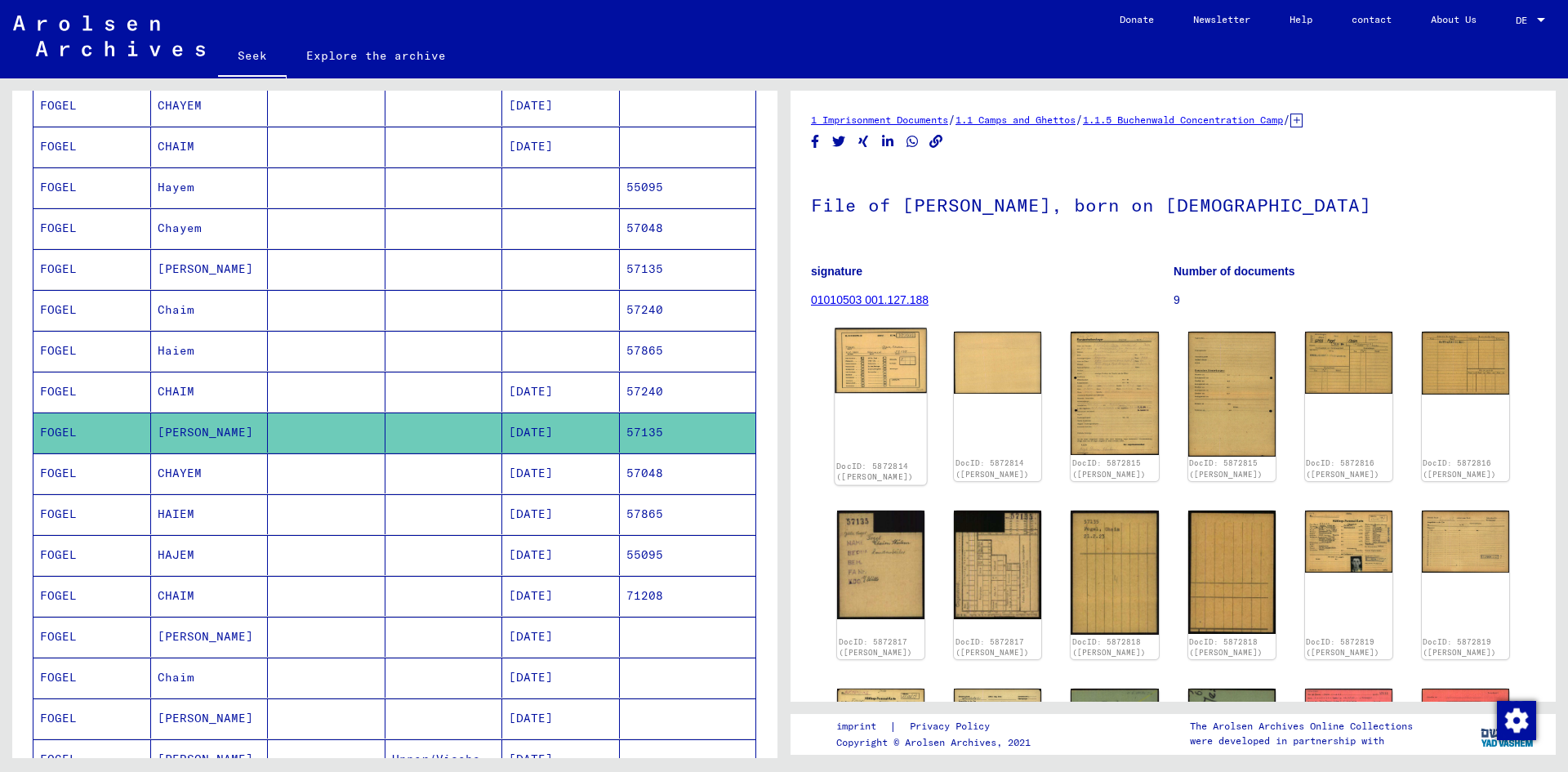
click at [874, 428] on div "DocID: 5872814 ([PERSON_NAME])" at bounding box center [881, 407] width 92 height 157
click at [866, 363] on img at bounding box center [881, 361] width 92 height 65
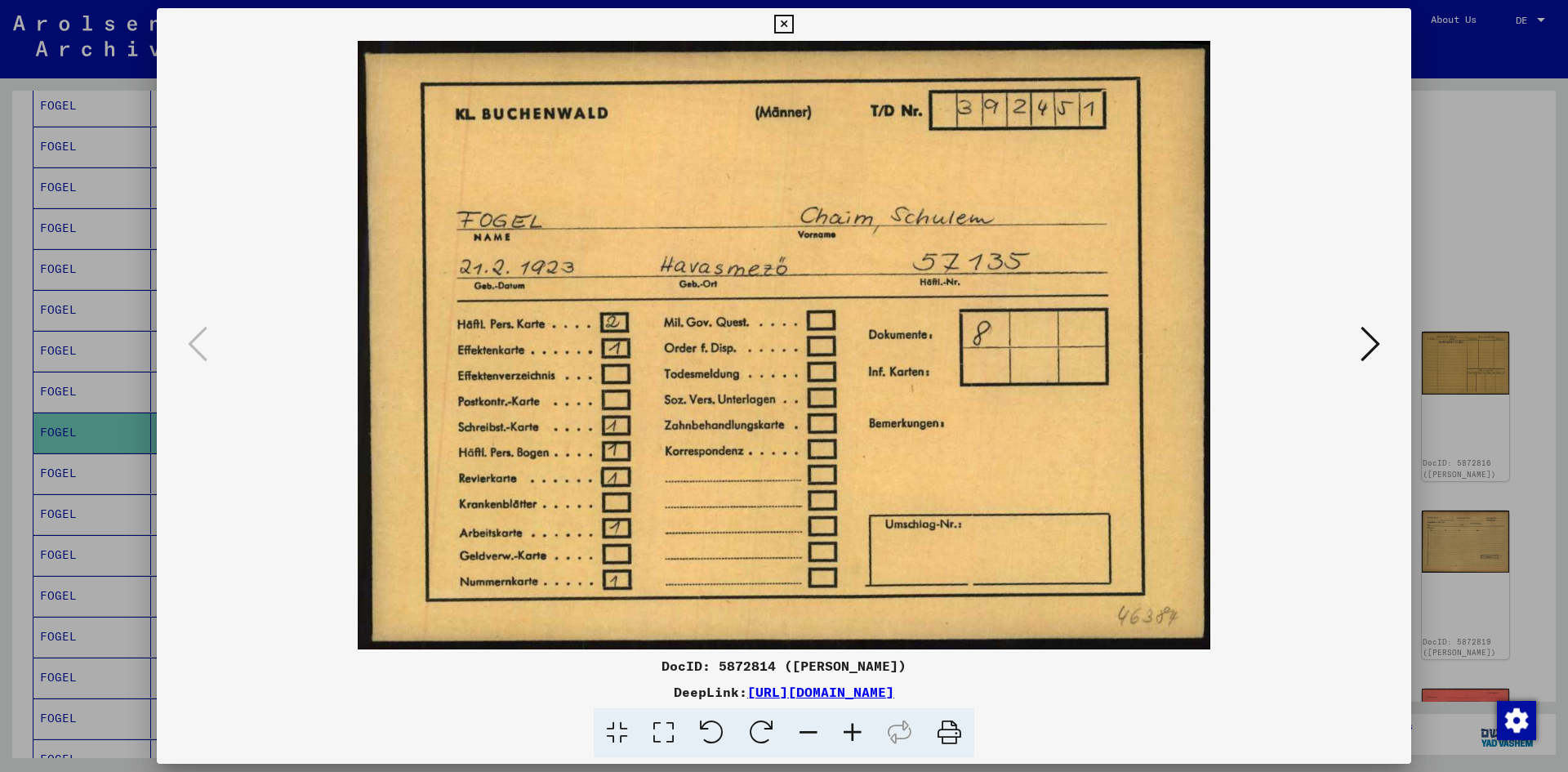
click at [866, 363] on img at bounding box center [784, 345] width 1143 height 608
click at [1373, 340] on icon at bounding box center [1371, 344] width 20 height 39
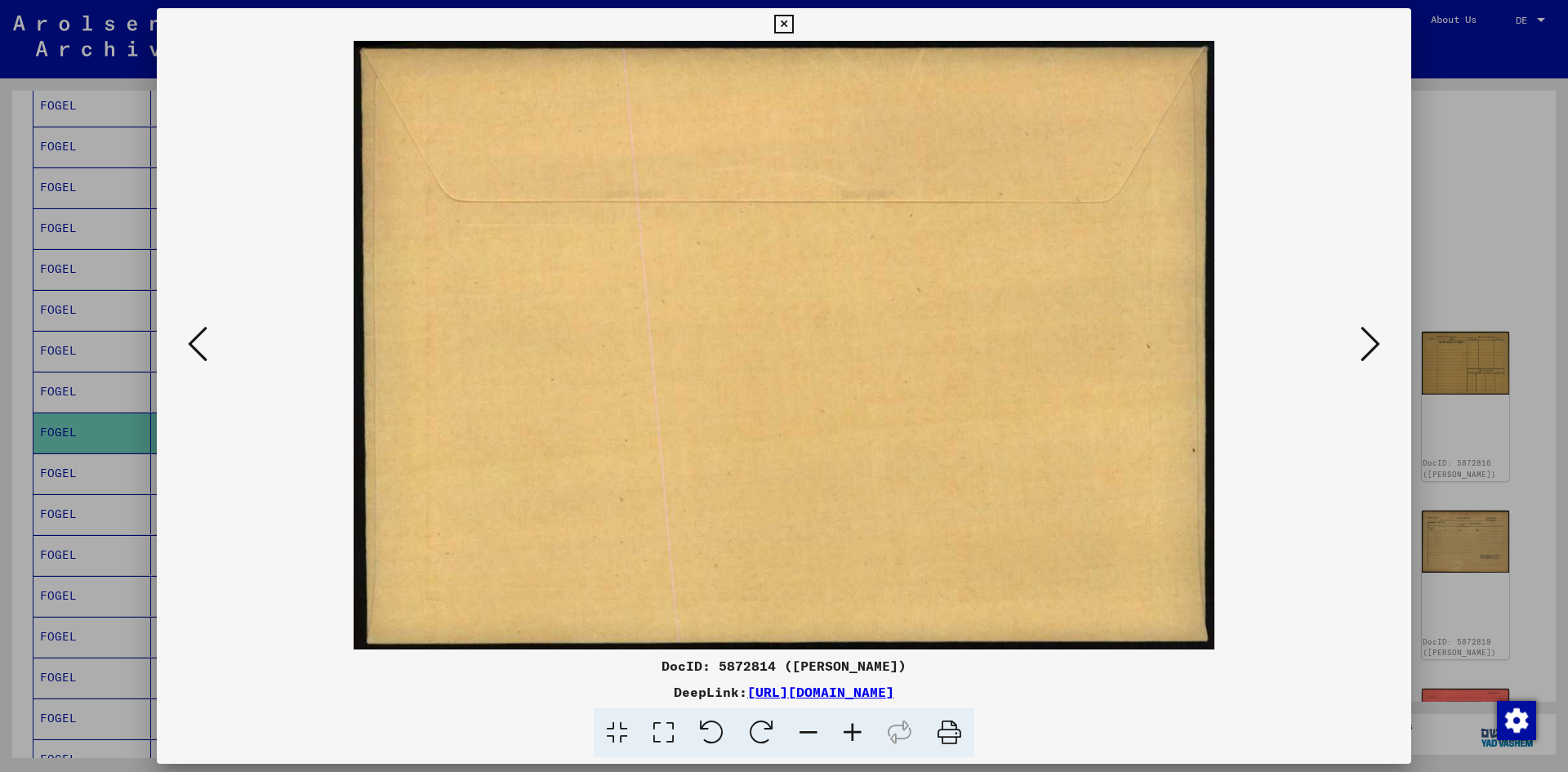
click at [1373, 340] on icon at bounding box center [1371, 344] width 20 height 39
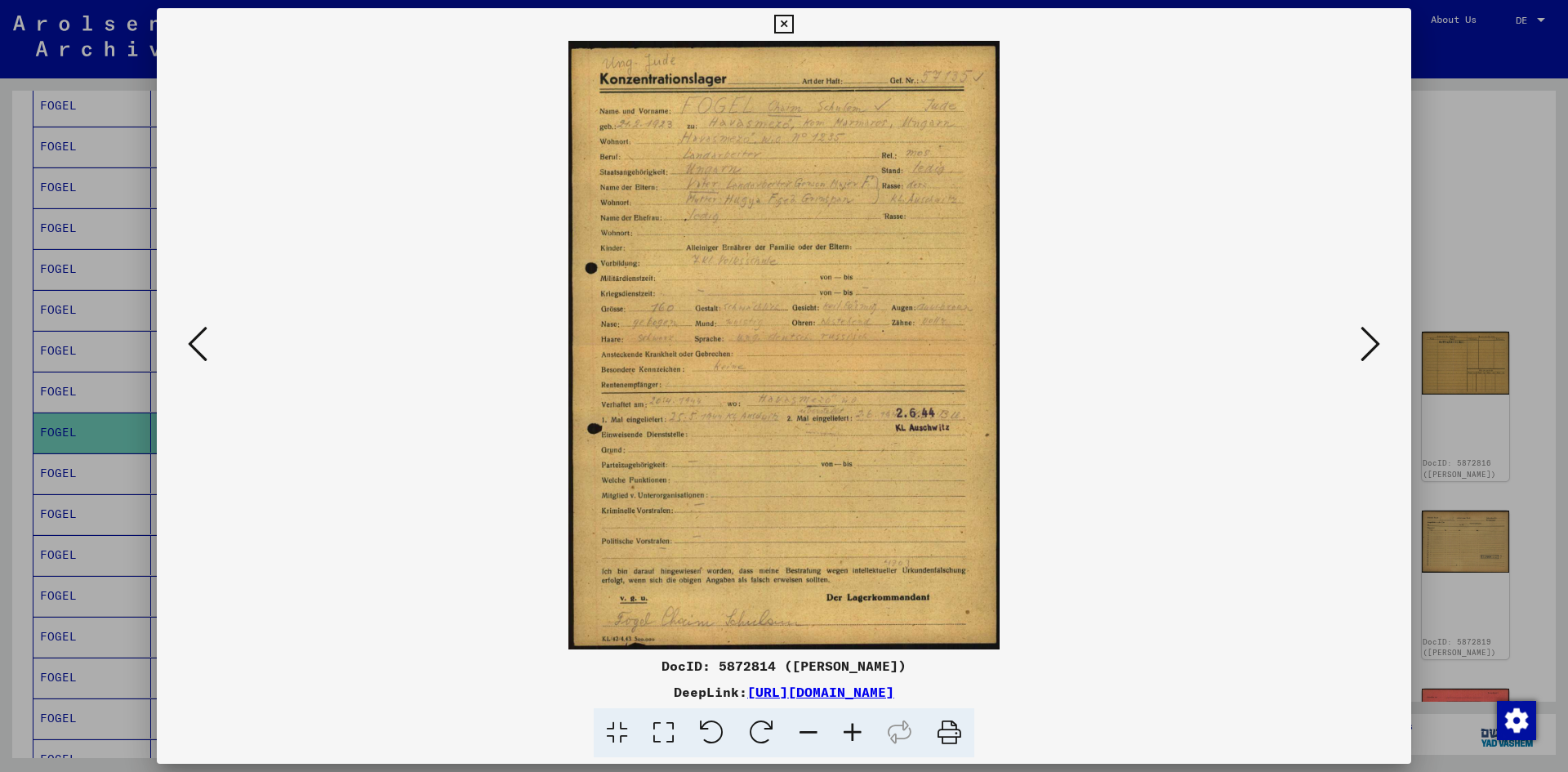
click at [882, 467] on img at bounding box center [784, 345] width 1143 height 608
click at [882, 466] on img at bounding box center [784, 345] width 1143 height 608
click at [853, 735] on icon at bounding box center [852, 733] width 44 height 50
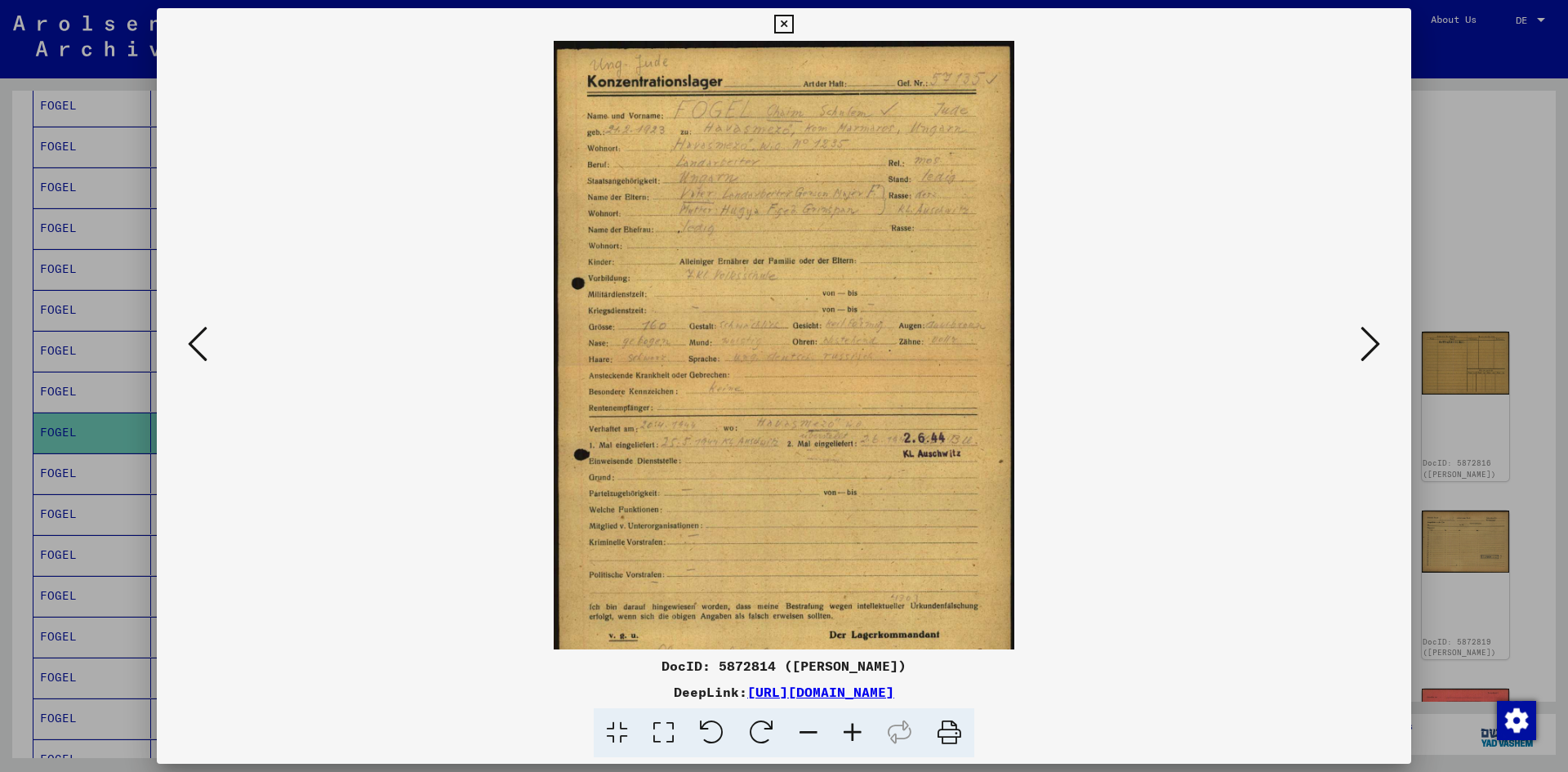
click at [853, 735] on icon at bounding box center [852, 733] width 44 height 50
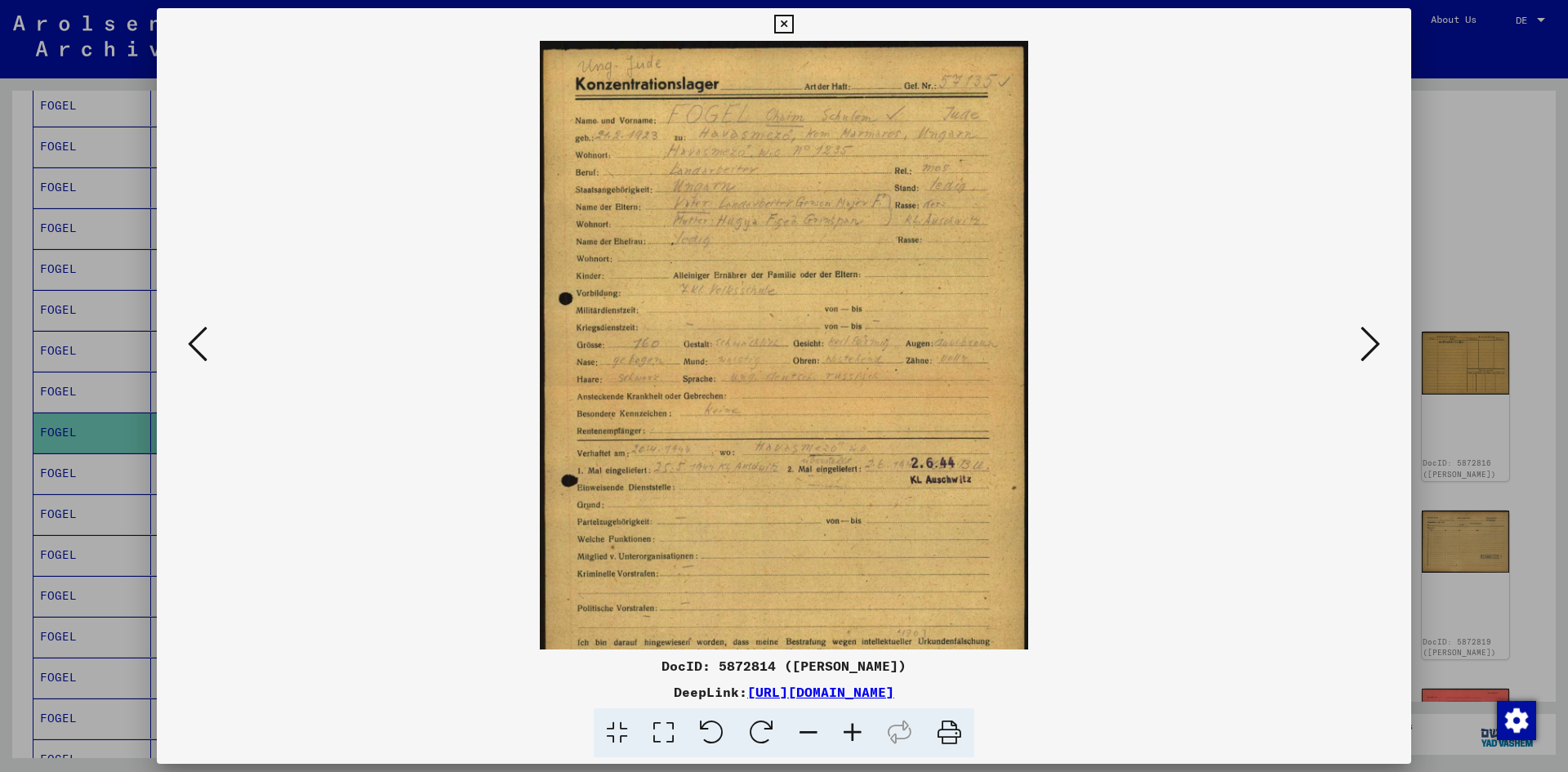
click at [853, 733] on icon at bounding box center [852, 733] width 44 height 50
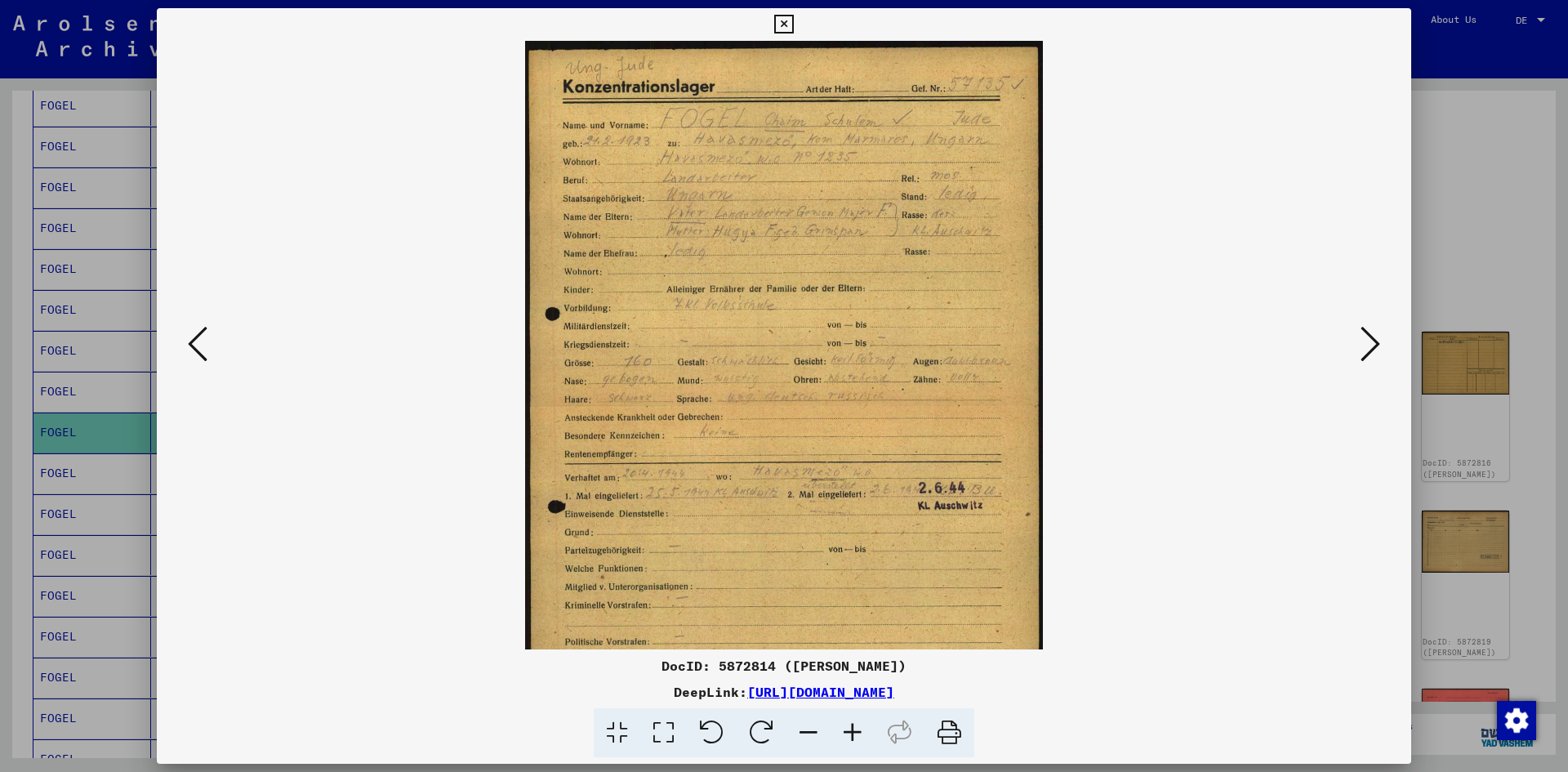
click at [854, 733] on icon at bounding box center [852, 733] width 44 height 50
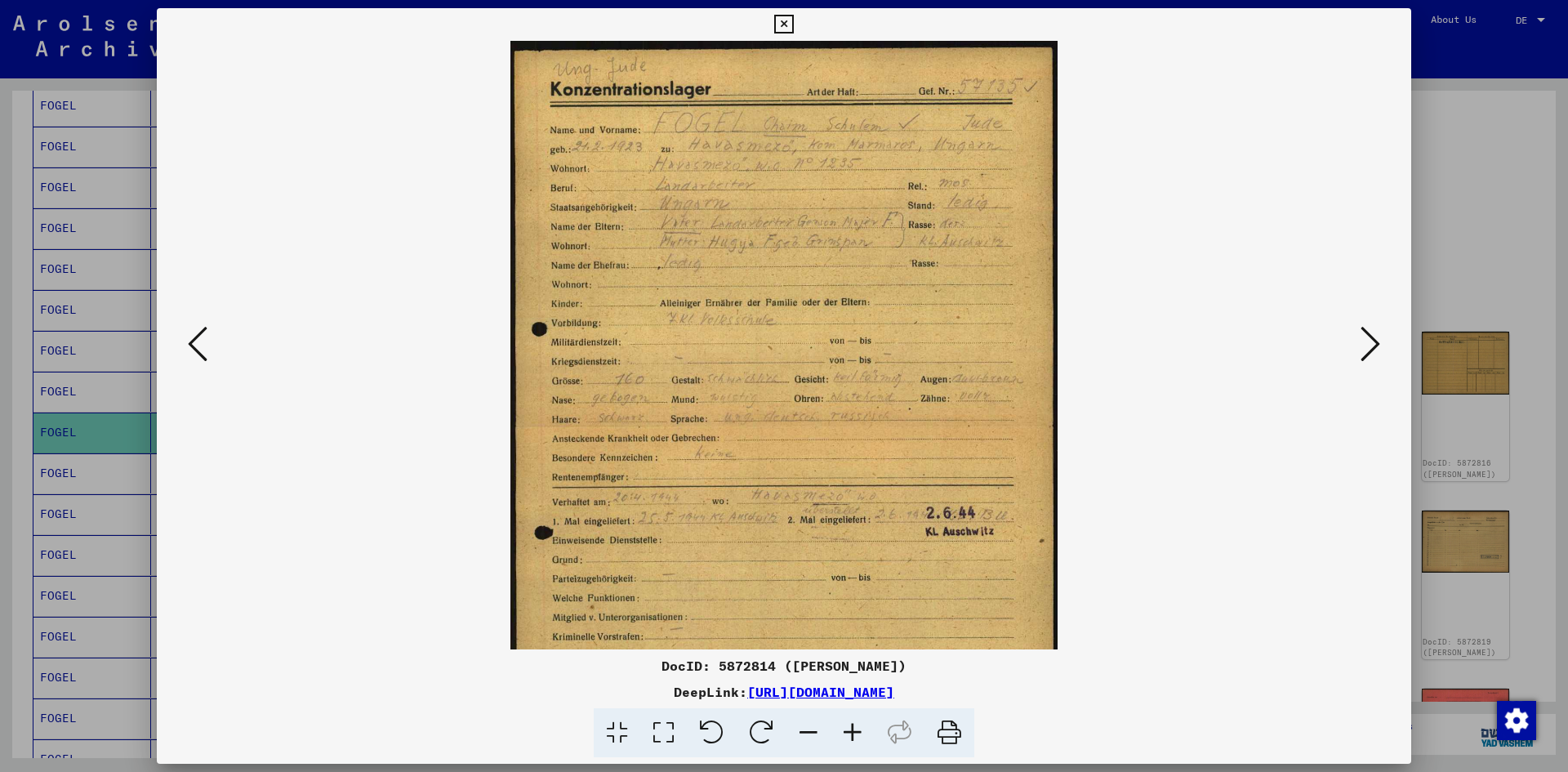
click at [854, 733] on icon at bounding box center [852, 733] width 44 height 50
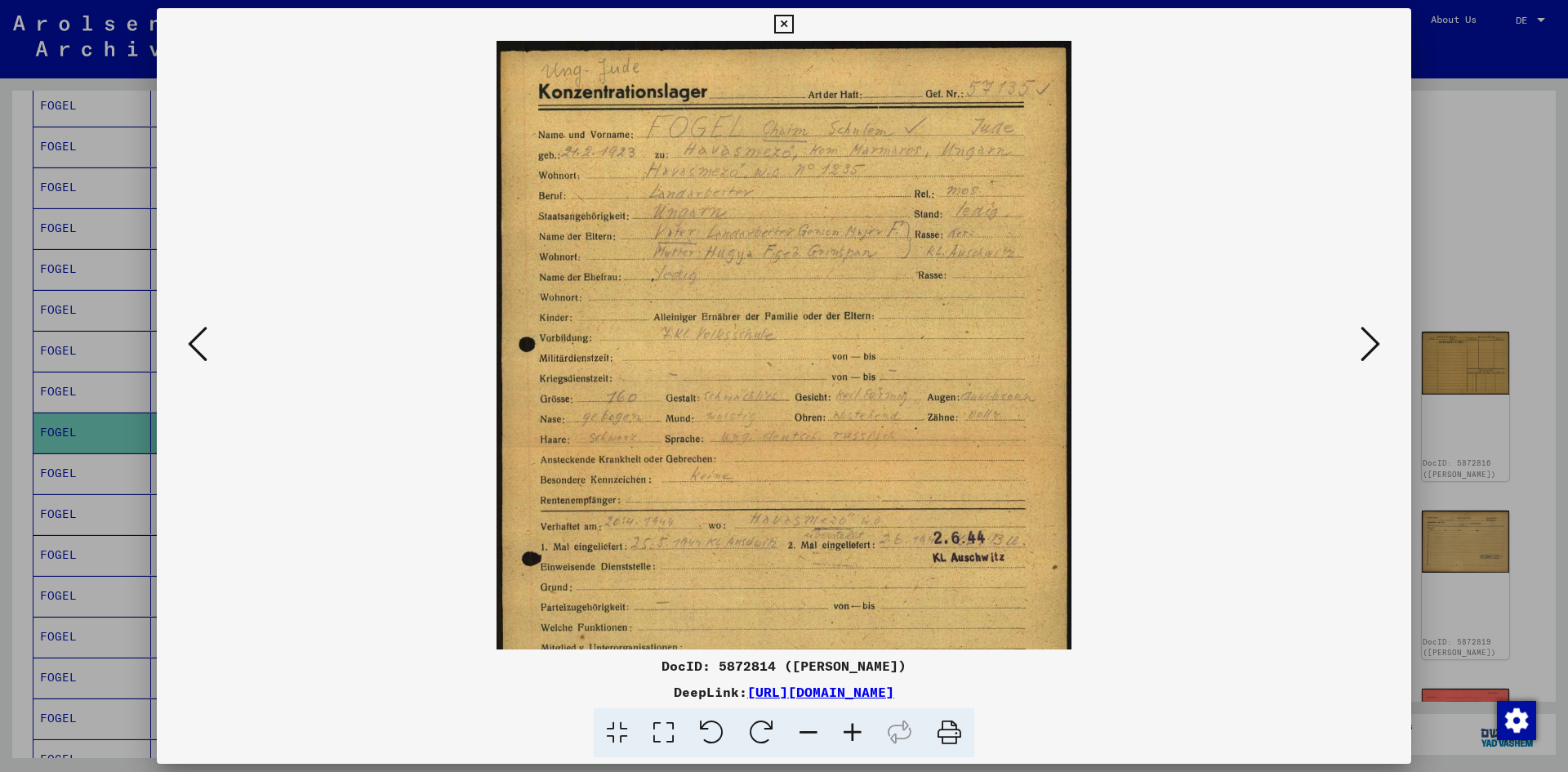
click at [854, 732] on icon at bounding box center [852, 733] width 44 height 50
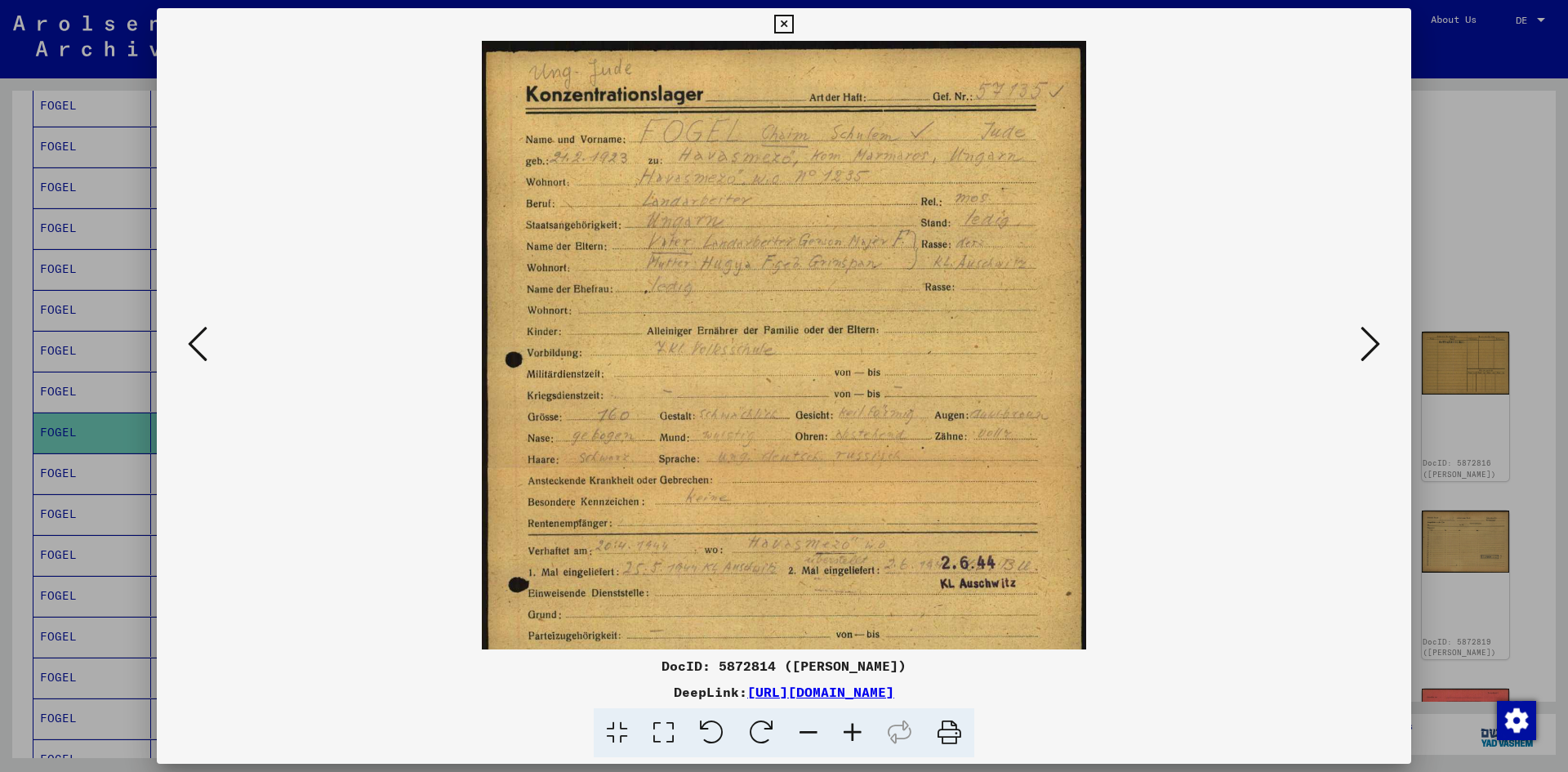
click at [854, 732] on icon at bounding box center [852, 733] width 44 height 50
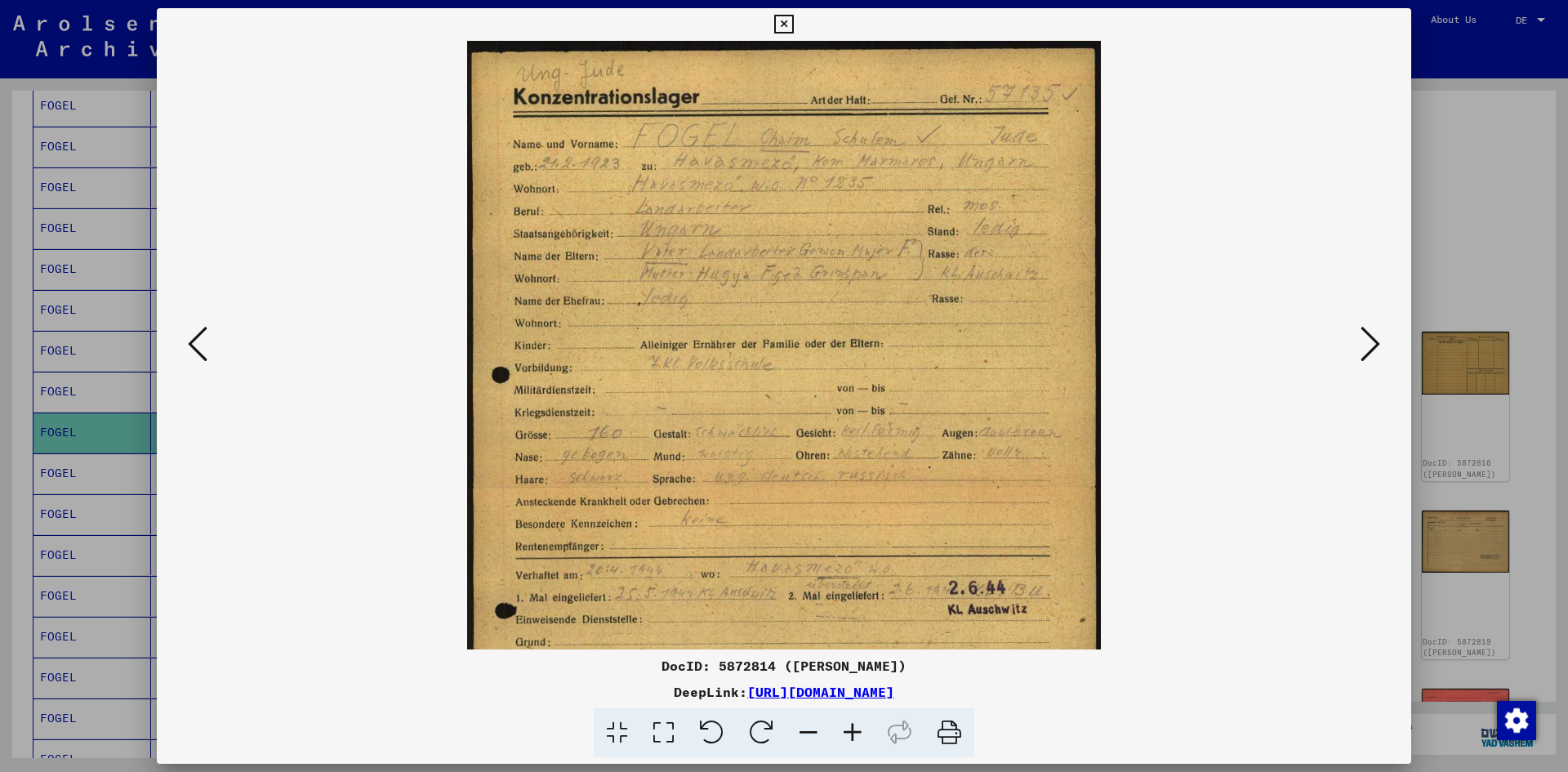
click at [856, 731] on icon at bounding box center [852, 733] width 44 height 50
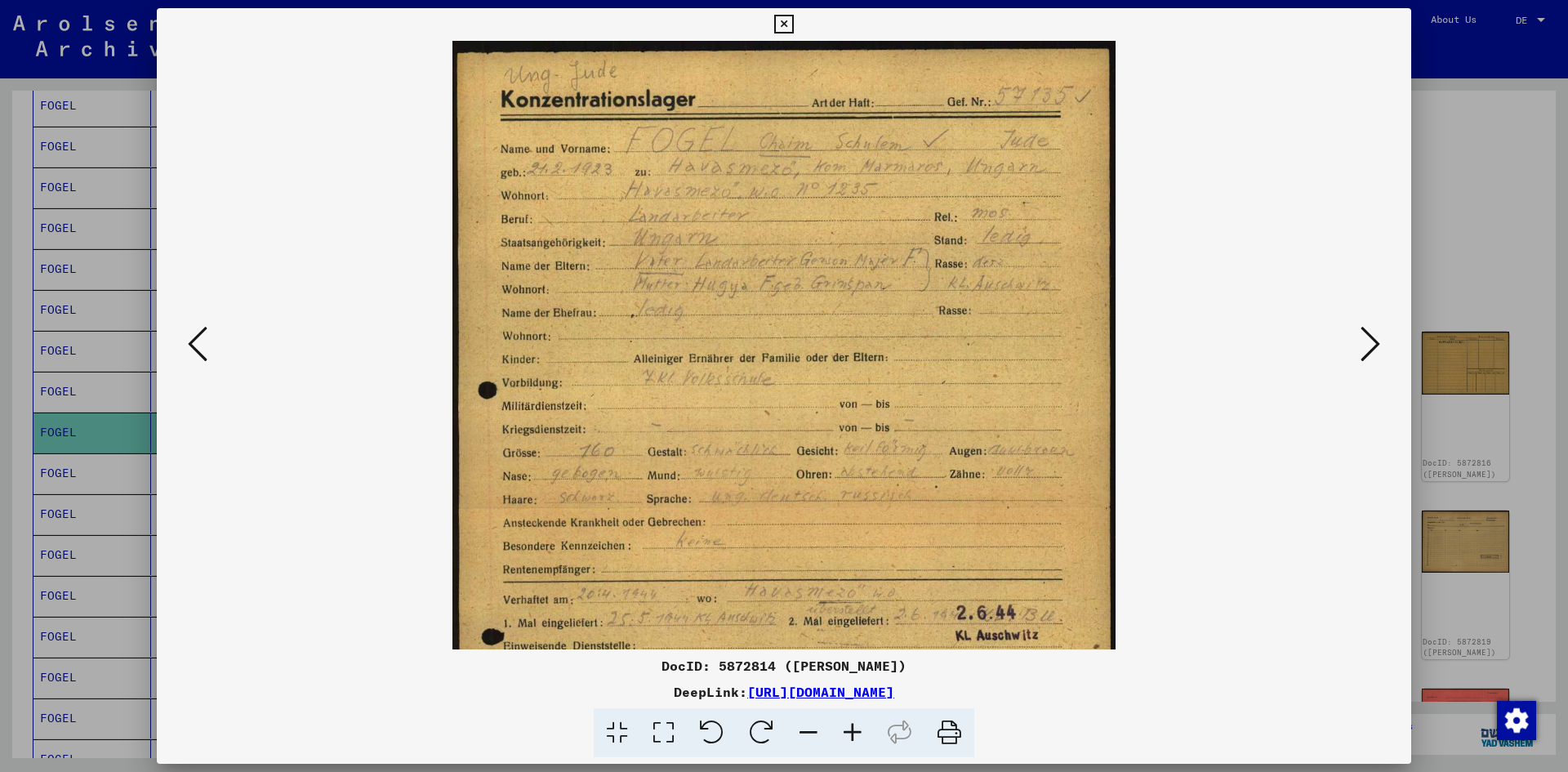
click at [856, 731] on icon at bounding box center [852, 733] width 44 height 50
click at [856, 730] on icon at bounding box center [852, 733] width 44 height 50
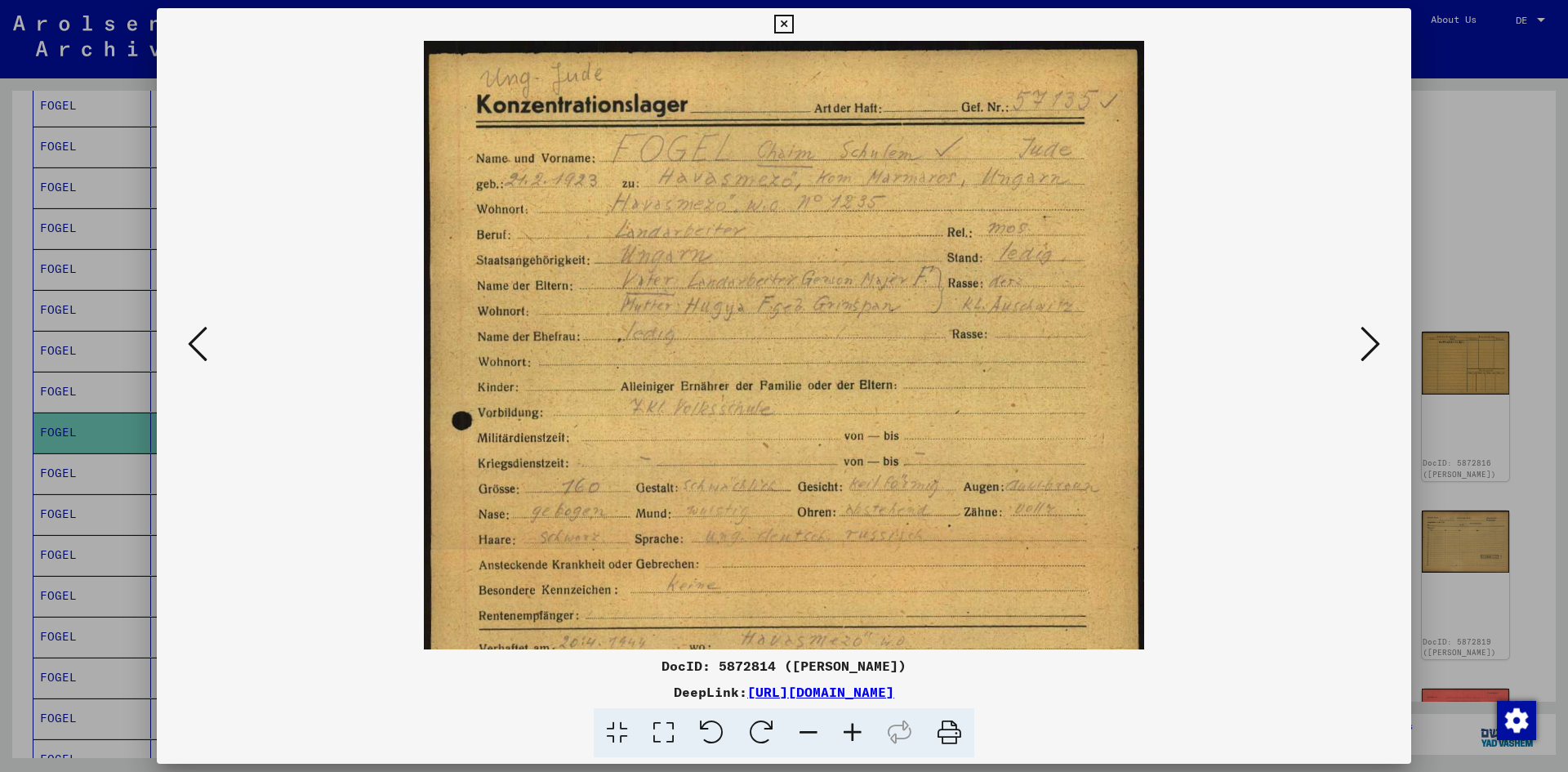
click at [856, 730] on icon at bounding box center [852, 733] width 44 height 50
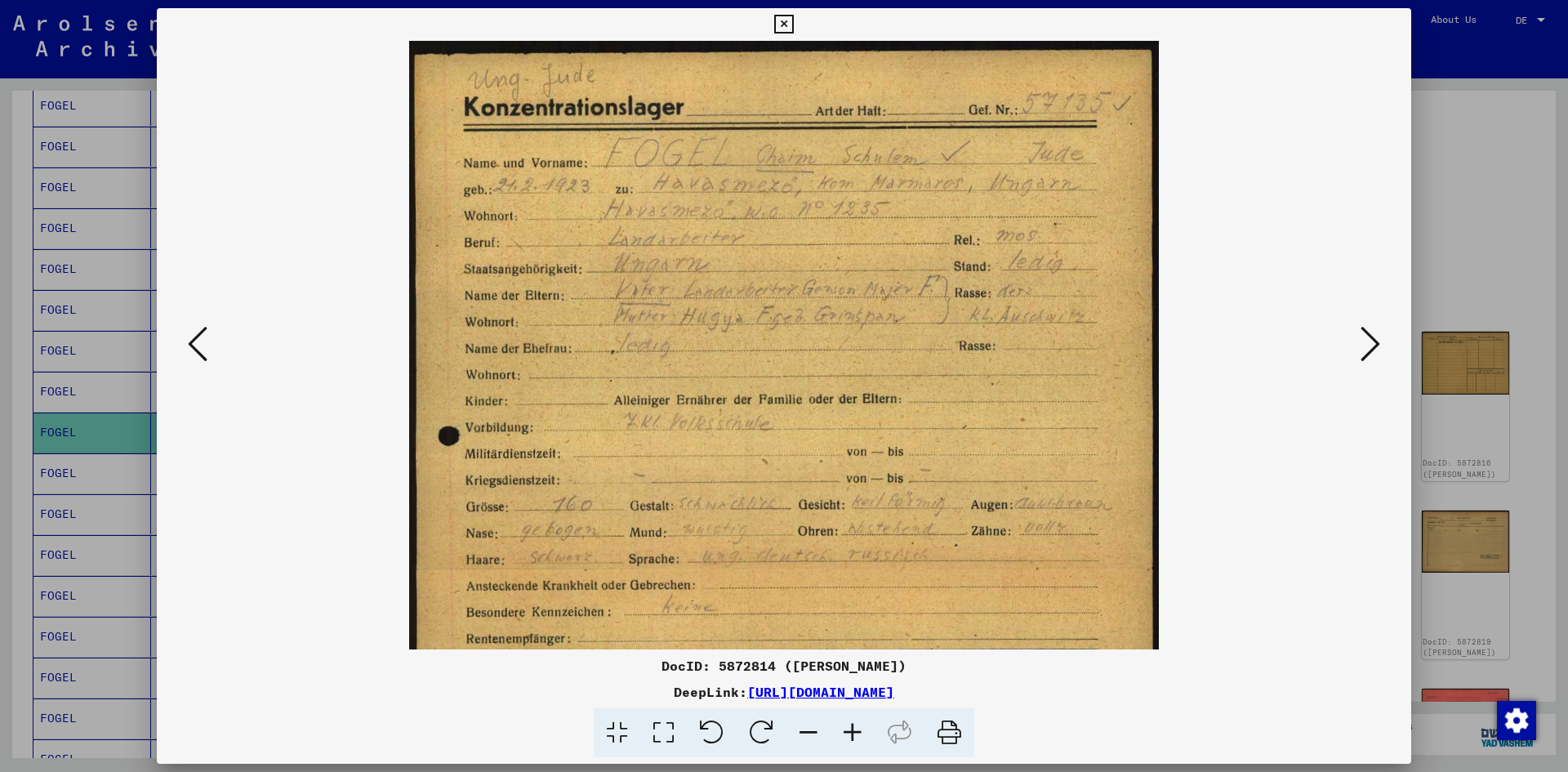
click at [779, 21] on icon at bounding box center [783, 24] width 19 height 20
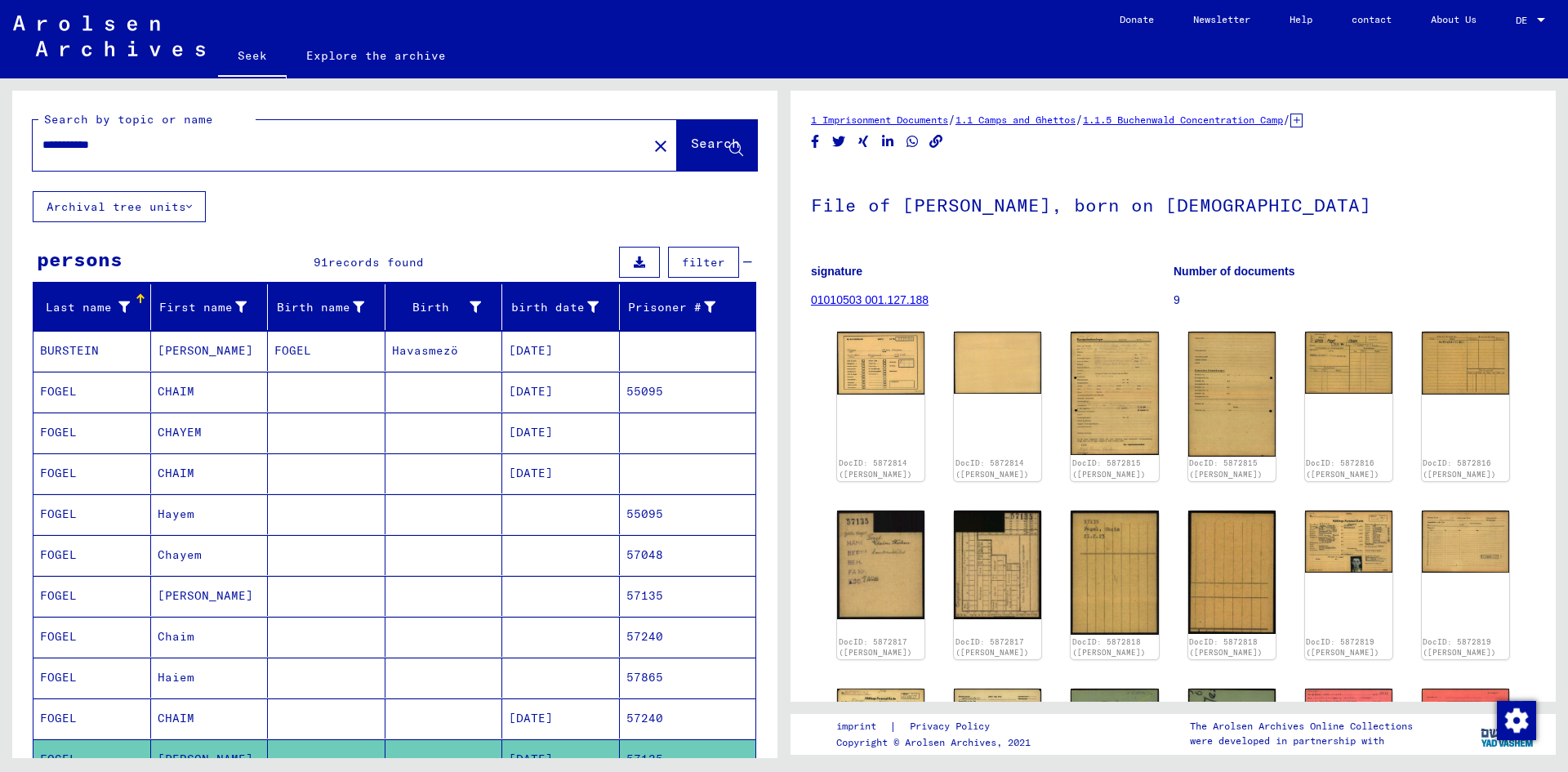
drag, startPoint x: 82, startPoint y: 143, endPoint x: 22, endPoint y: 142, distance: 60.0
click at [22, 142] on div "**********" at bounding box center [395, 141] width 765 height 100
click at [691, 141] on font "Search" at bounding box center [715, 142] width 49 height 16
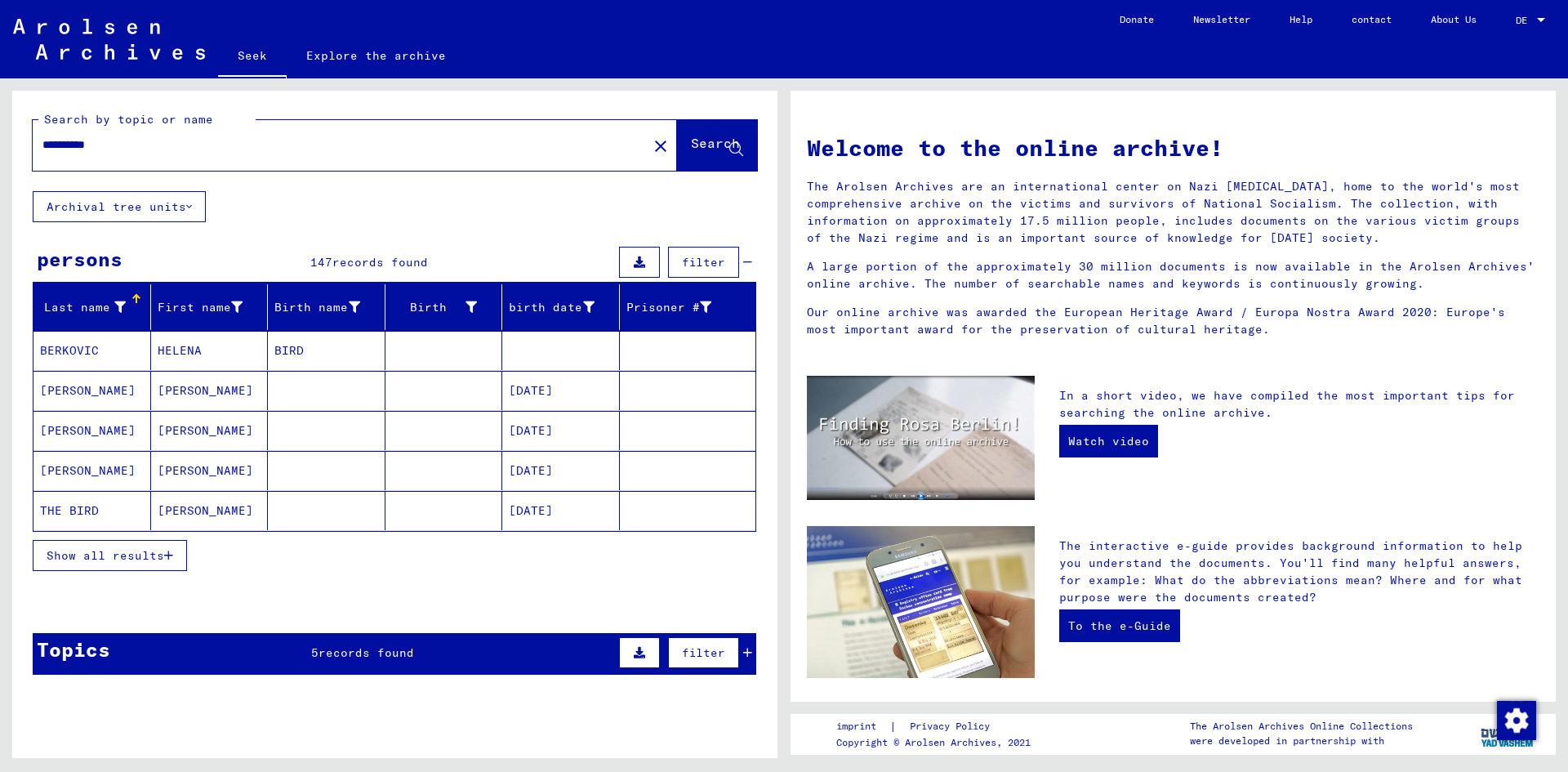
drag, startPoint x: 69, startPoint y: 142, endPoint x: 35, endPoint y: 142, distance: 34.0
click at [35, 142] on div "**********" at bounding box center [330, 144] width 596 height 37
click at [691, 149] on font "Search" at bounding box center [715, 142] width 49 height 16
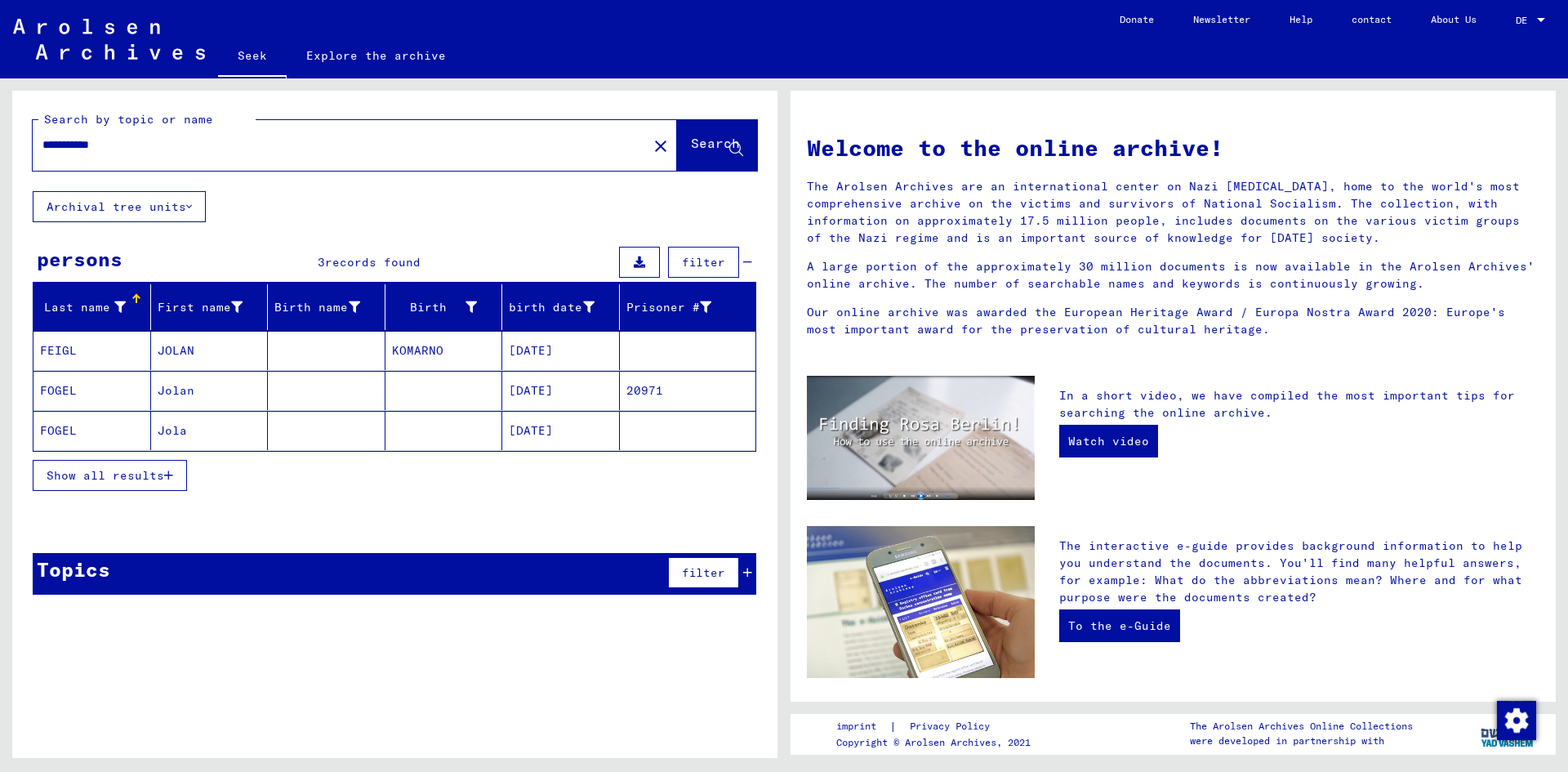
click at [257, 388] on mat-cell "Jolan" at bounding box center [210, 390] width 117 height 39
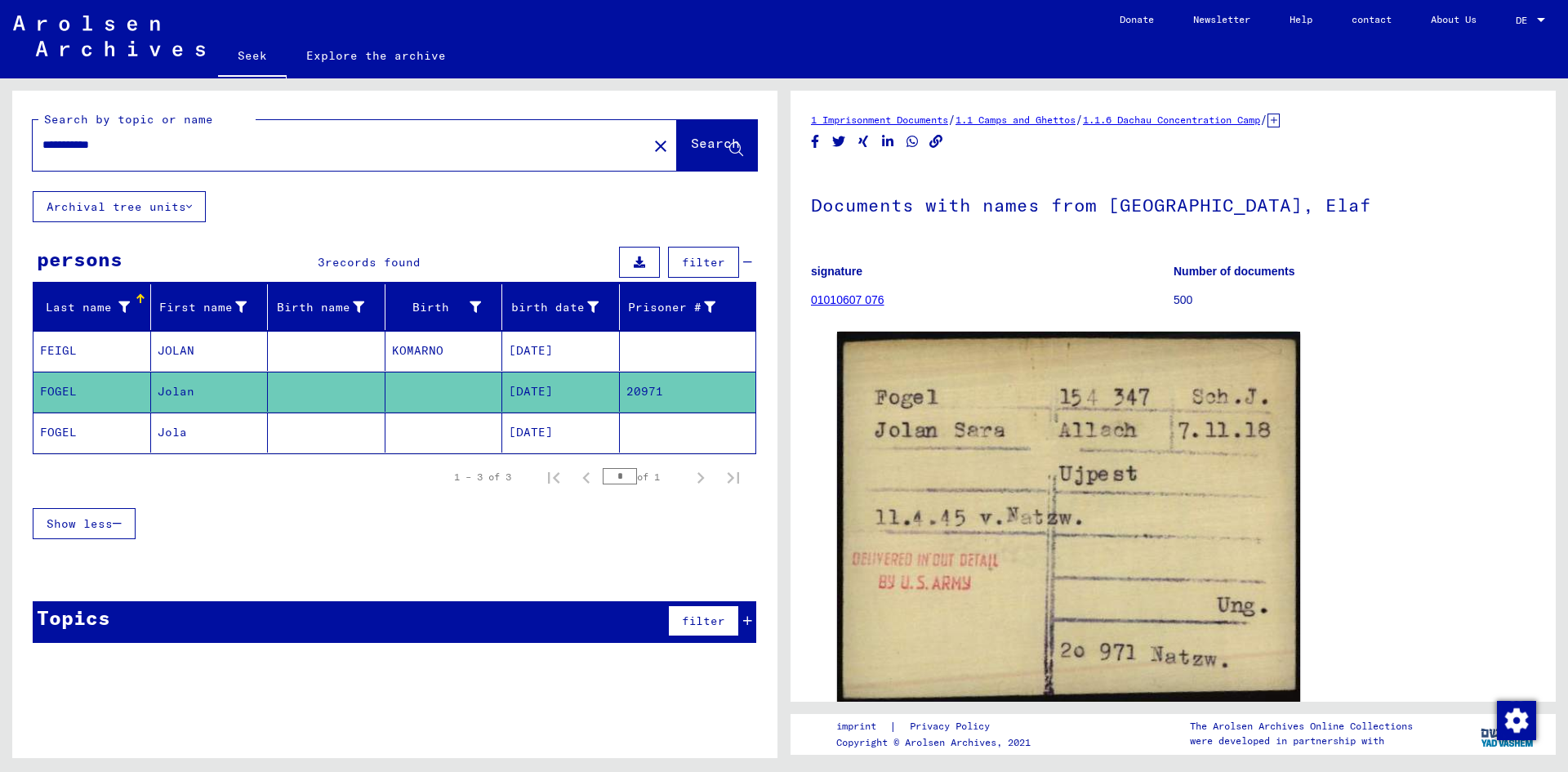
drag, startPoint x: 123, startPoint y: 147, endPoint x: 84, endPoint y: 150, distance: 39.1
click at [84, 150] on input "**********" at bounding box center [340, 144] width 596 height 17
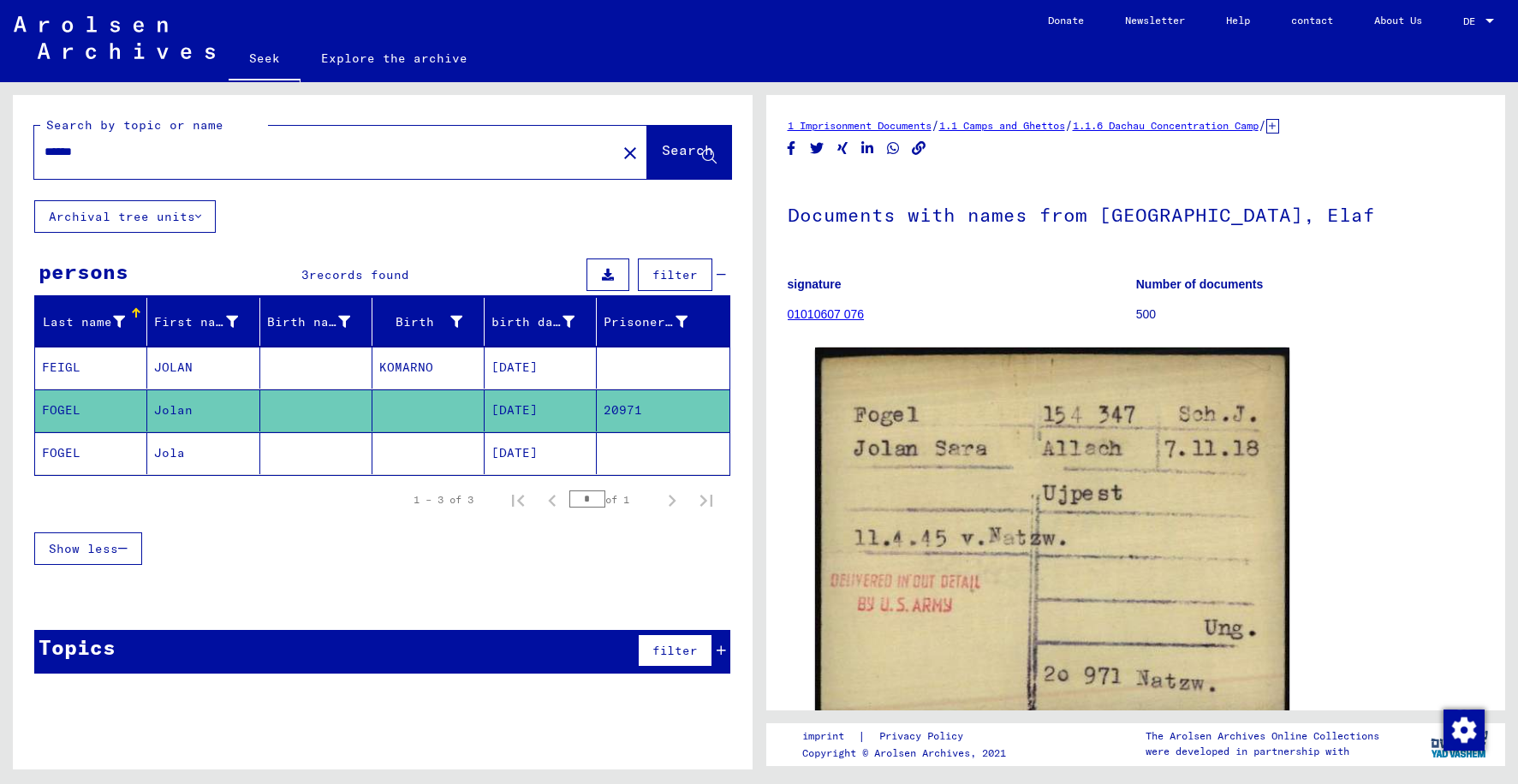
type input "*****"
